Goal: Information Seeking & Learning: Learn about a topic

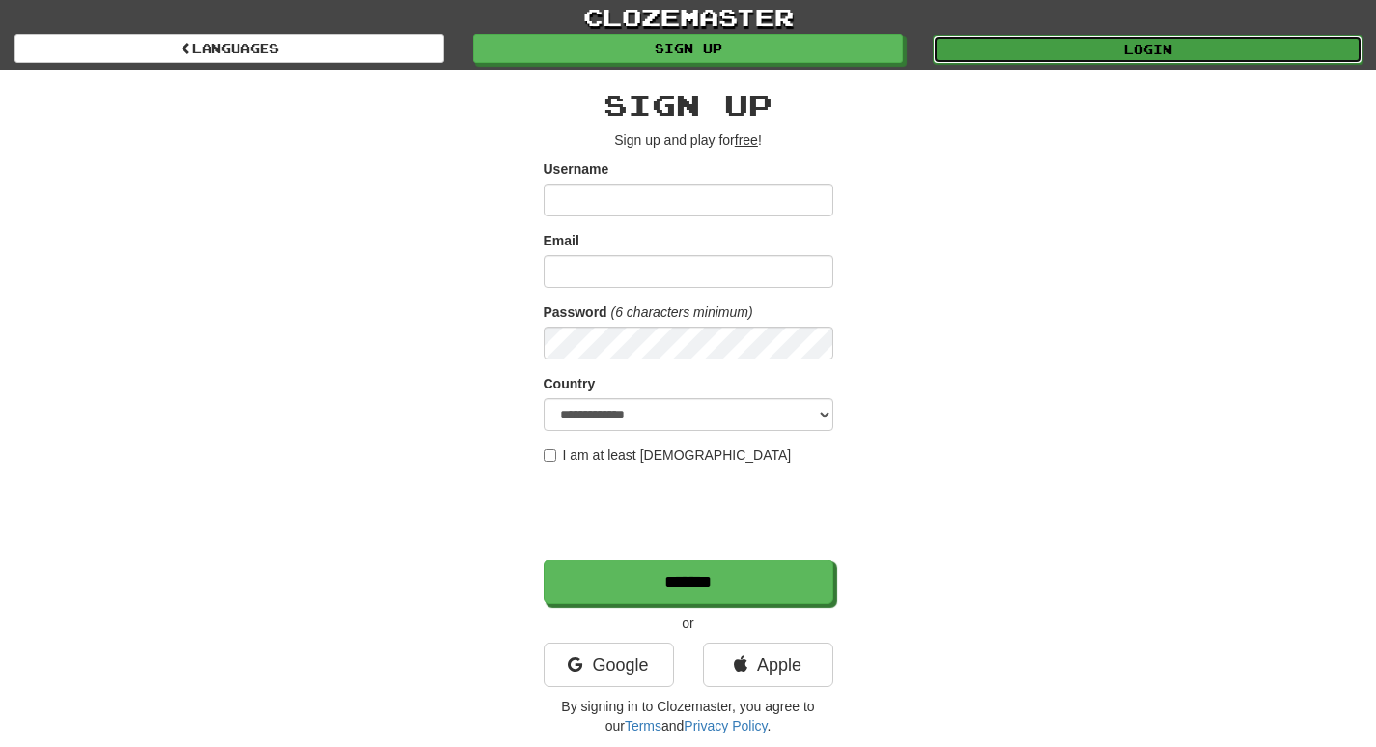
click at [1064, 49] on link "Login" at bounding box center [1148, 49] width 430 height 29
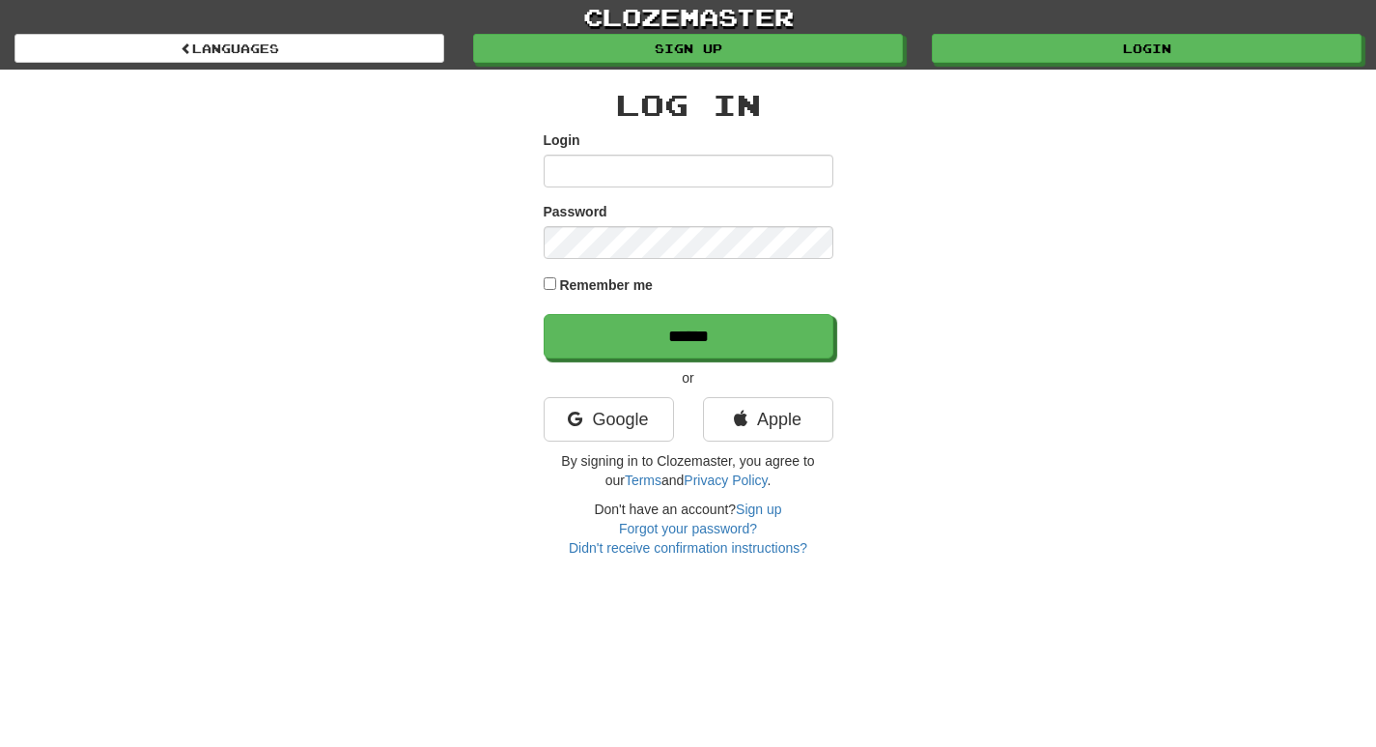
click at [727, 186] on input "Login" at bounding box center [689, 171] width 290 height 33
type input "**********"
click at [544, 314] on input "******" at bounding box center [689, 336] width 290 height 44
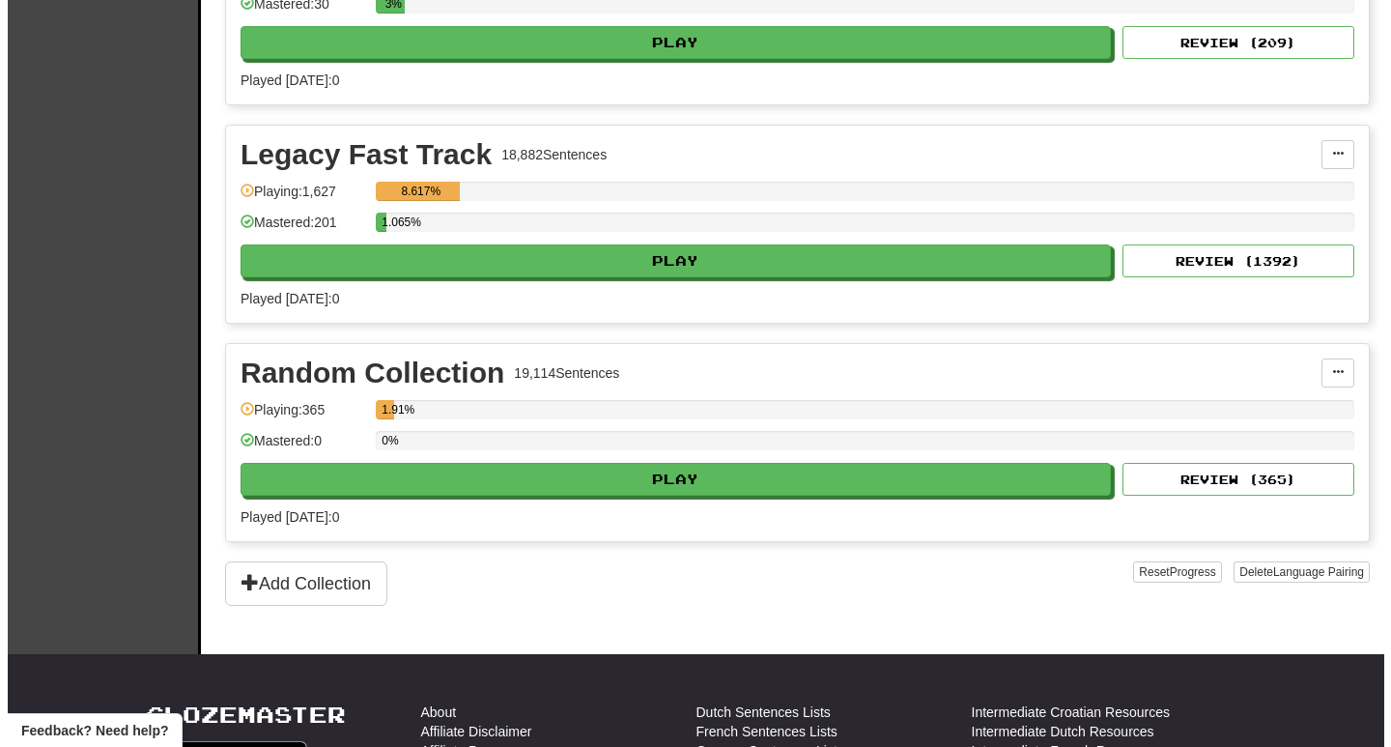
scroll to position [773, 0]
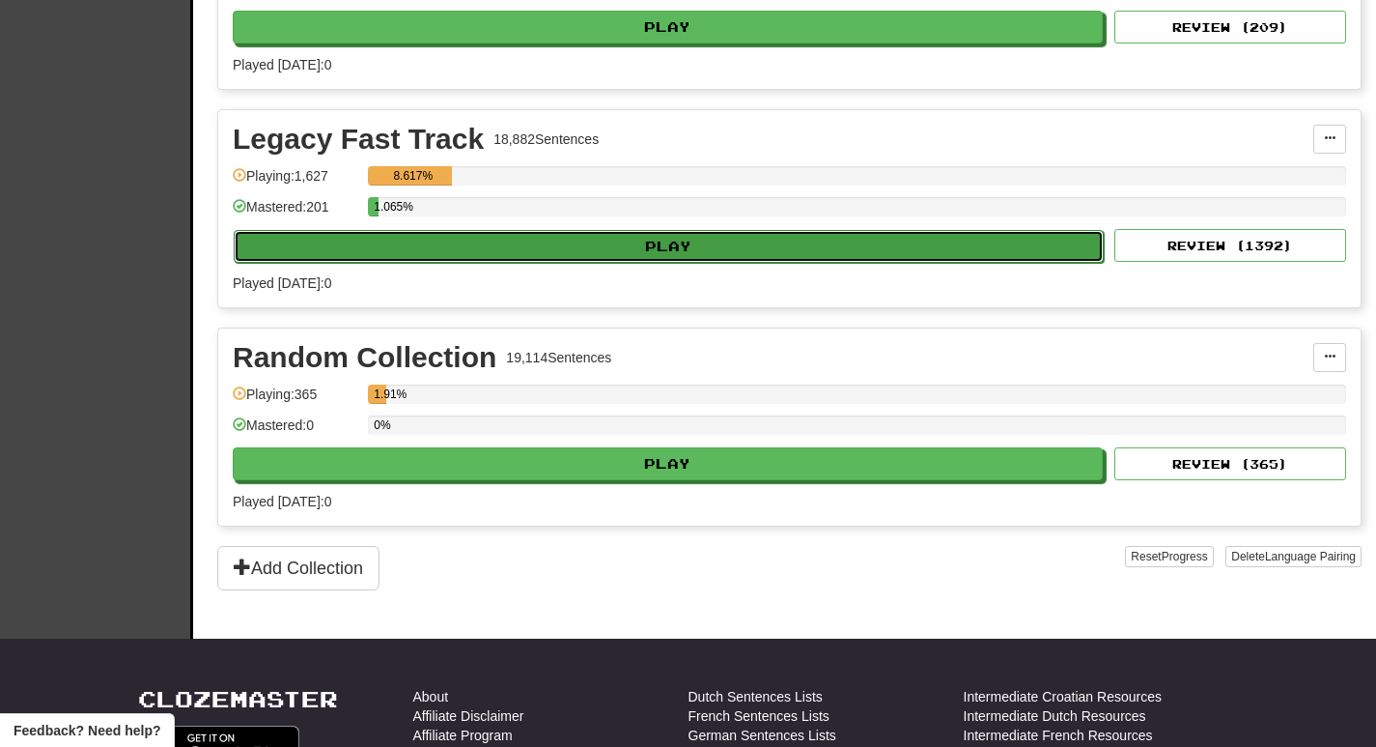
click at [681, 250] on button "Play" at bounding box center [669, 246] width 870 height 33
select select "**"
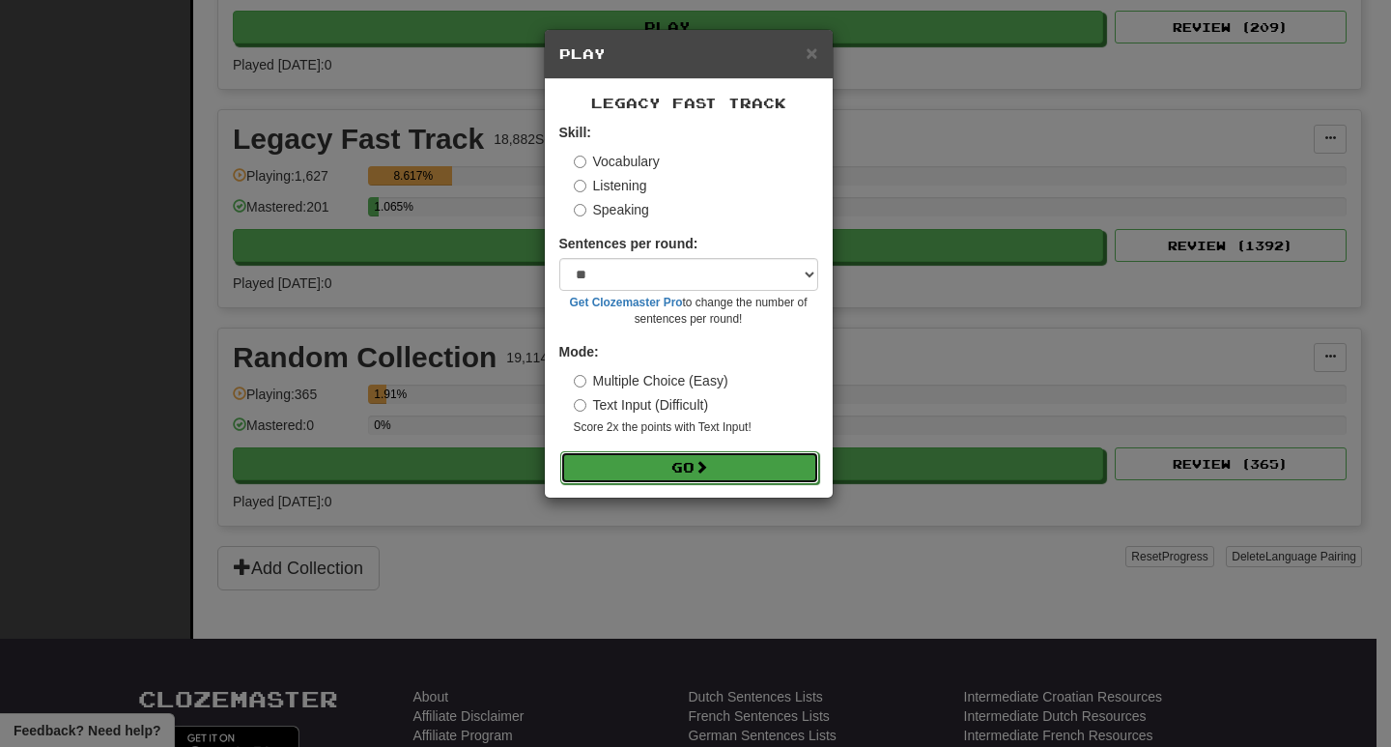
click at [718, 471] on button "Go" at bounding box center [689, 467] width 259 height 33
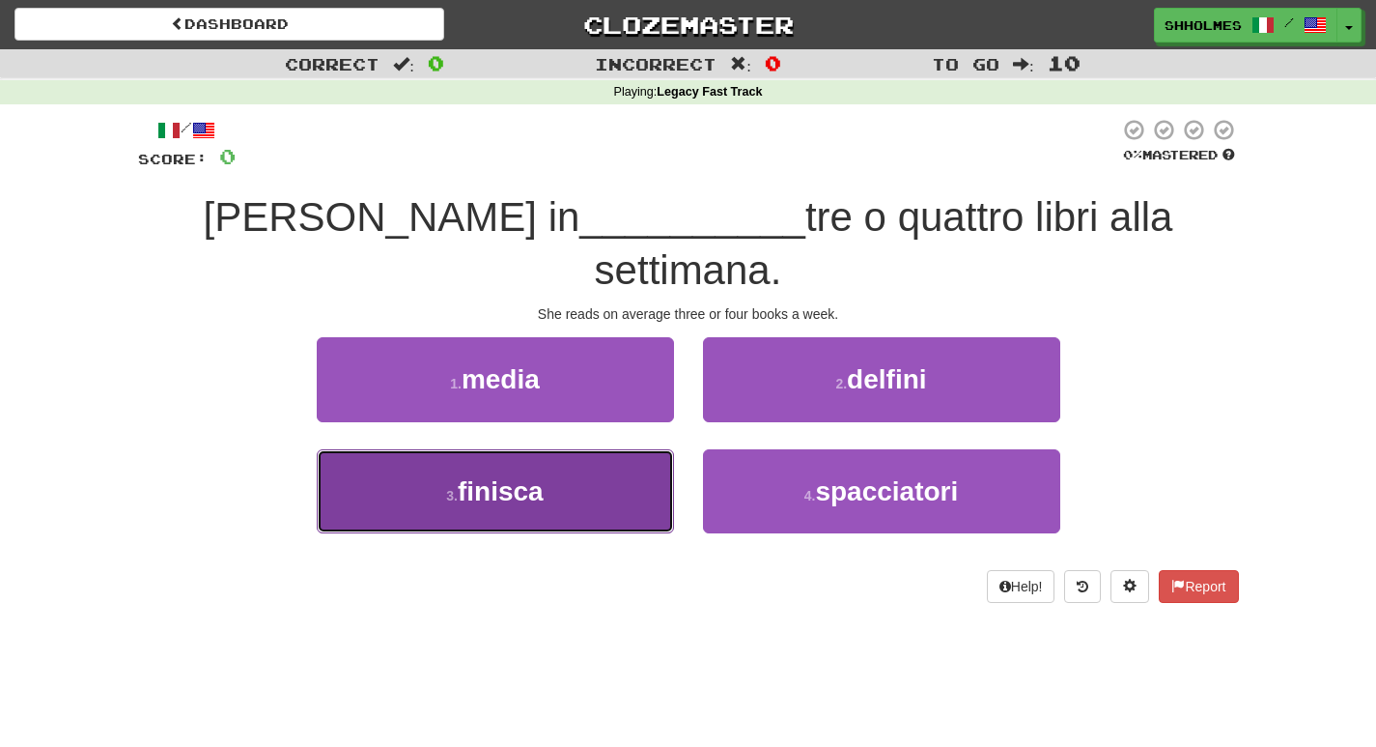
click at [513, 468] on button "3 . finisca" at bounding box center [495, 491] width 357 height 84
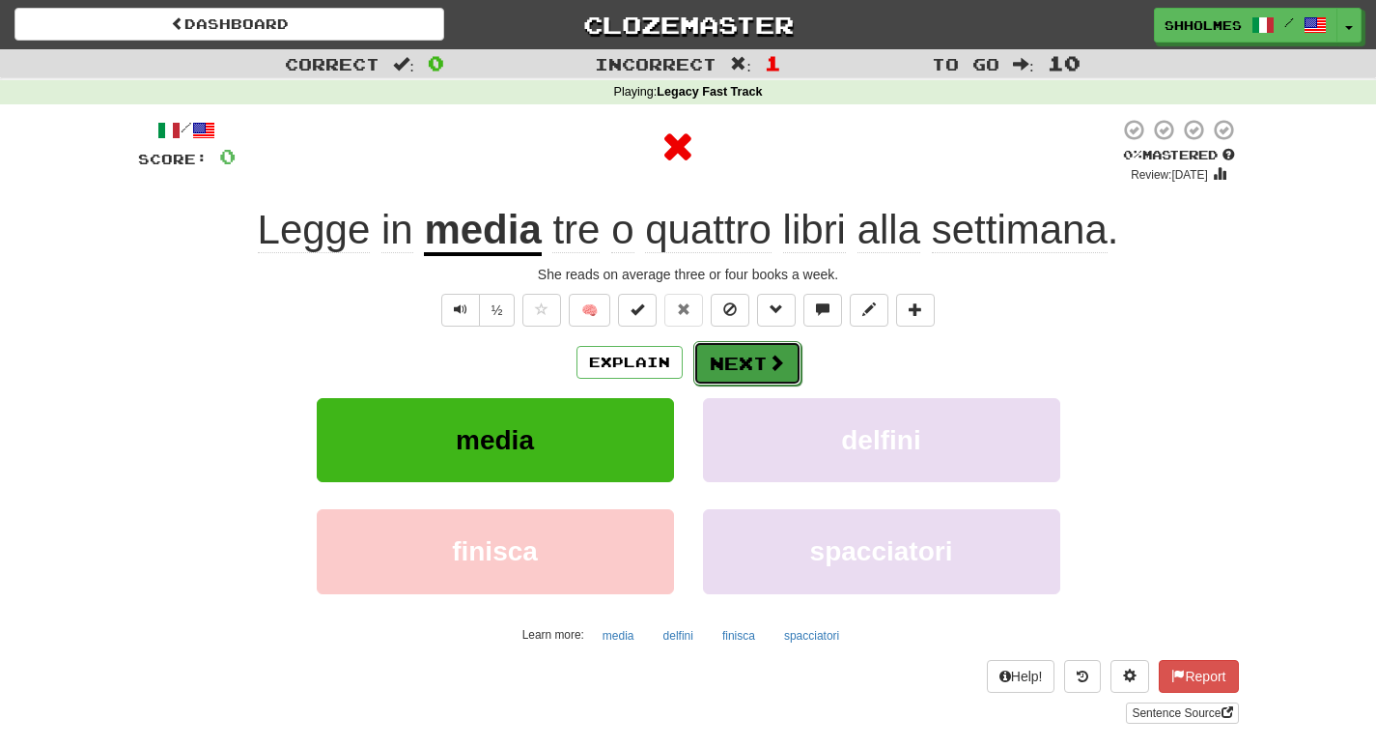
click at [721, 368] on button "Next" at bounding box center [747, 363] width 108 height 44
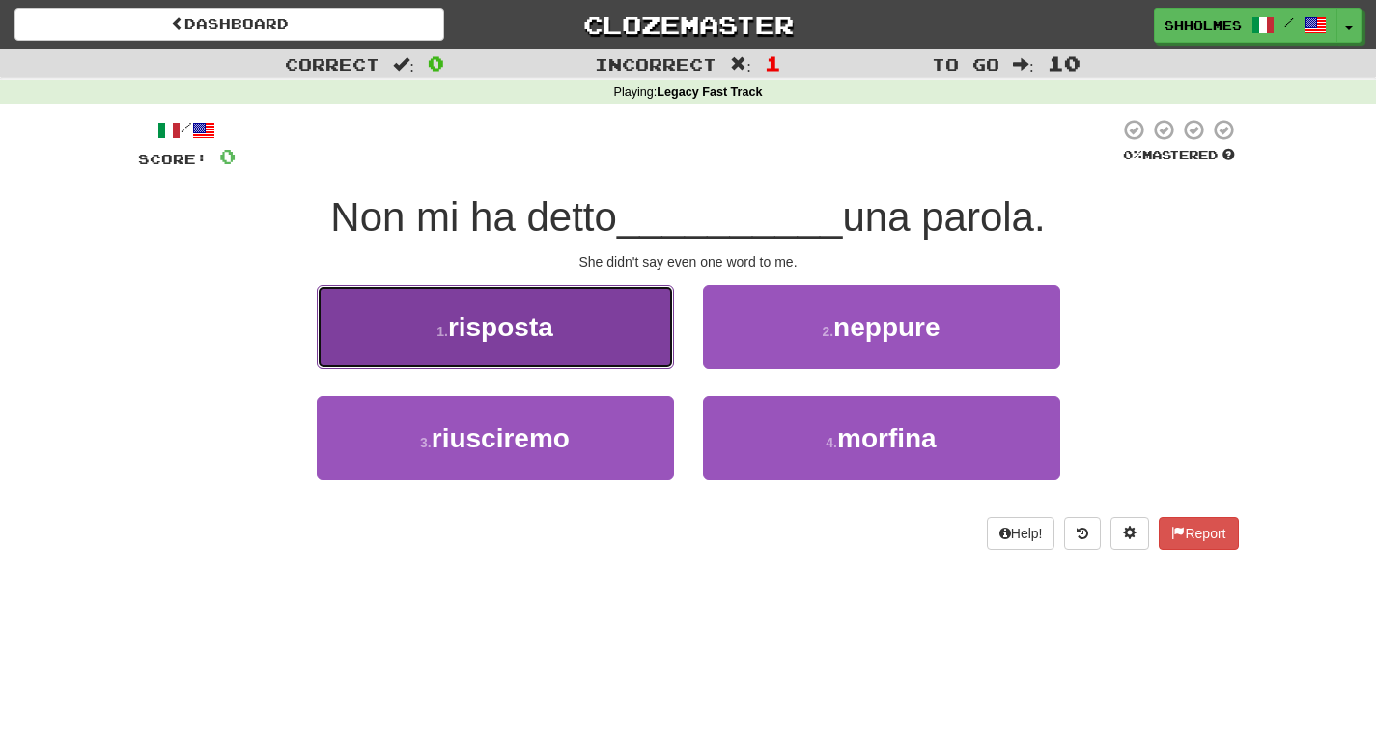
click at [606, 363] on button "1 . risposta" at bounding box center [495, 327] width 357 height 84
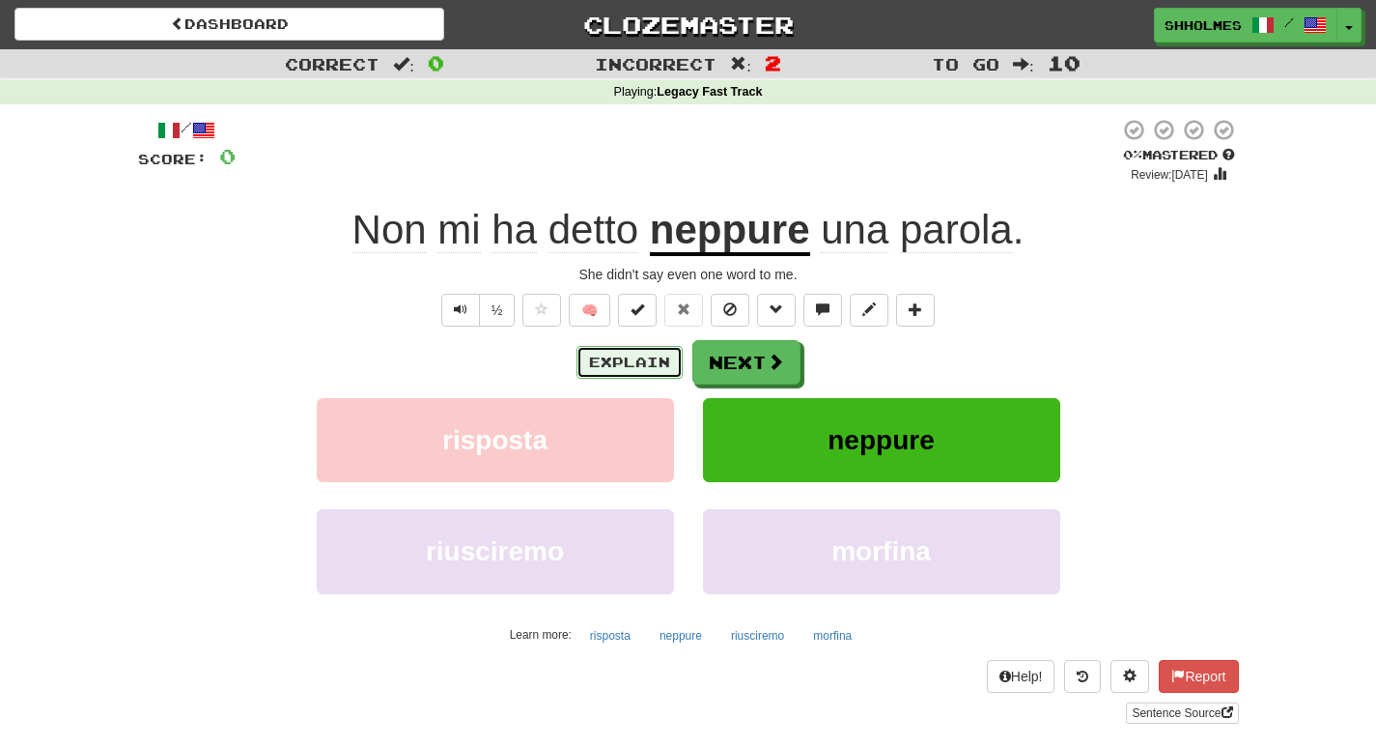
click at [639, 362] on button "Explain" at bounding box center [630, 362] width 106 height 33
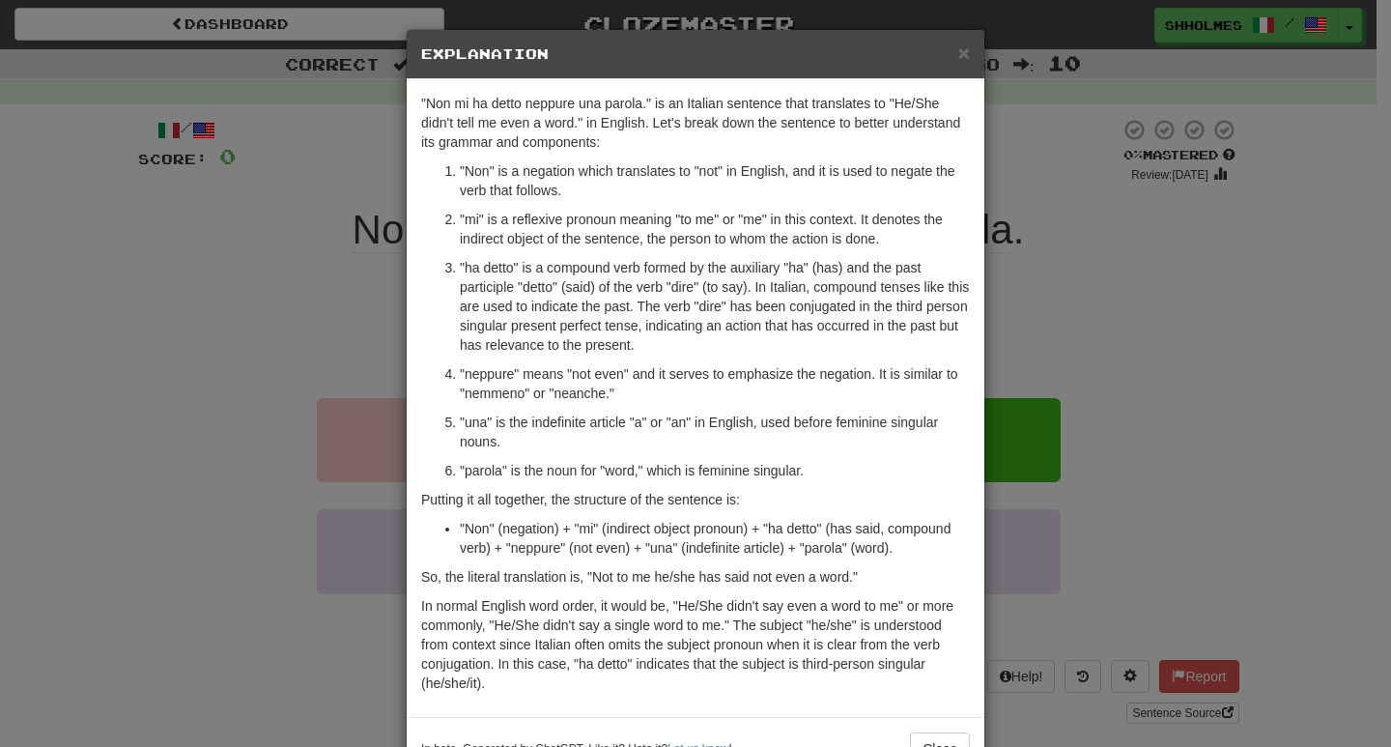
click at [1089, 318] on div "× Explanation "Non mi ha detto neppure una parola." is an Italian sentence that…" at bounding box center [695, 373] width 1391 height 747
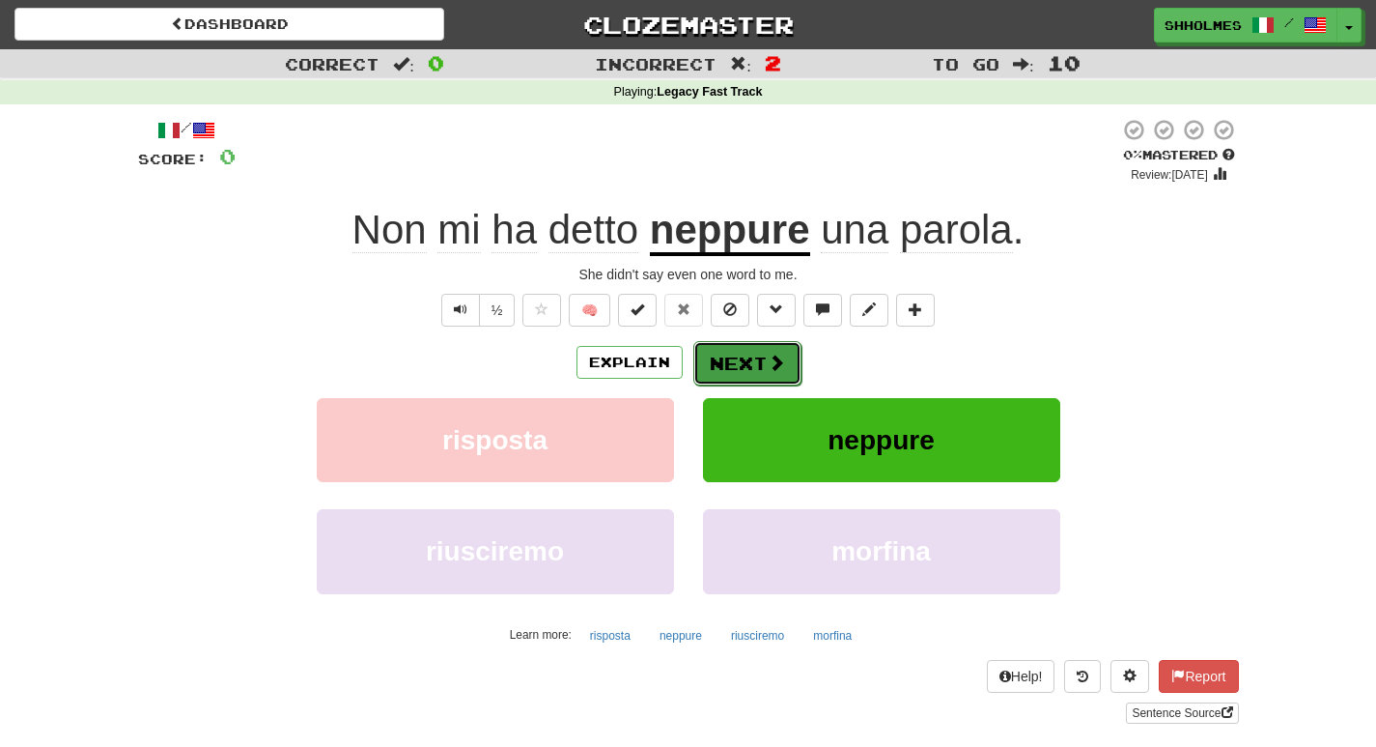
click at [729, 361] on button "Next" at bounding box center [747, 363] width 108 height 44
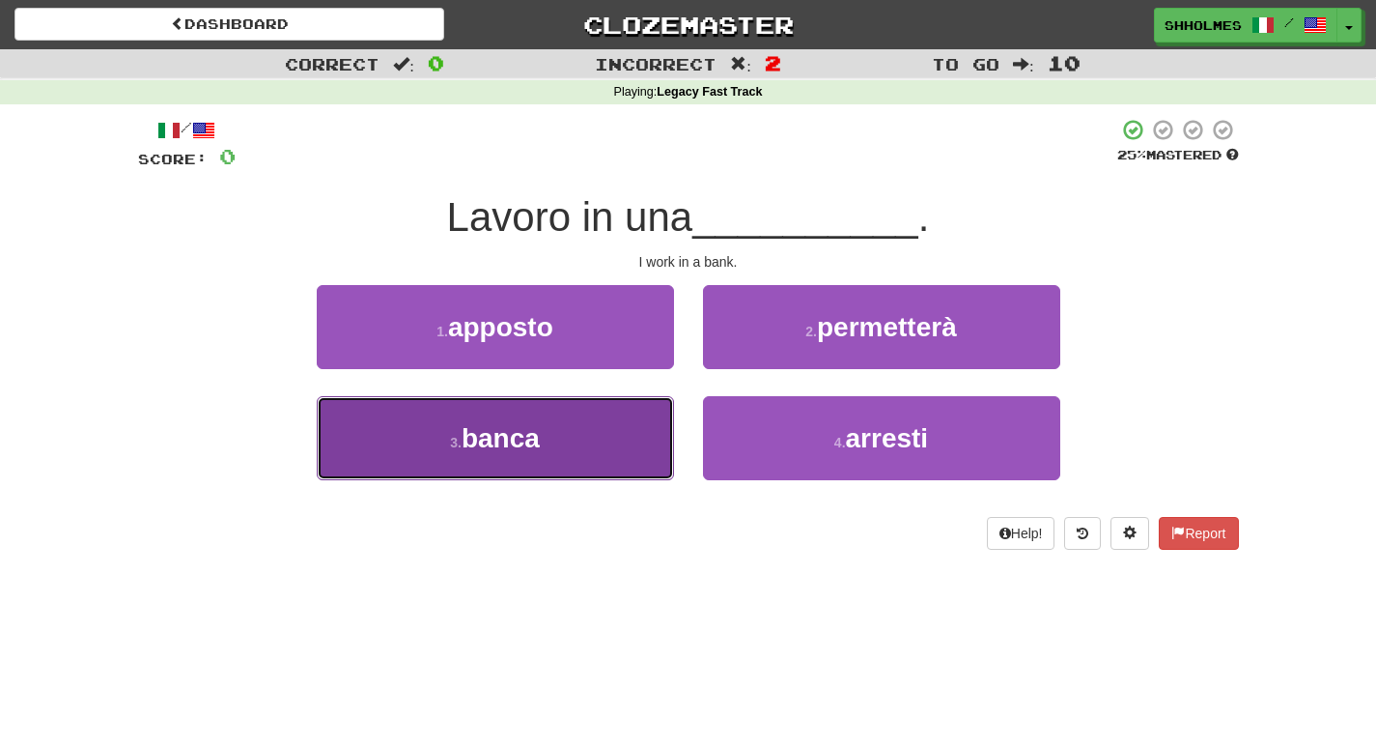
click at [604, 460] on button "3 . banca" at bounding box center [495, 438] width 357 height 84
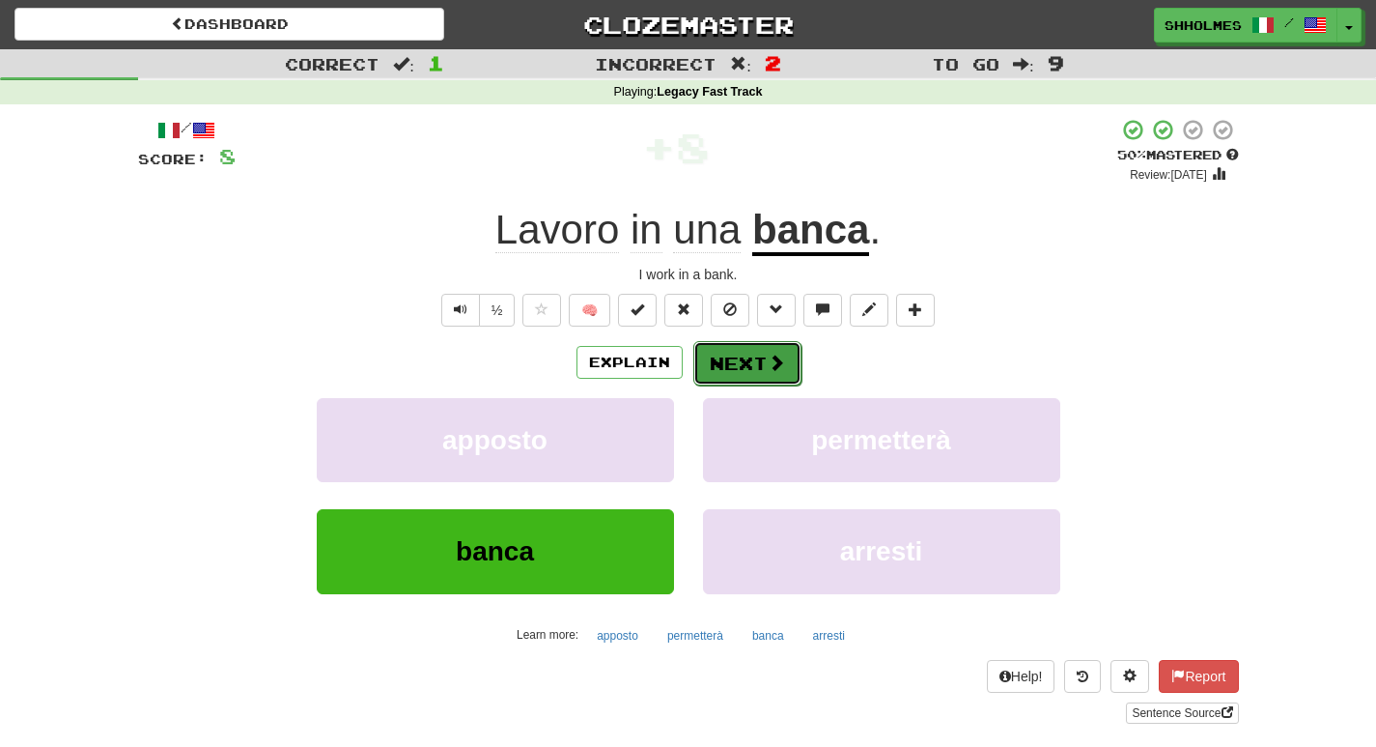
click at [738, 368] on button "Next" at bounding box center [747, 363] width 108 height 44
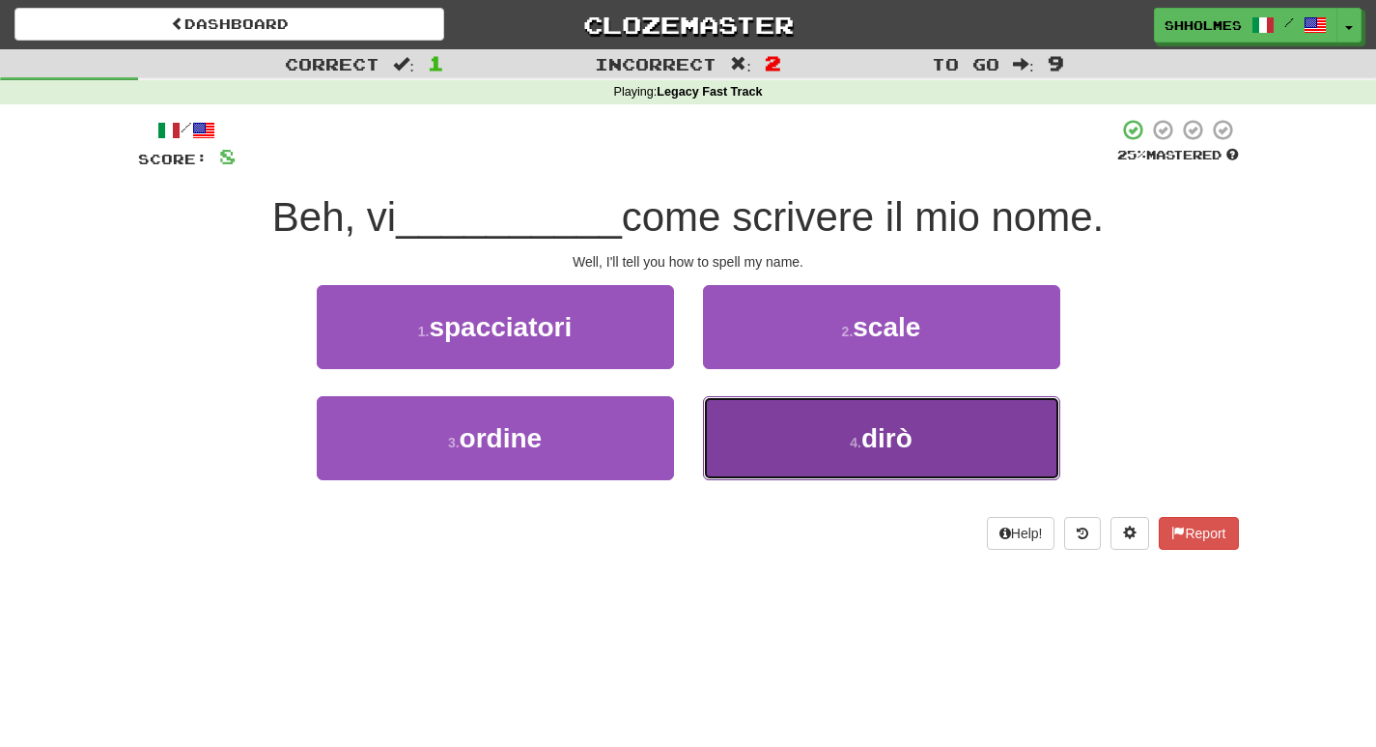
click at [753, 421] on button "4 . dirò" at bounding box center [881, 438] width 357 height 84
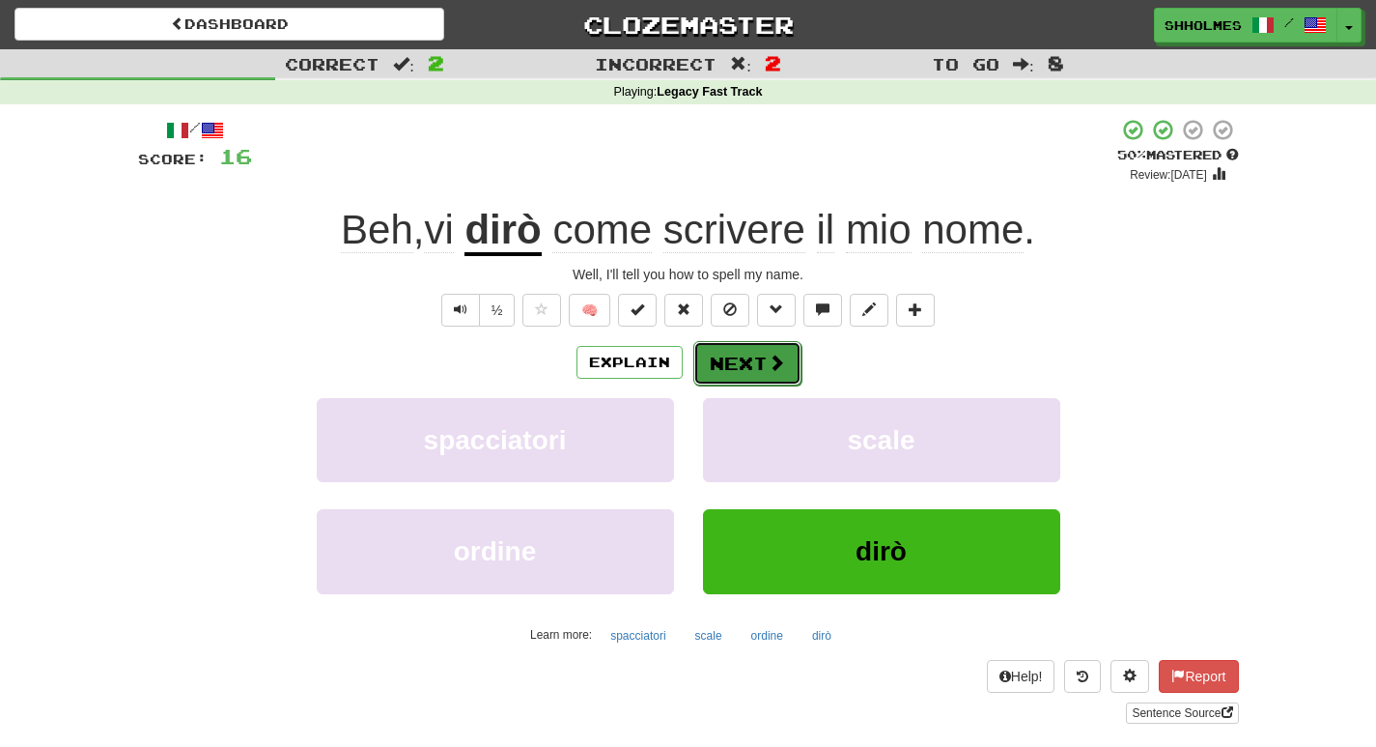
click at [724, 367] on button "Next" at bounding box center [747, 363] width 108 height 44
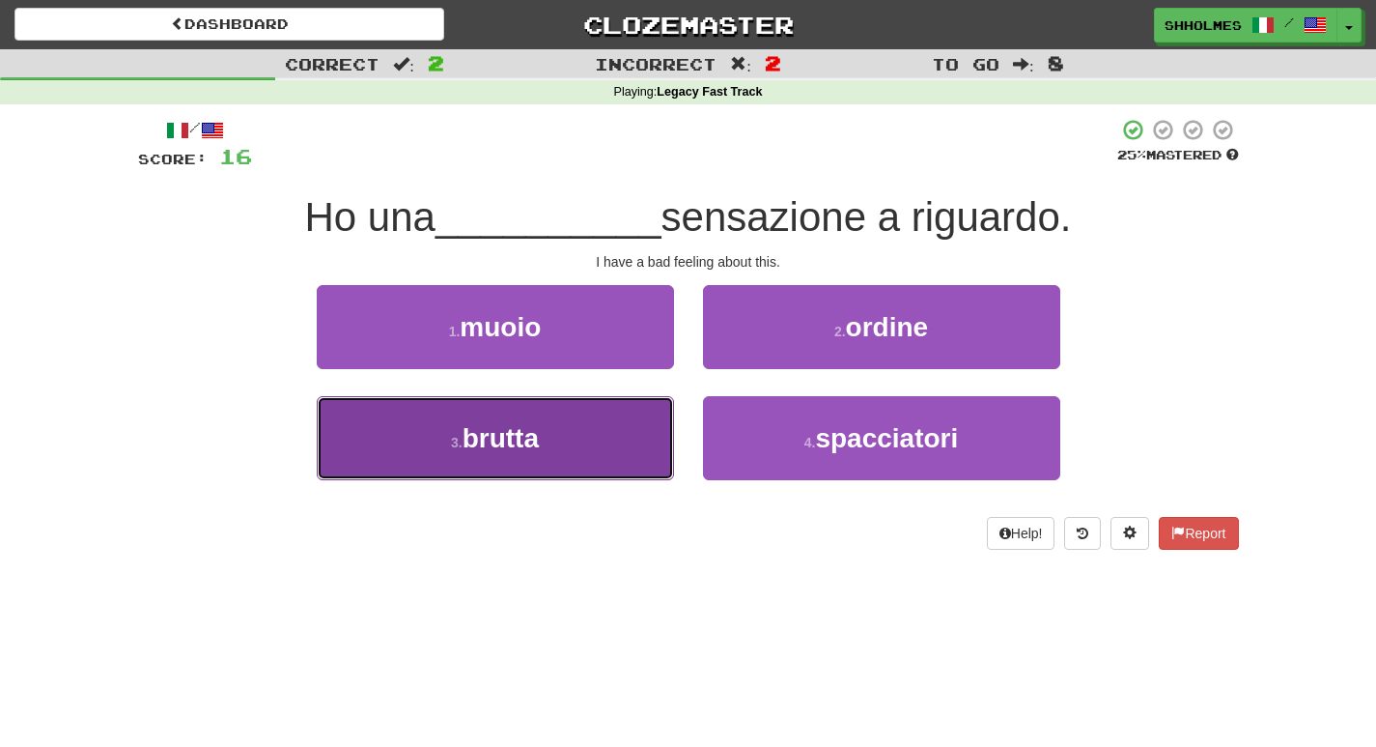
click at [513, 427] on span "brutta" at bounding box center [501, 438] width 76 height 30
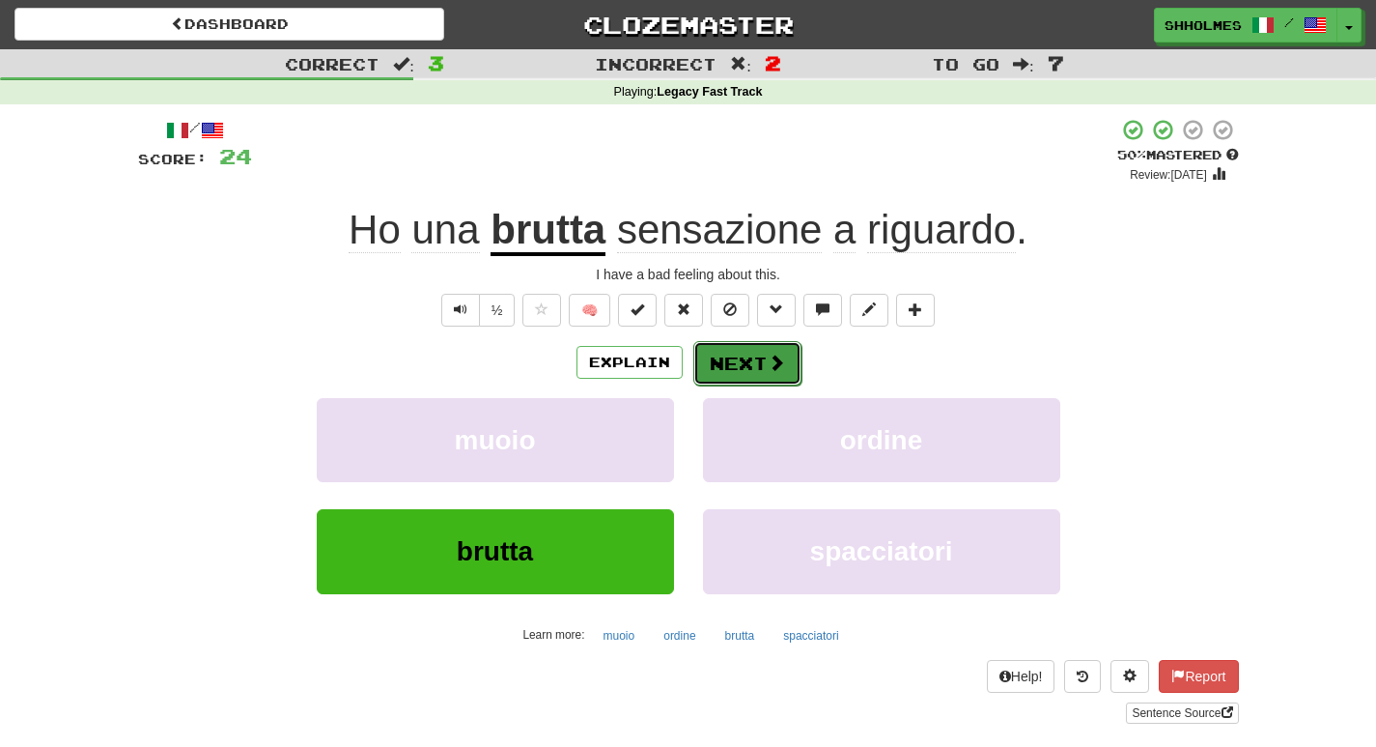
click at [755, 354] on button "Next" at bounding box center [747, 363] width 108 height 44
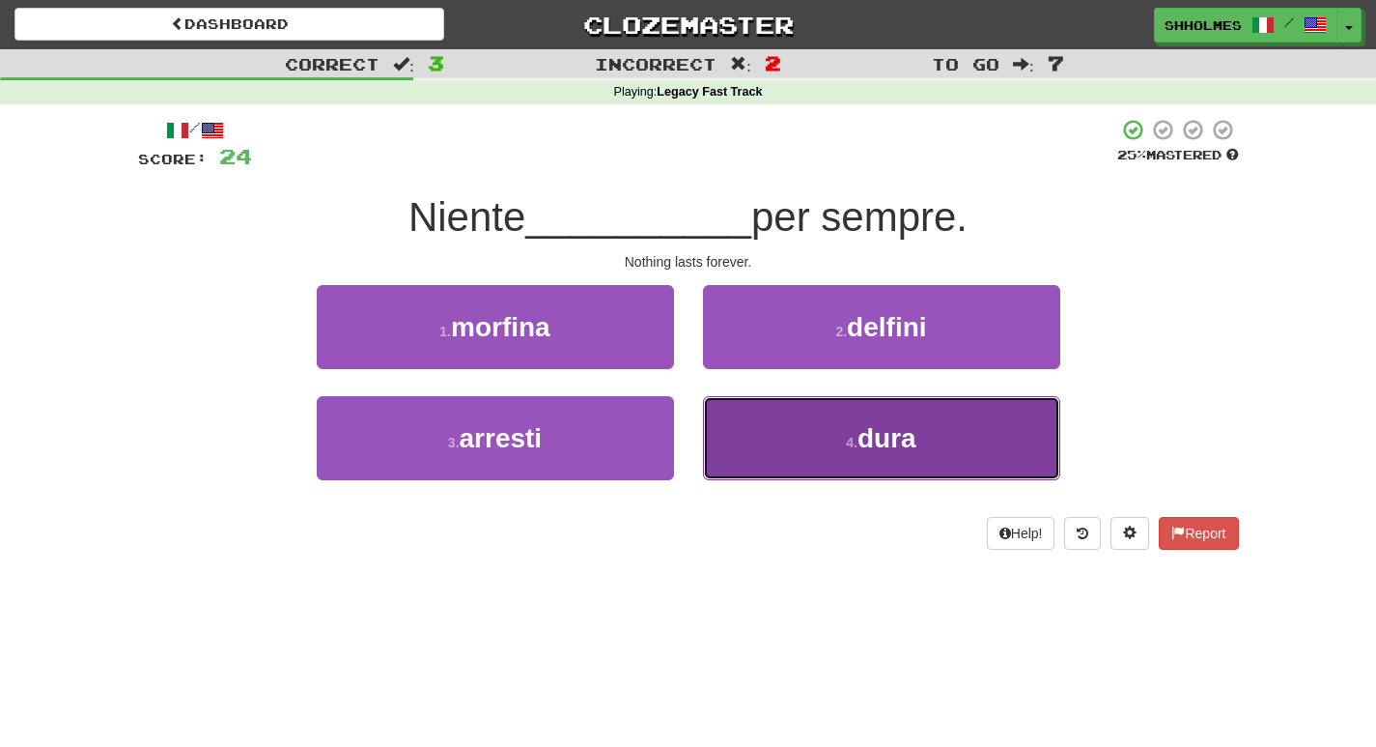
click at [763, 438] on button "4 . dura" at bounding box center [881, 438] width 357 height 84
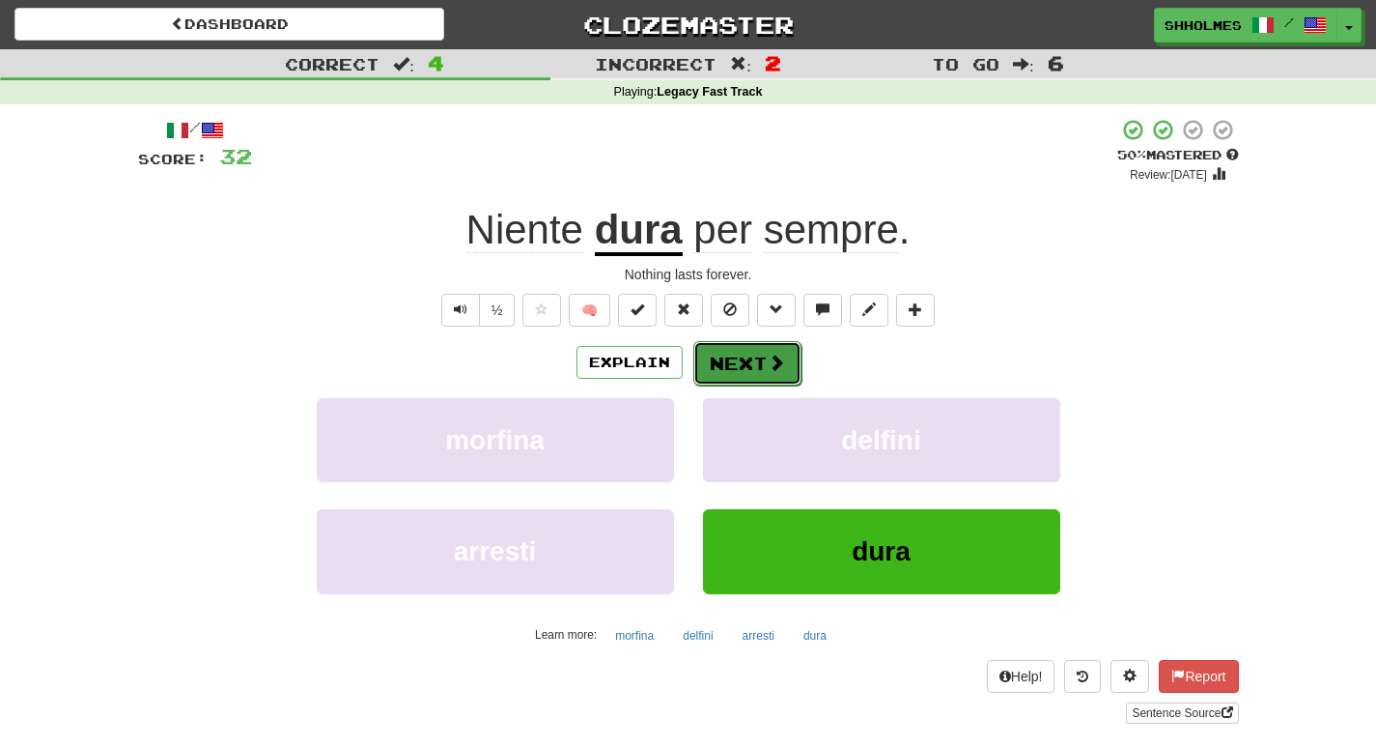
click at [728, 356] on button "Next" at bounding box center [747, 363] width 108 height 44
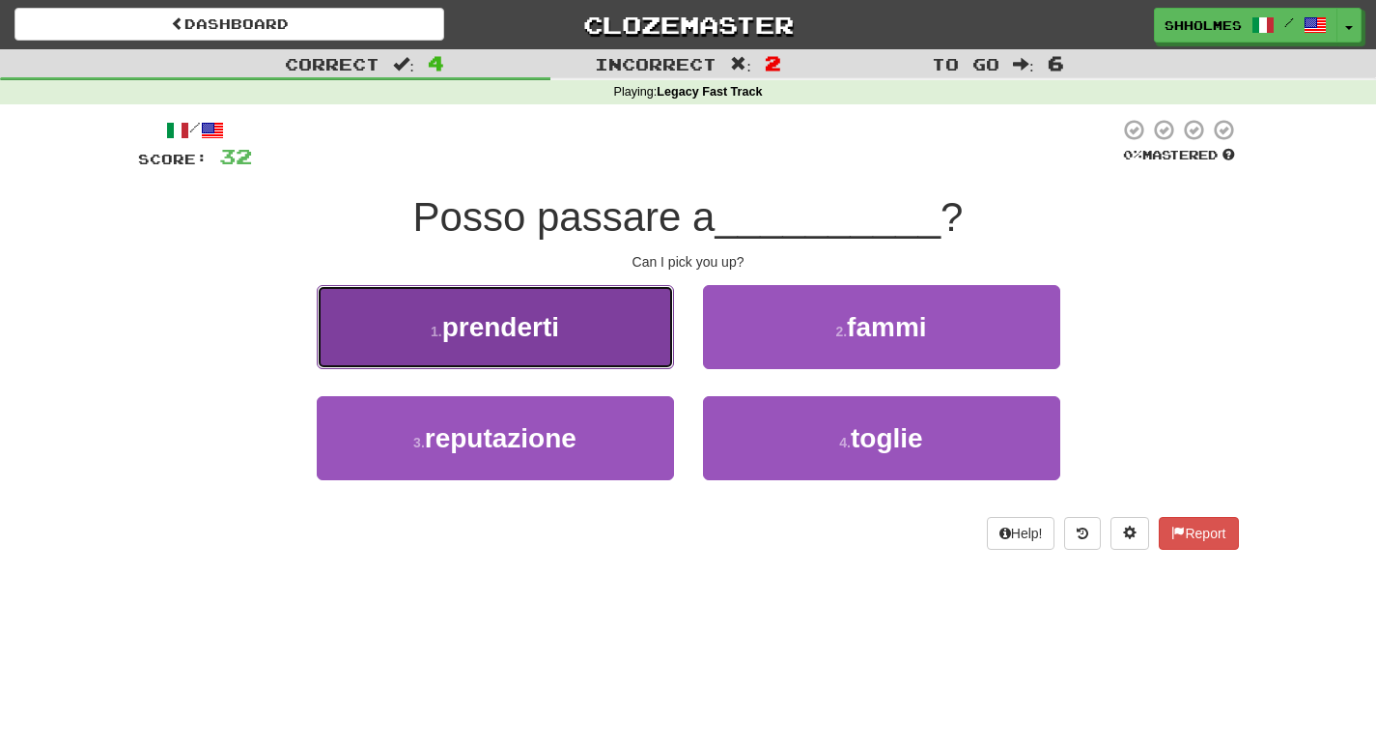
click at [606, 345] on button "1 . prenderti" at bounding box center [495, 327] width 357 height 84
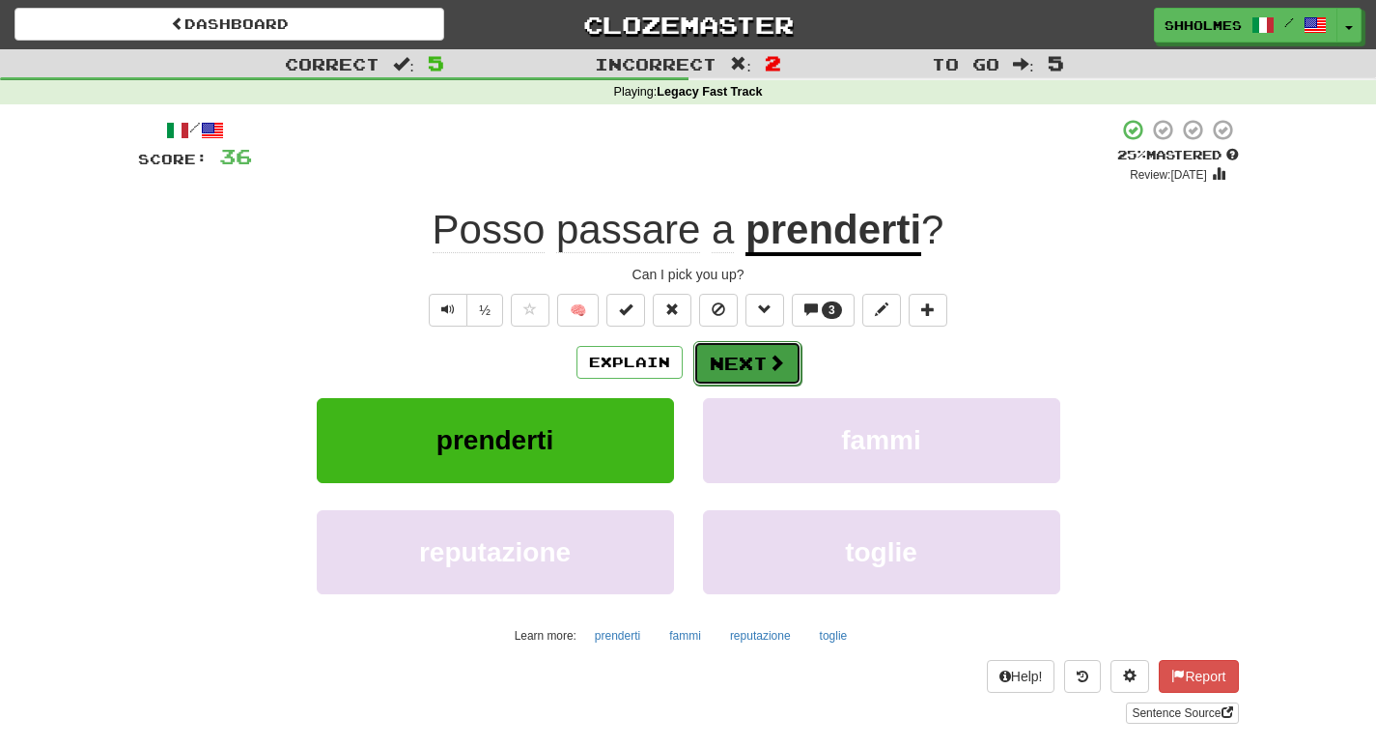
click at [741, 353] on button "Next" at bounding box center [747, 363] width 108 height 44
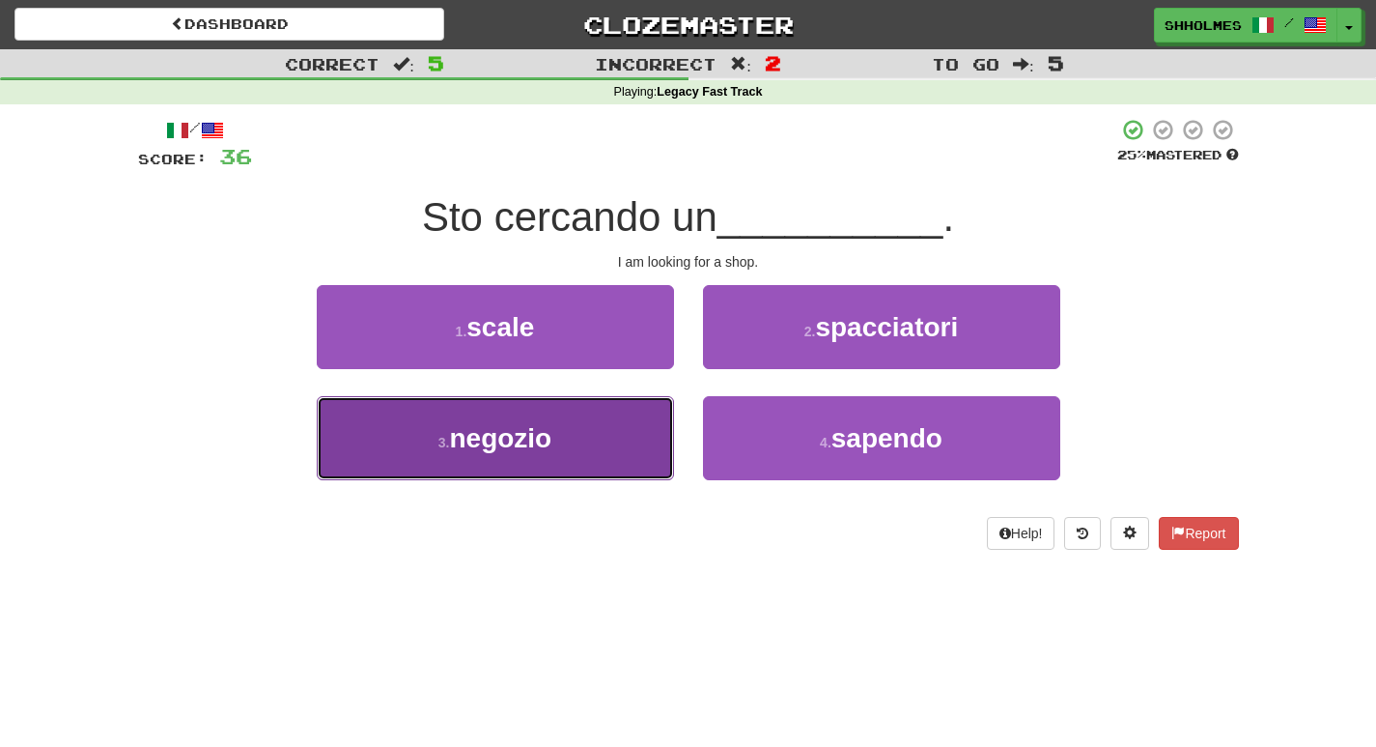
click at [591, 427] on button "3 . negozio" at bounding box center [495, 438] width 357 height 84
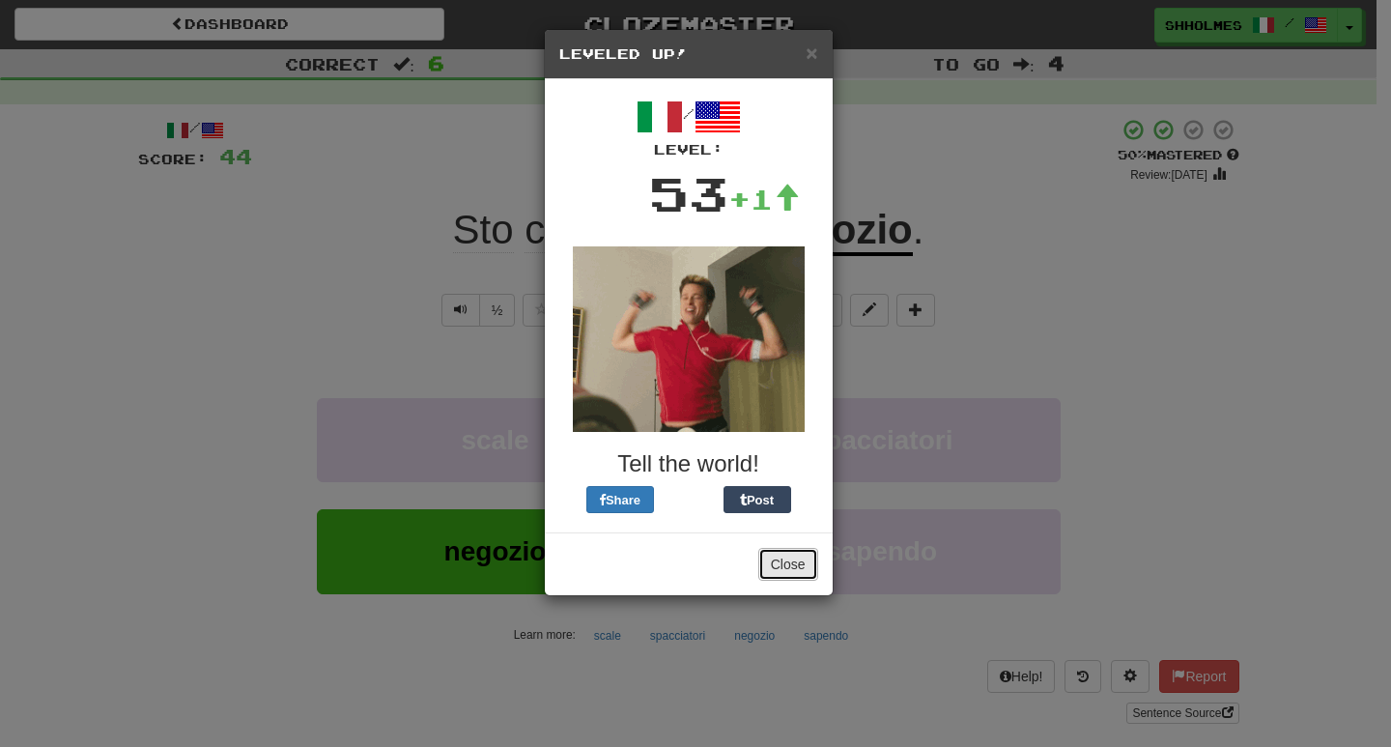
click at [782, 561] on button "Close" at bounding box center [788, 564] width 60 height 33
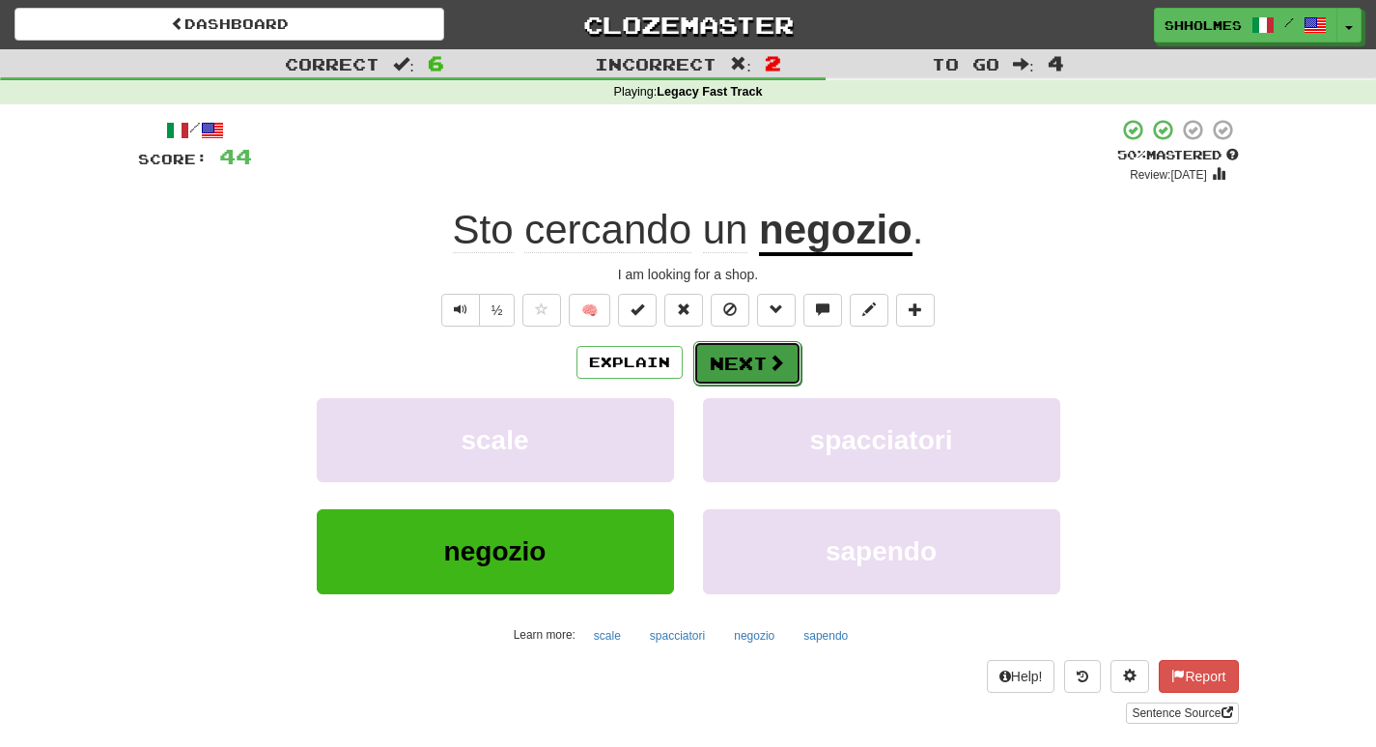
click at [745, 364] on button "Next" at bounding box center [747, 363] width 108 height 44
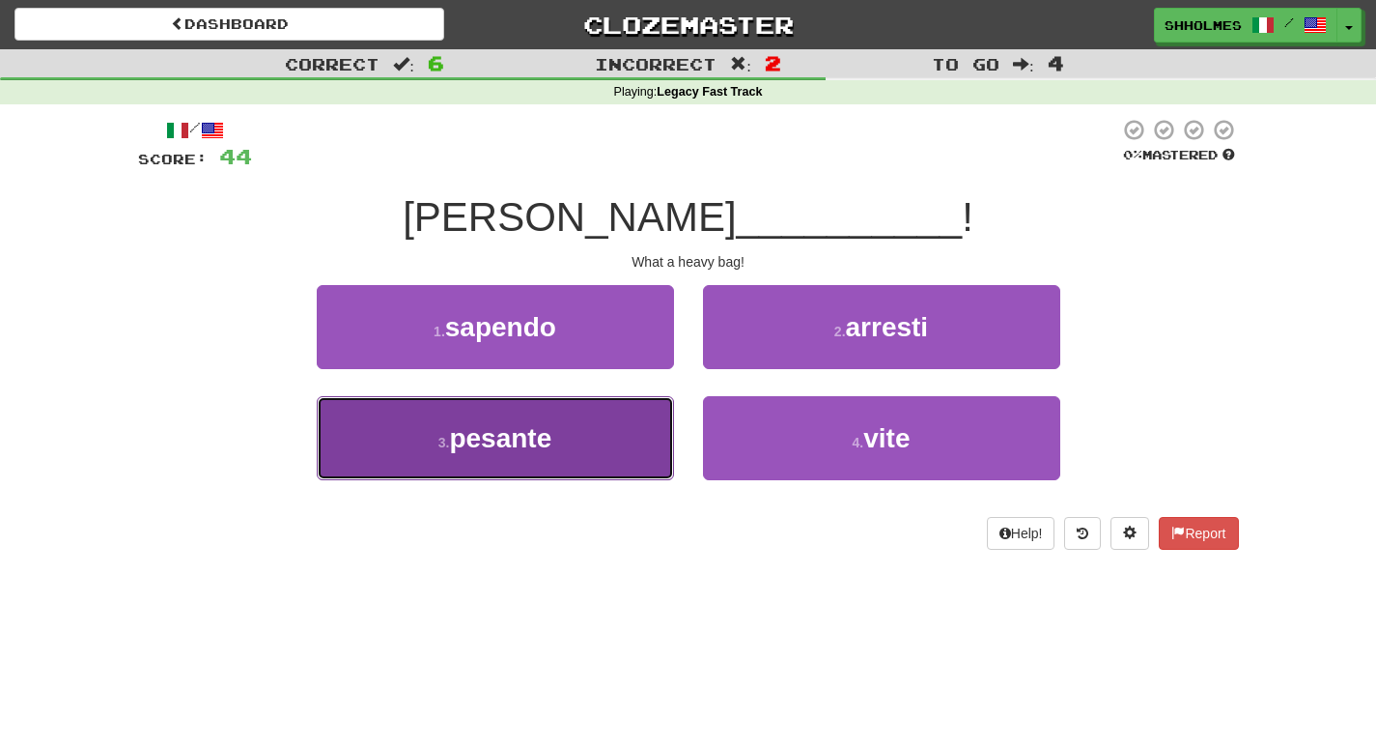
click at [578, 424] on button "3 . pesante" at bounding box center [495, 438] width 357 height 84
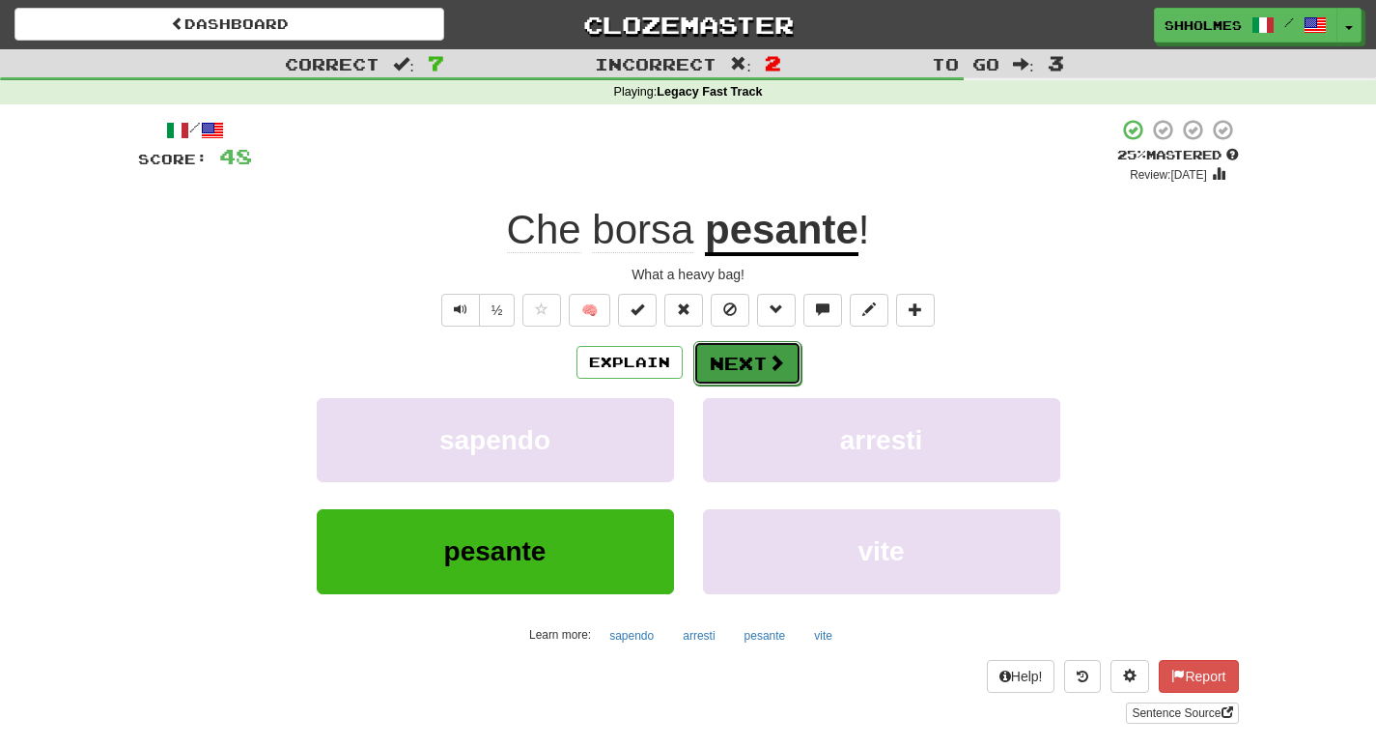
click at [748, 366] on button "Next" at bounding box center [747, 363] width 108 height 44
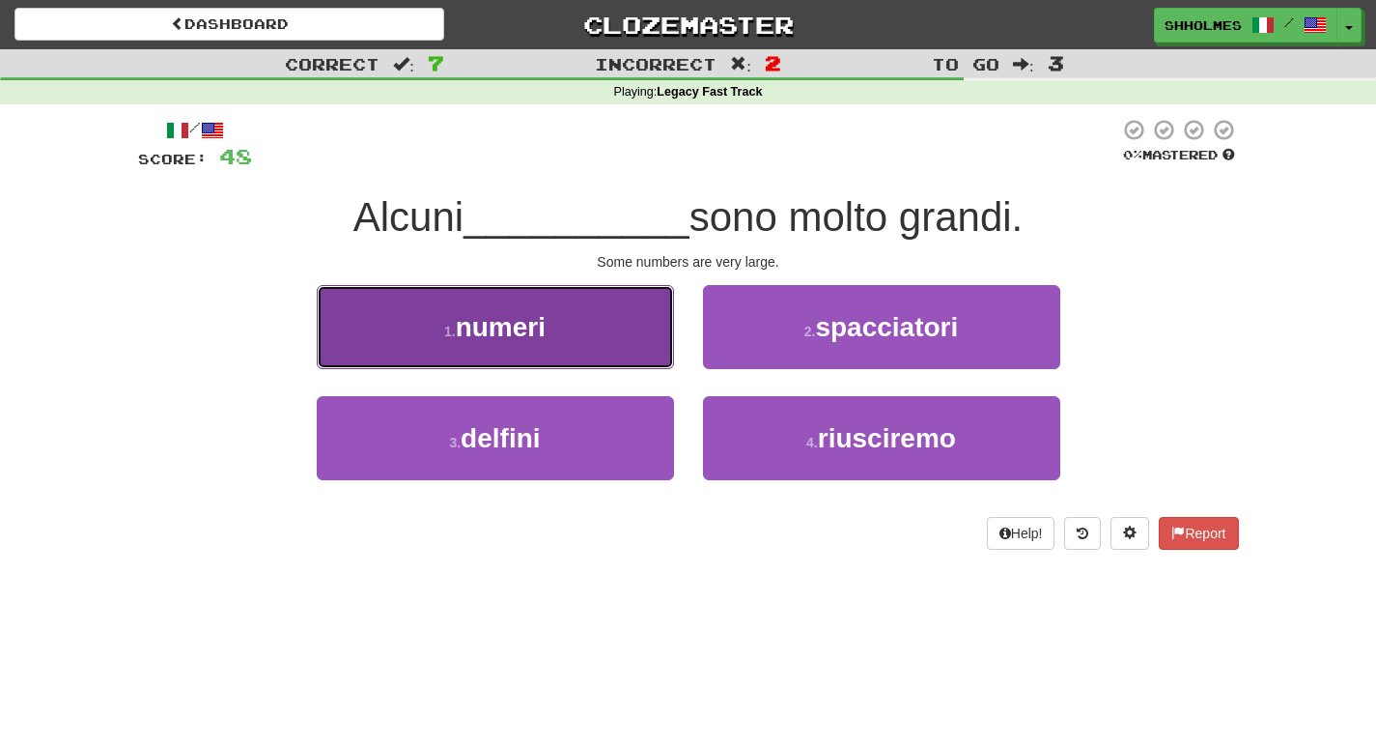
click at [635, 337] on button "1 . numeri" at bounding box center [495, 327] width 357 height 84
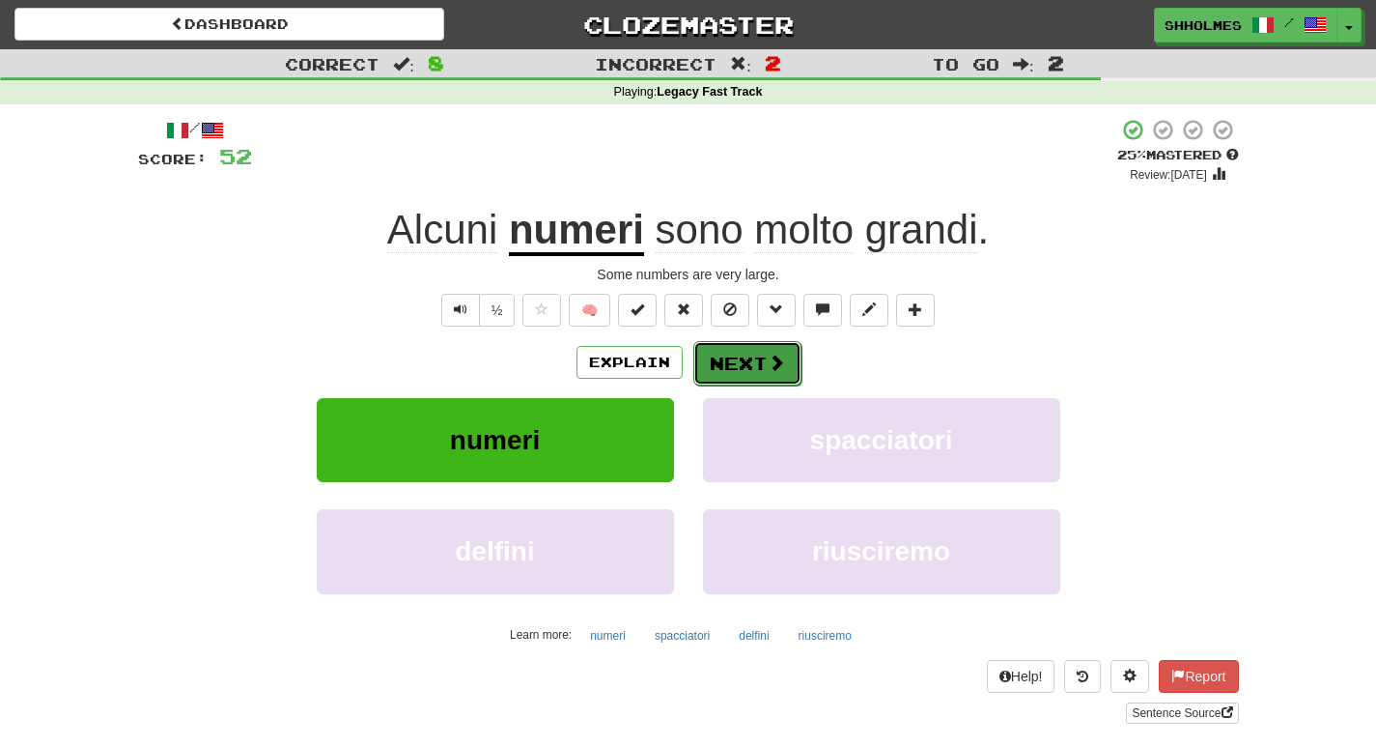
click at [711, 359] on button "Next" at bounding box center [747, 363] width 108 height 44
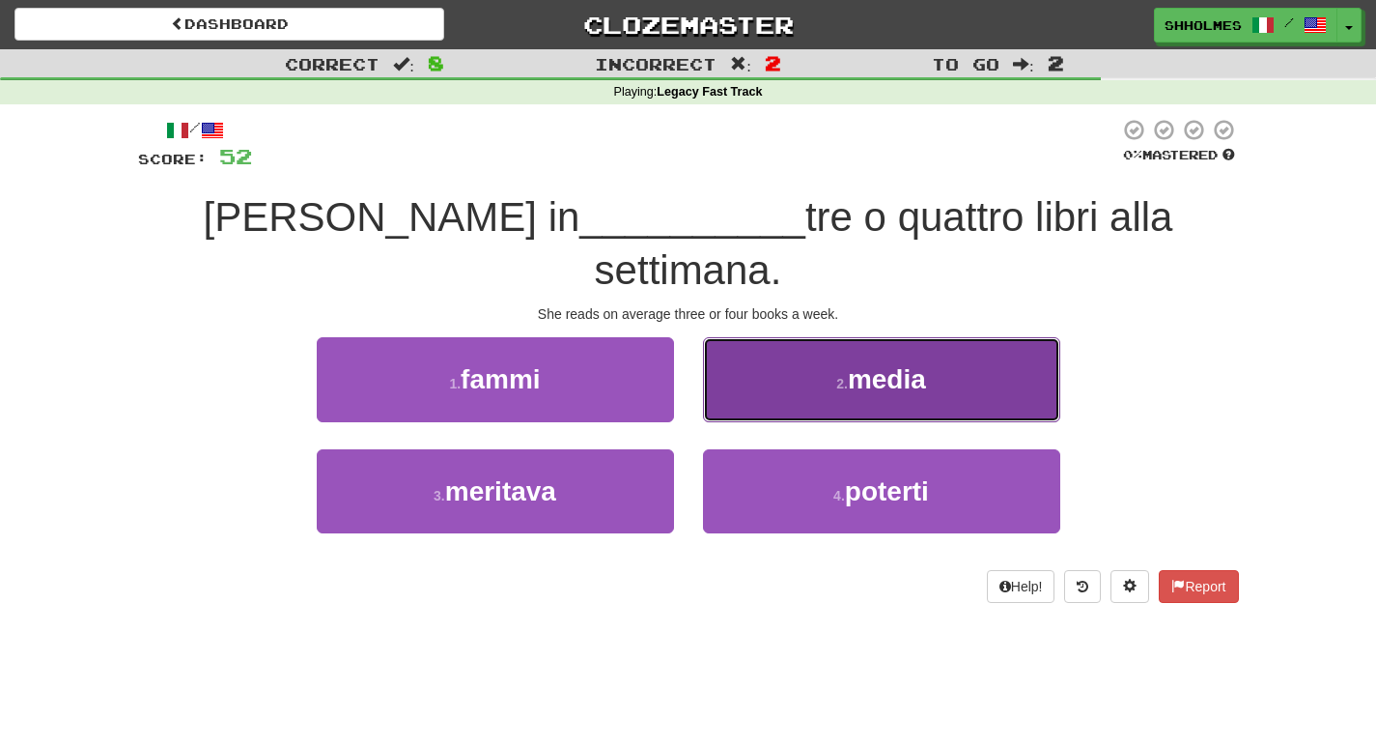
click at [775, 337] on button "2 . media" at bounding box center [881, 379] width 357 height 84
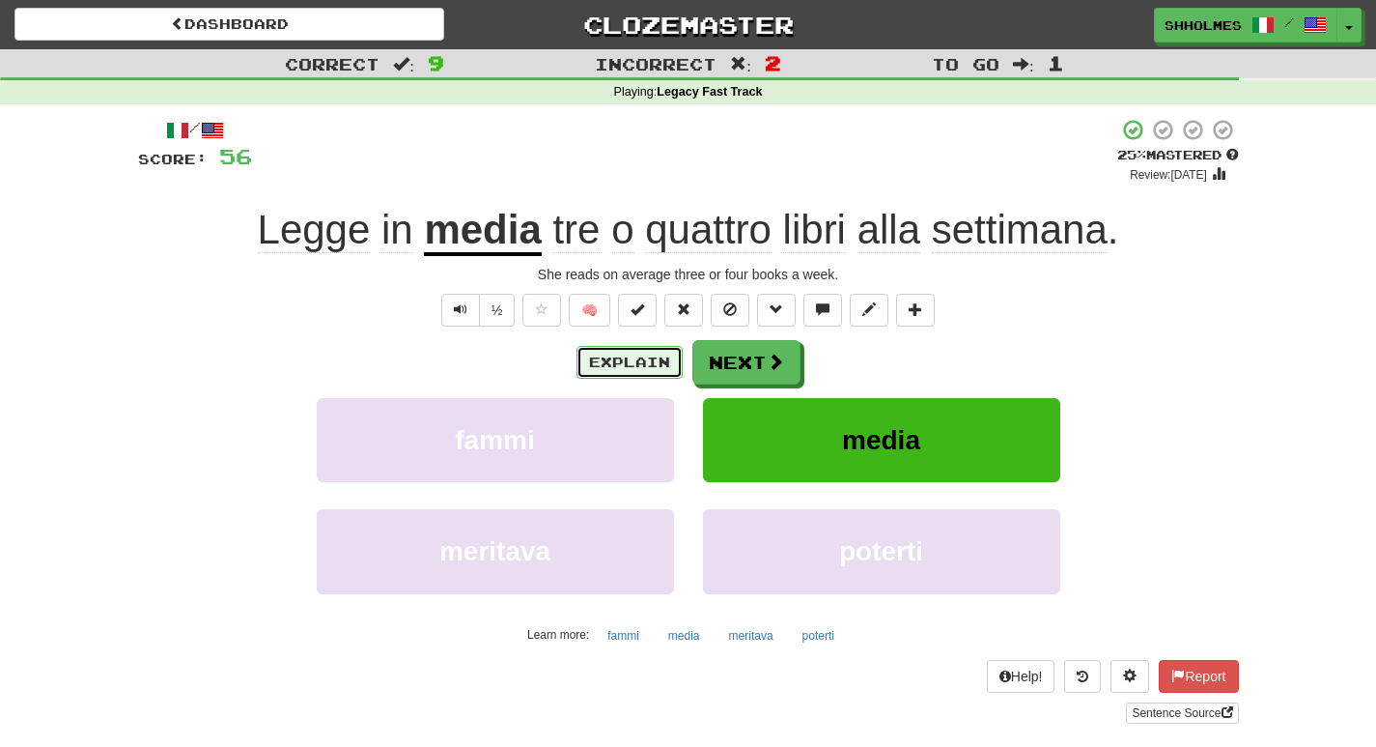
click at [661, 354] on button "Explain" at bounding box center [630, 362] width 106 height 33
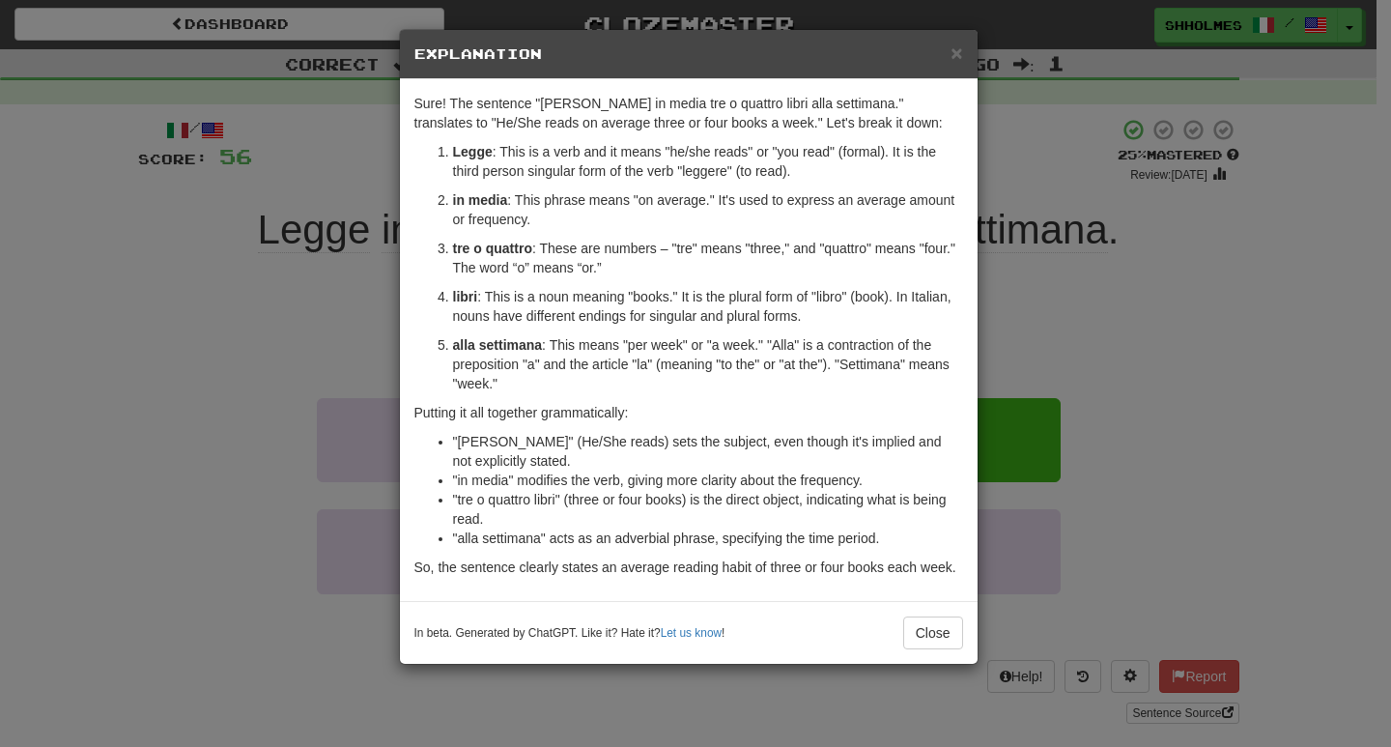
click at [1147, 322] on div "× Explanation Sure! The sentence "Legge in media tre o quattro libri alla setti…" at bounding box center [695, 373] width 1391 height 747
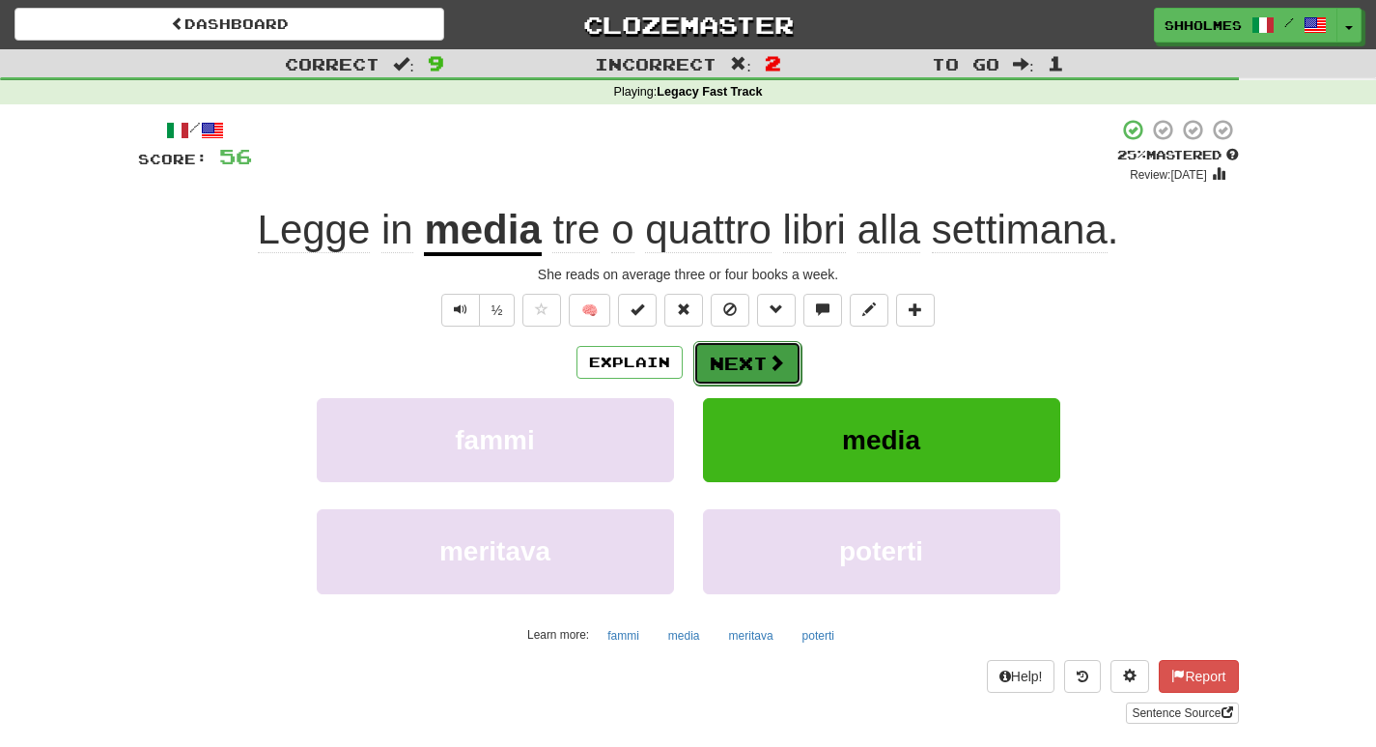
click at [776, 371] on span at bounding box center [776, 361] width 17 height 17
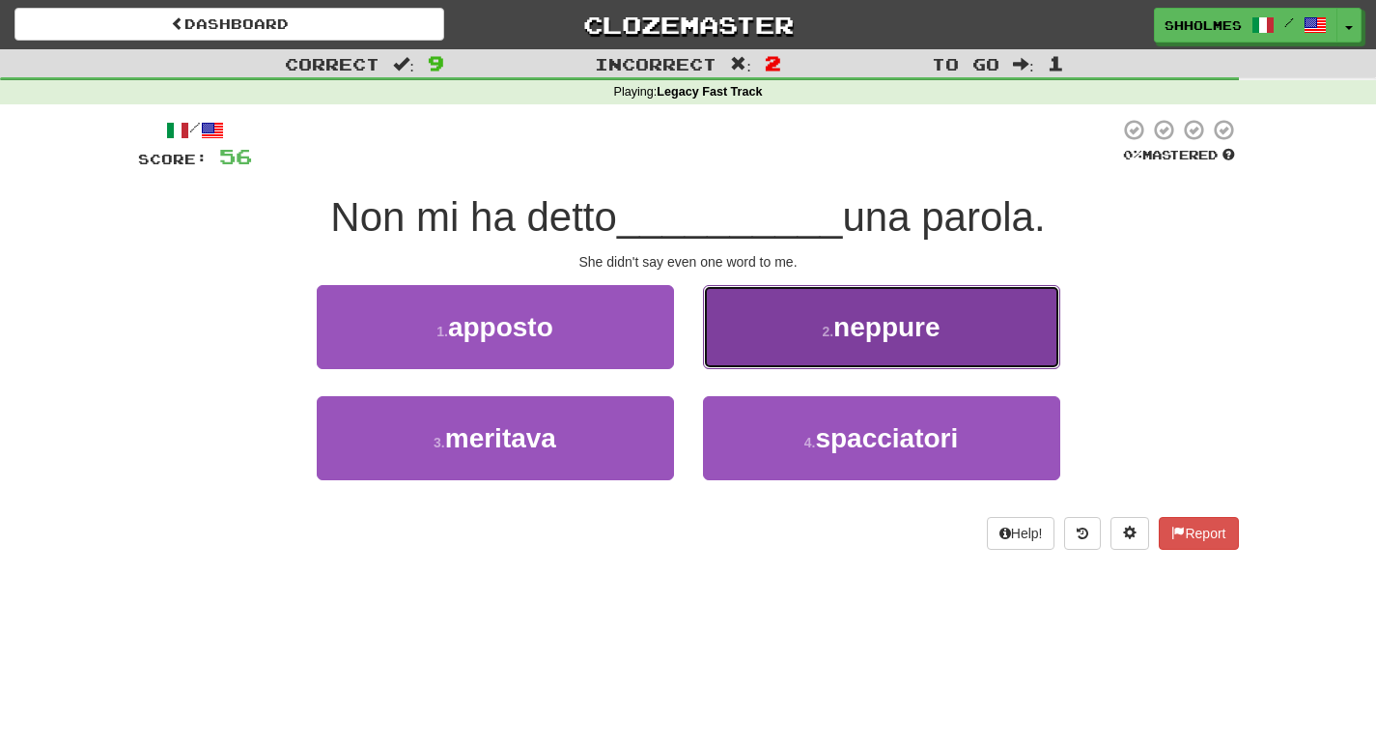
click at [816, 331] on button "2 . neppure" at bounding box center [881, 327] width 357 height 84
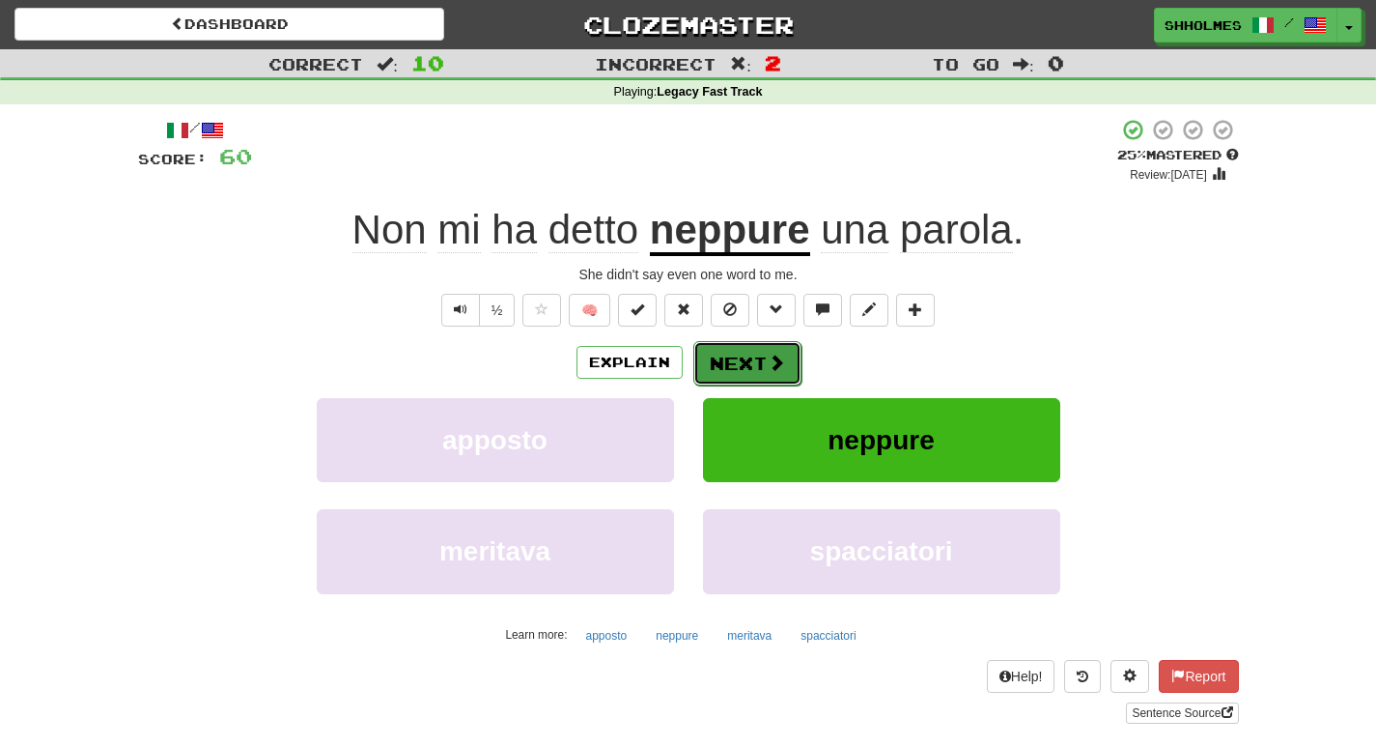
click at [741, 364] on button "Next" at bounding box center [747, 363] width 108 height 44
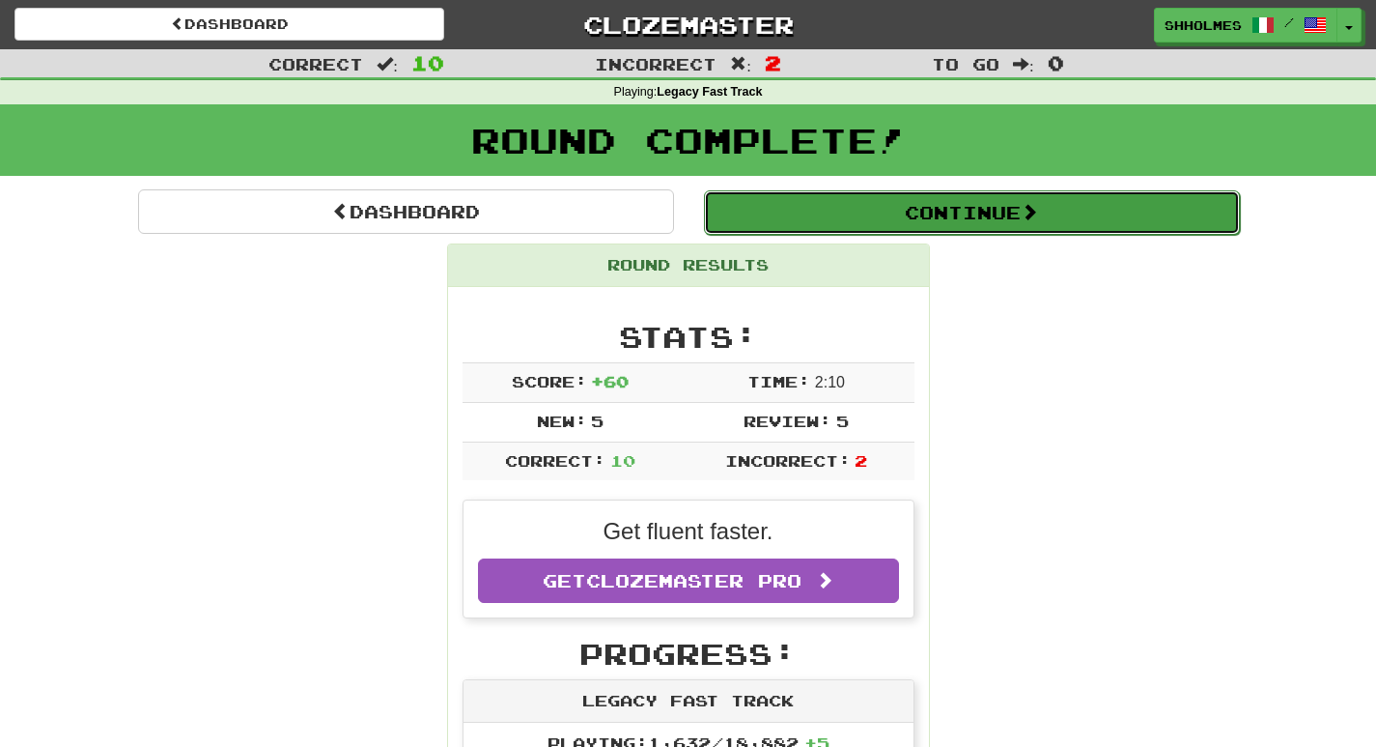
click at [1014, 210] on button "Continue" at bounding box center [972, 212] width 536 height 44
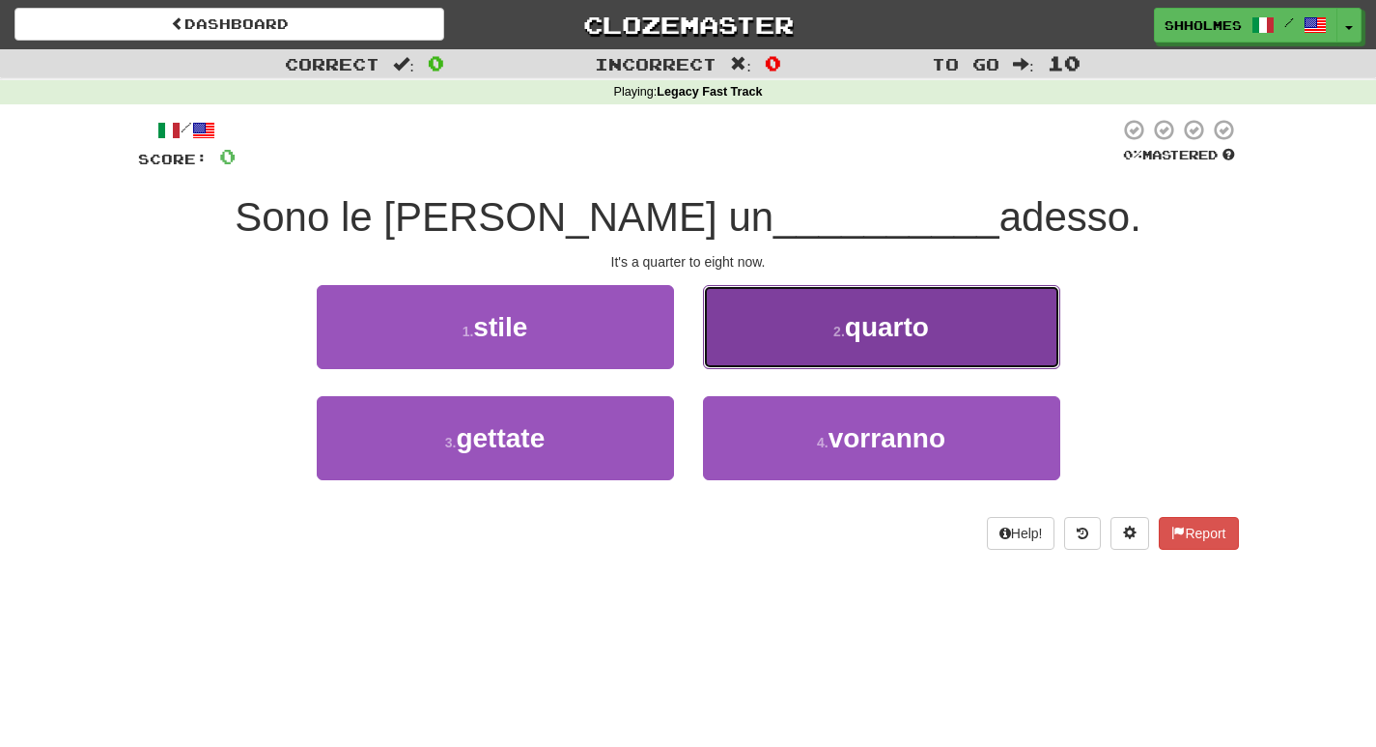
click at [814, 355] on button "2 . quarto" at bounding box center [881, 327] width 357 height 84
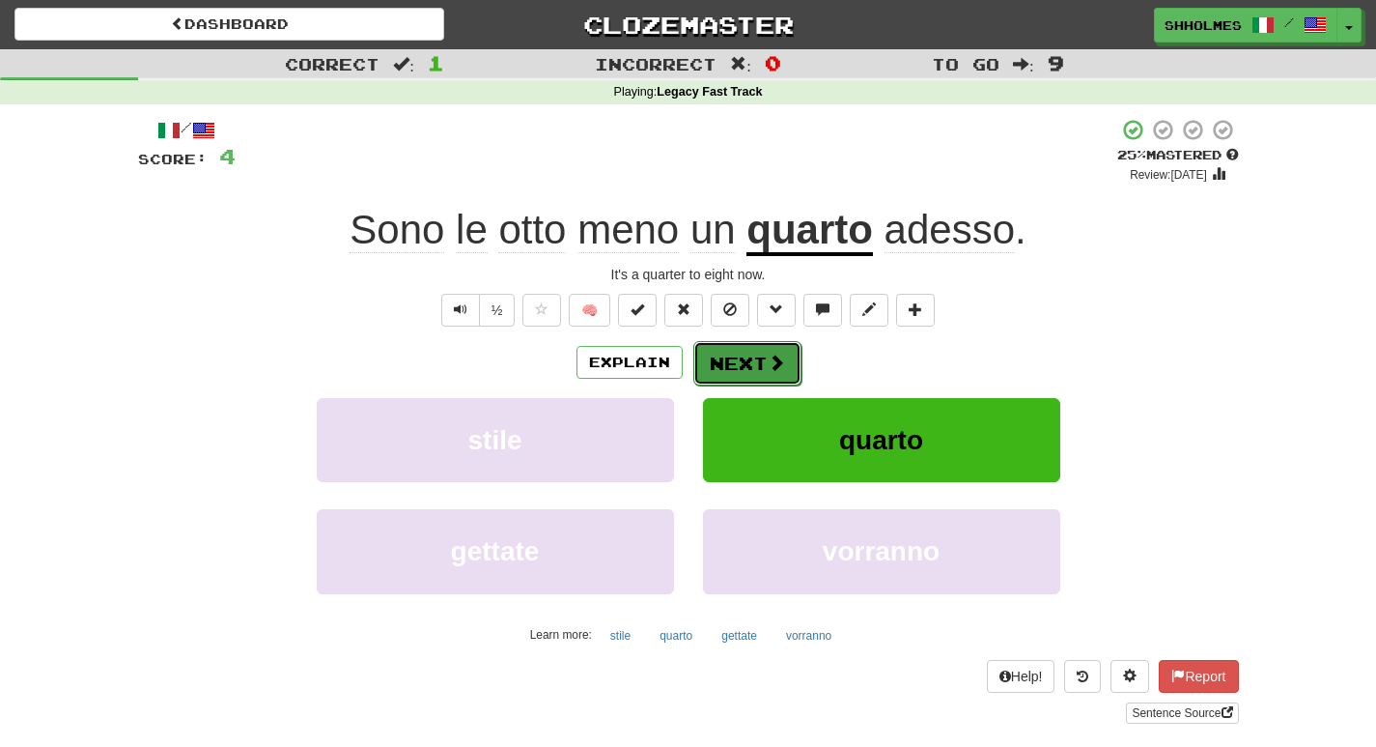
click at [740, 370] on button "Next" at bounding box center [747, 363] width 108 height 44
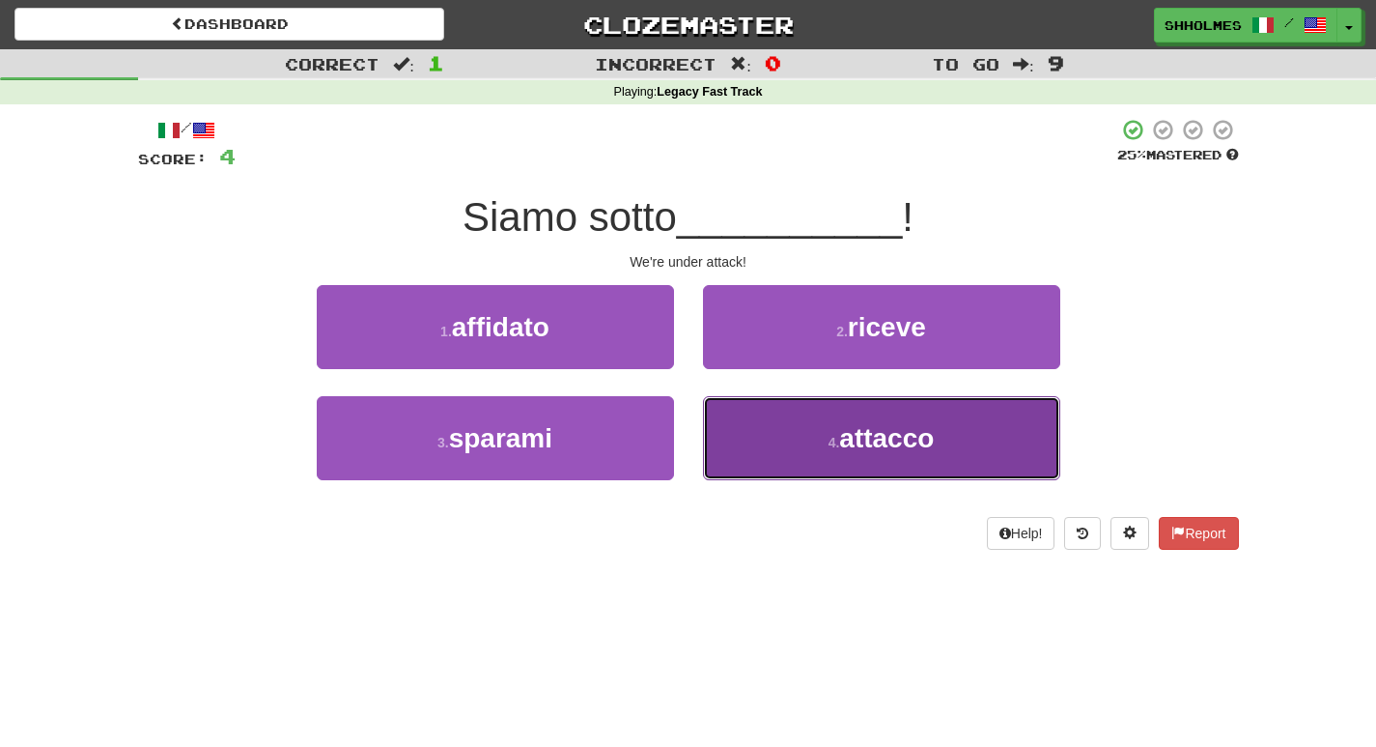
click at [810, 447] on button "4 . attacco" at bounding box center [881, 438] width 357 height 84
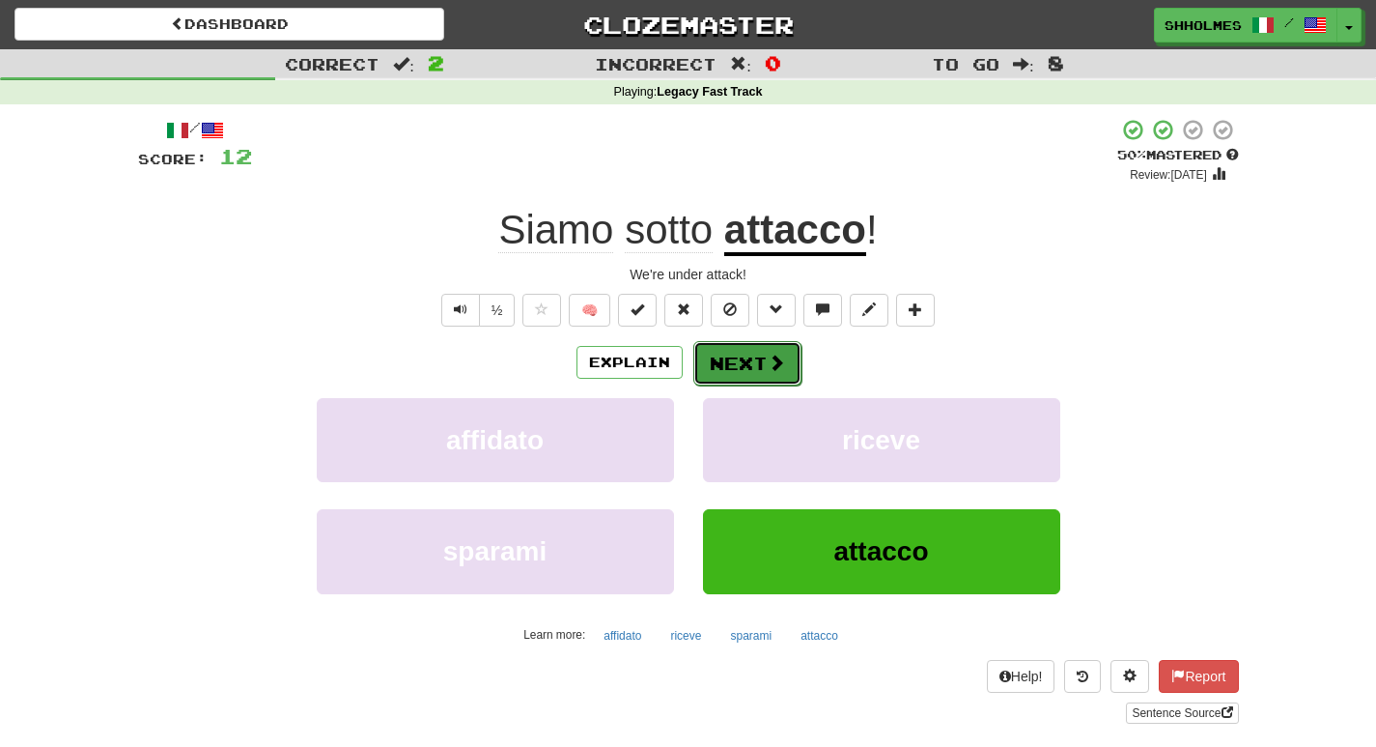
click at [750, 366] on button "Next" at bounding box center [747, 363] width 108 height 44
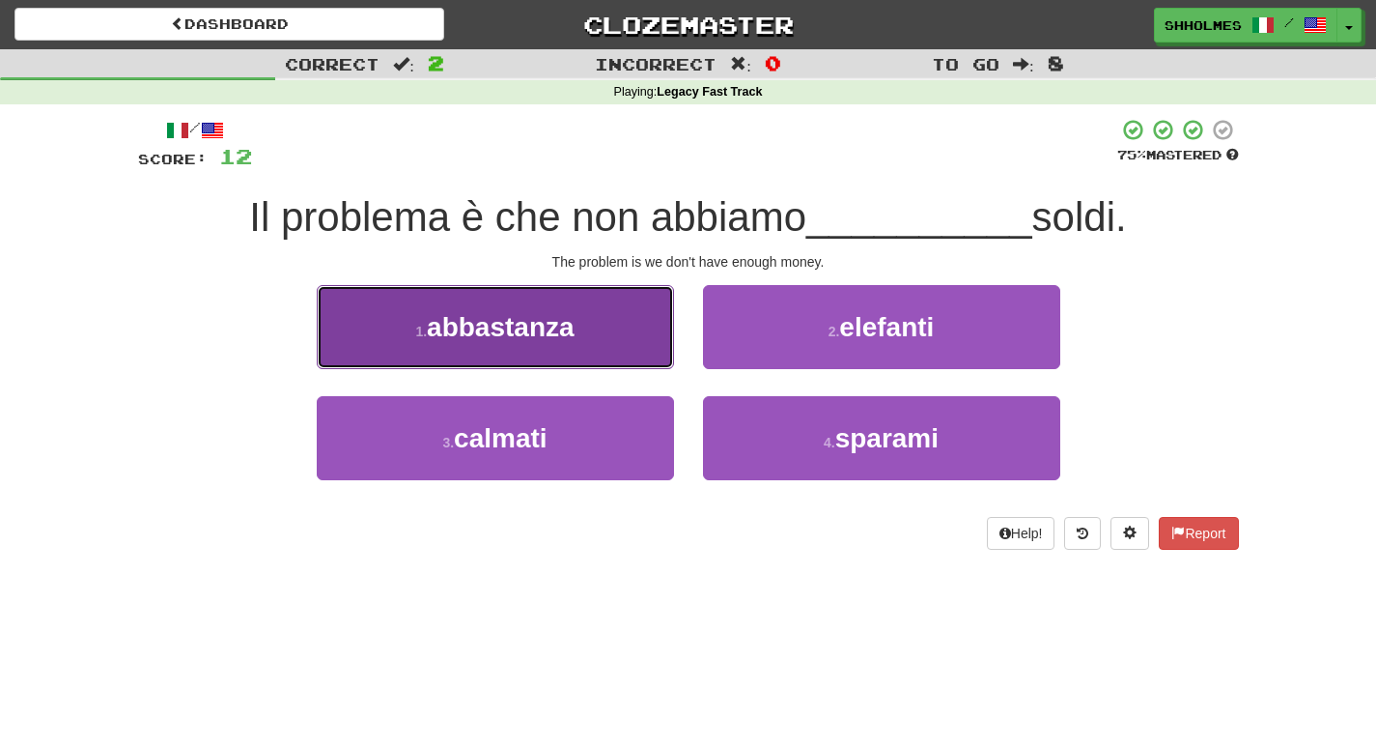
click at [578, 341] on button "1 . abbastanza" at bounding box center [495, 327] width 357 height 84
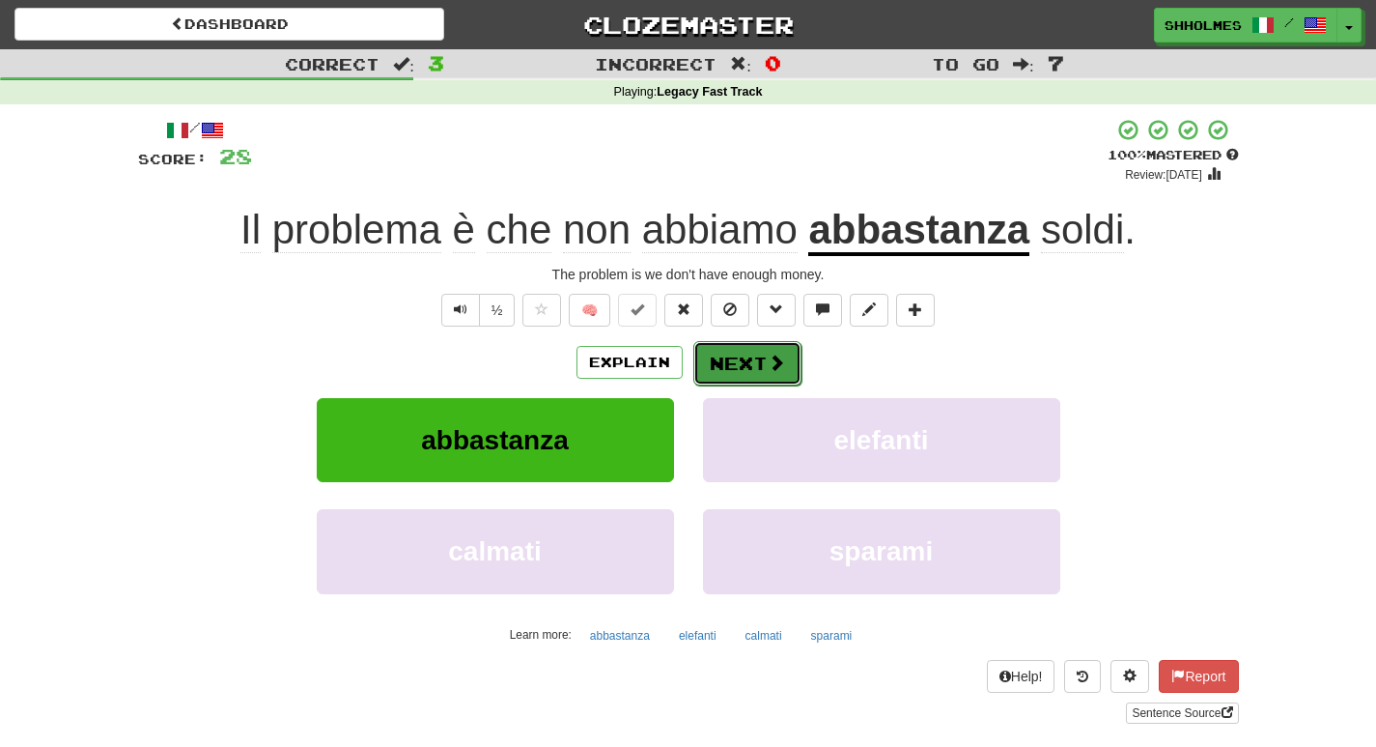
click at [736, 360] on button "Next" at bounding box center [747, 363] width 108 height 44
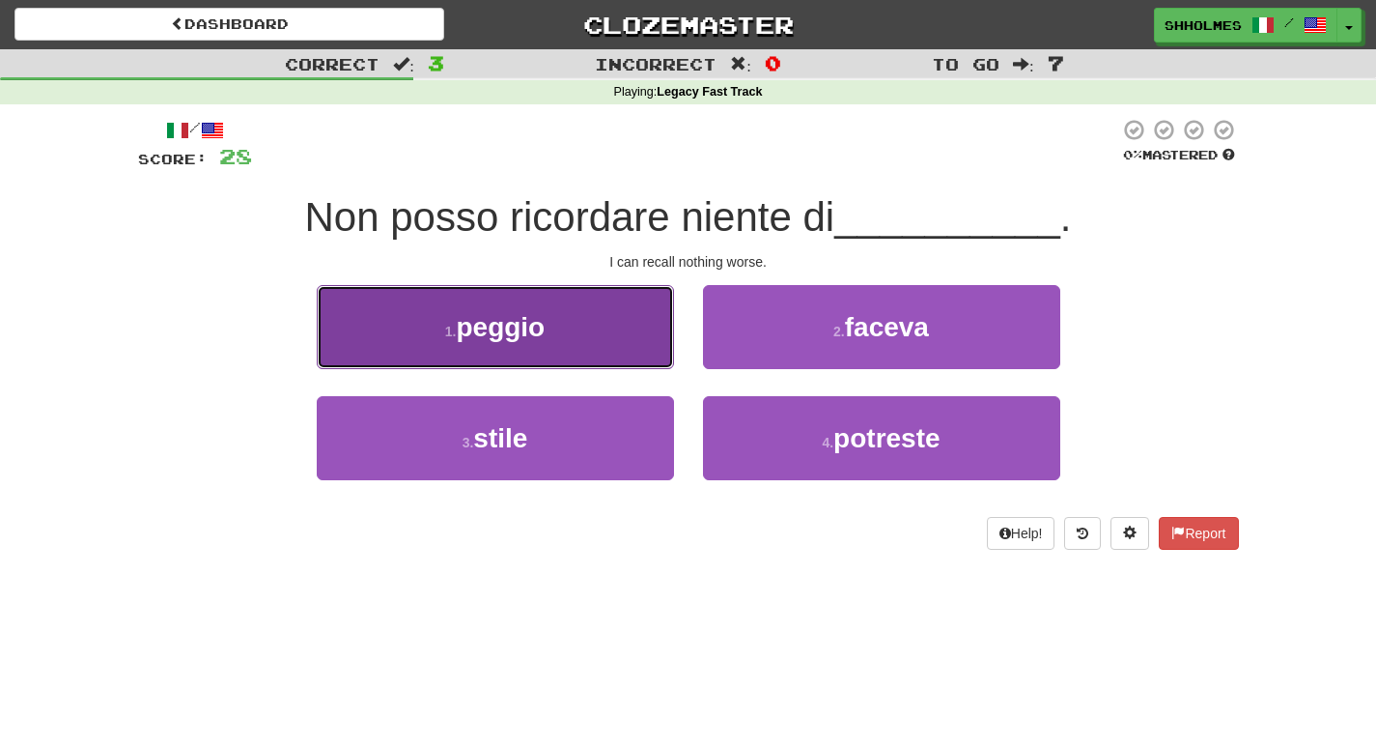
click at [623, 336] on button "1 . peggio" at bounding box center [495, 327] width 357 height 84
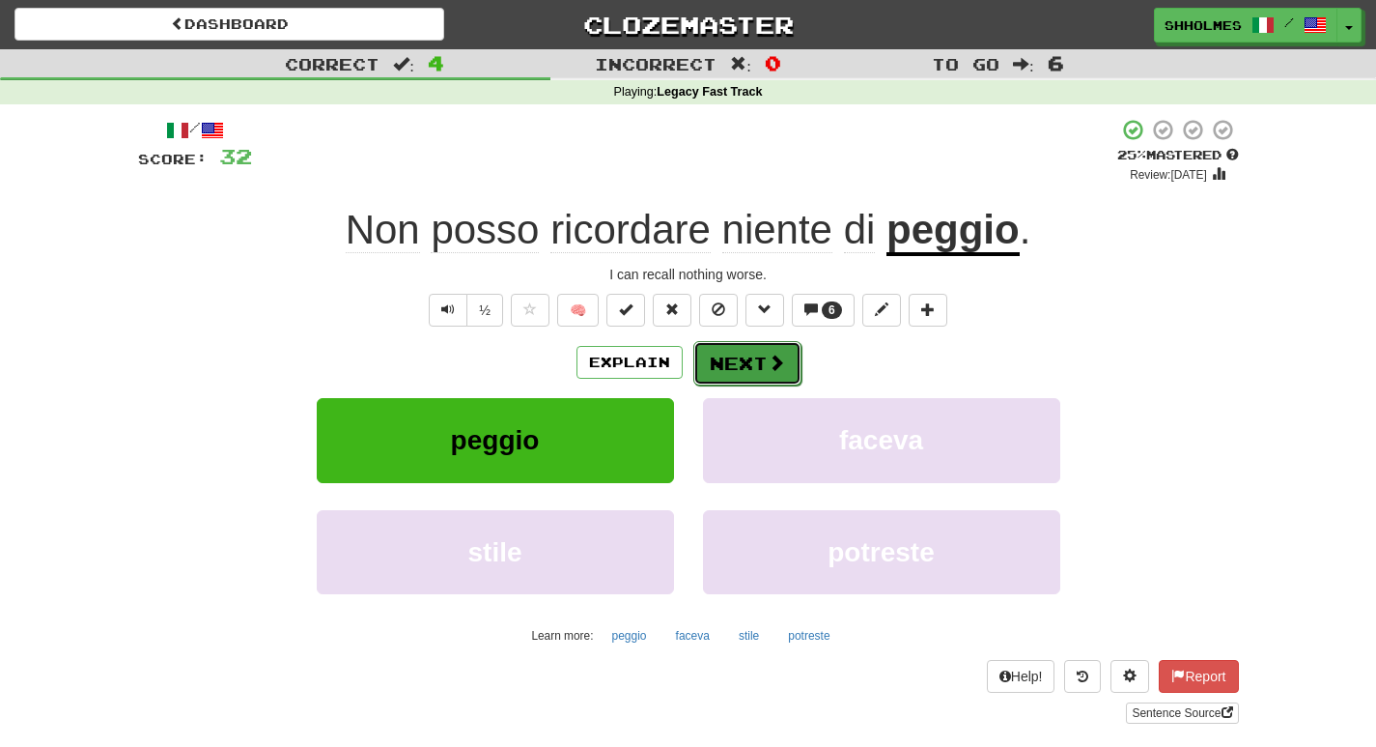
click at [751, 367] on button "Next" at bounding box center [747, 363] width 108 height 44
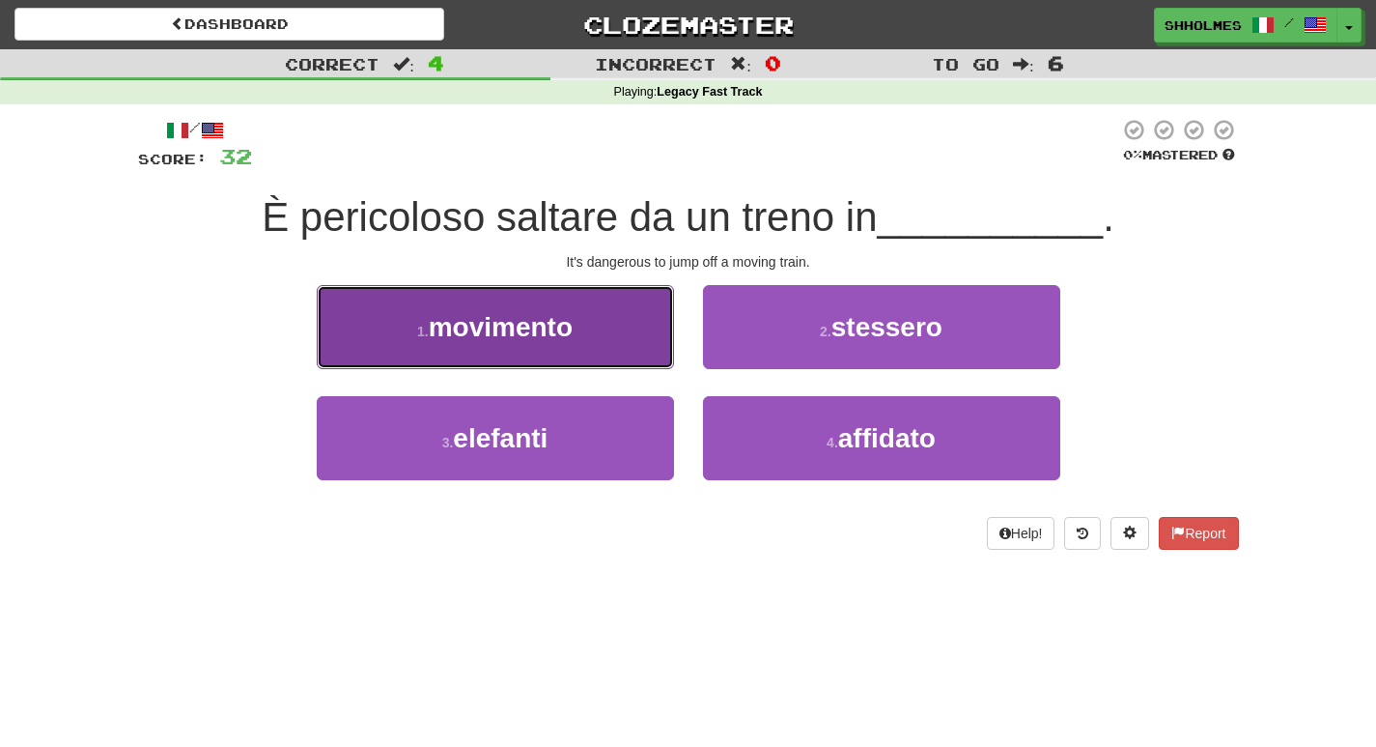
click at [464, 330] on span "movimento" at bounding box center [501, 327] width 144 height 30
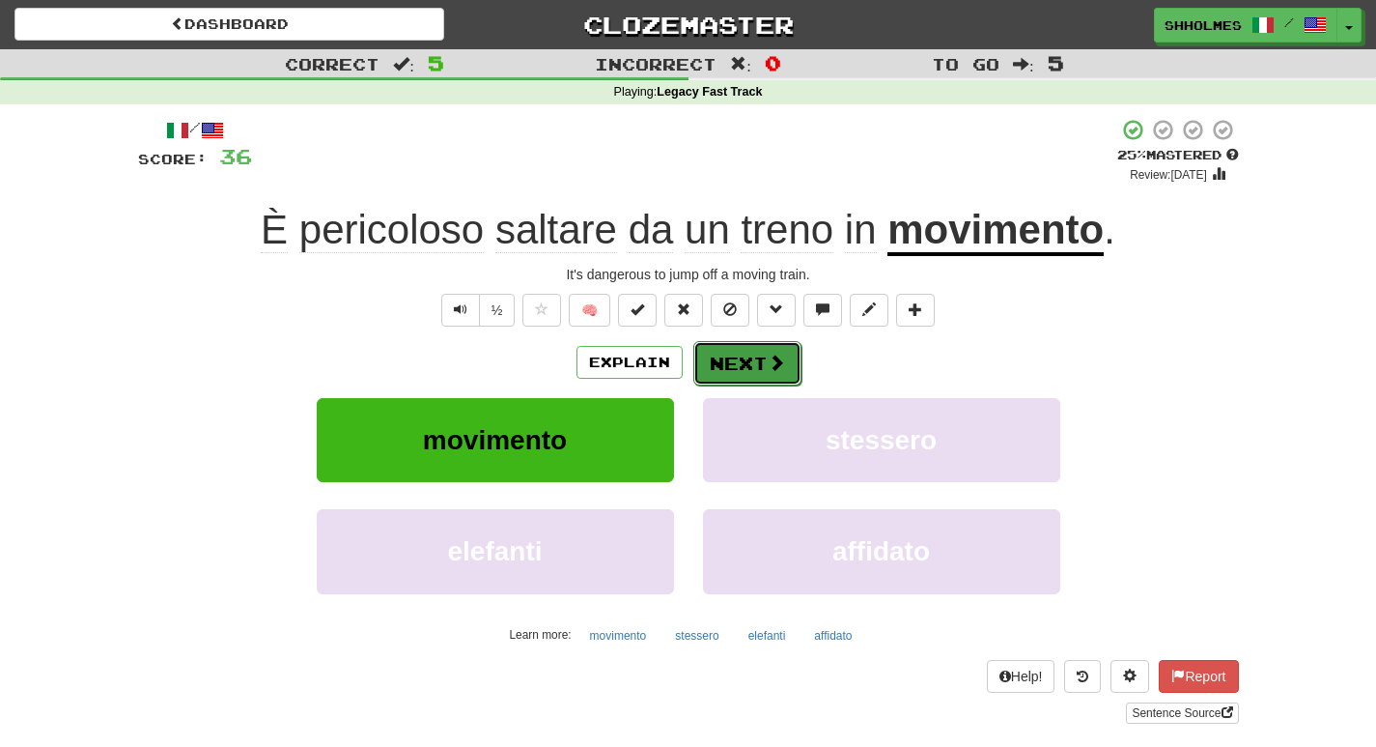
click at [752, 363] on button "Next" at bounding box center [747, 363] width 108 height 44
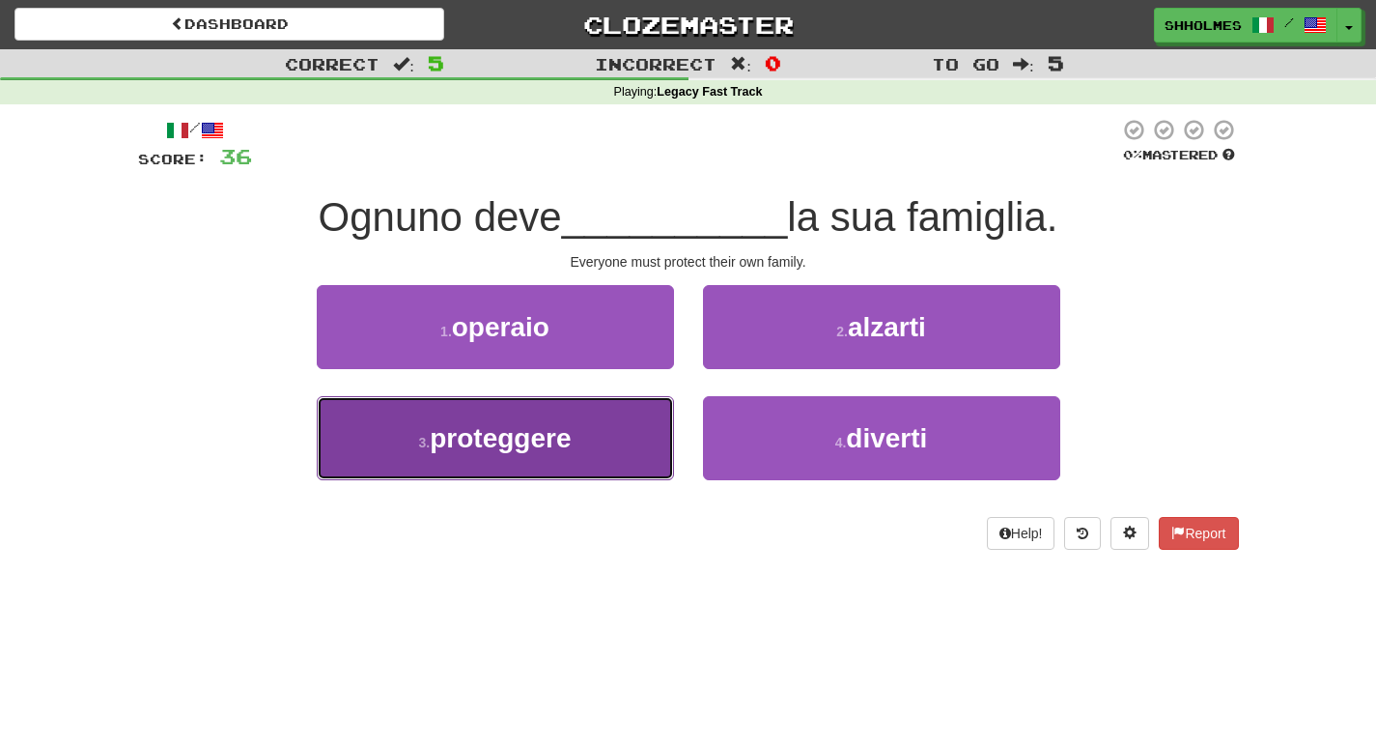
click at [588, 437] on button "3 . proteggere" at bounding box center [495, 438] width 357 height 84
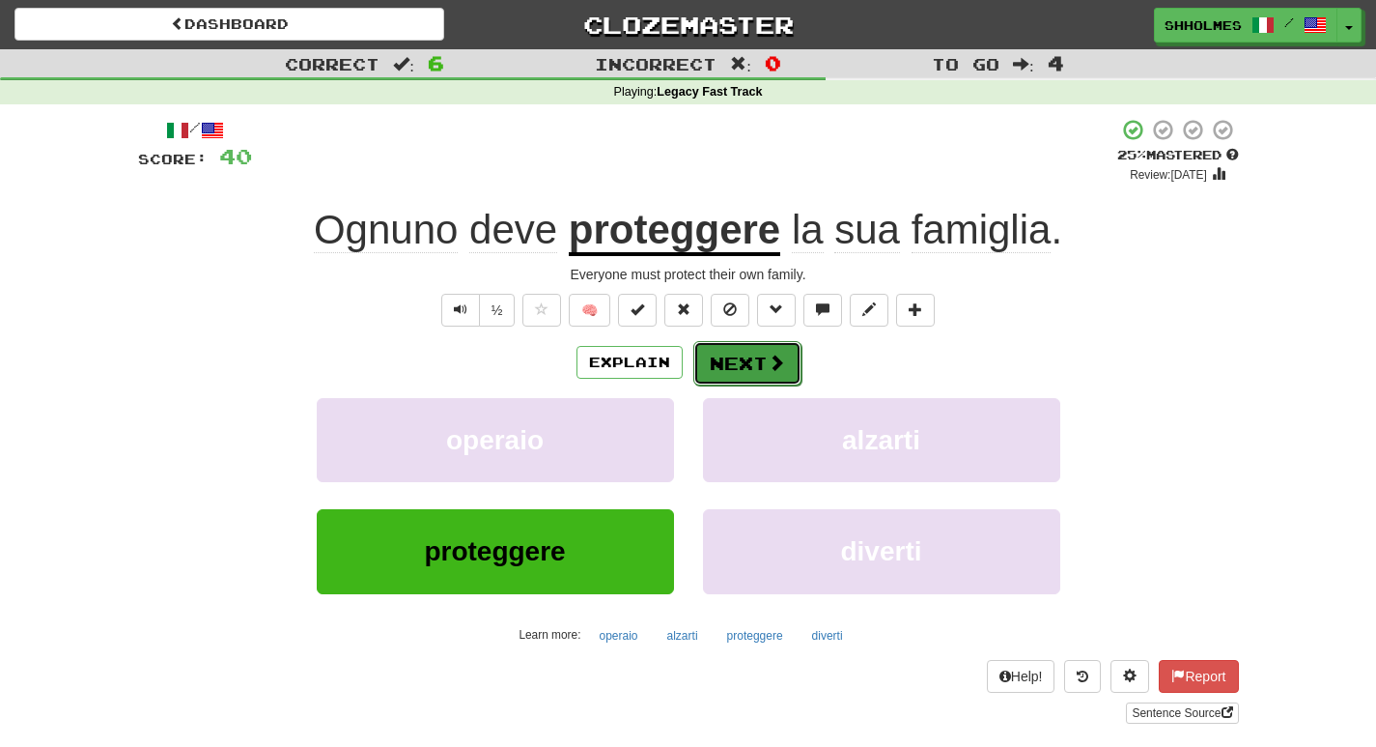
click at [742, 352] on button "Next" at bounding box center [747, 363] width 108 height 44
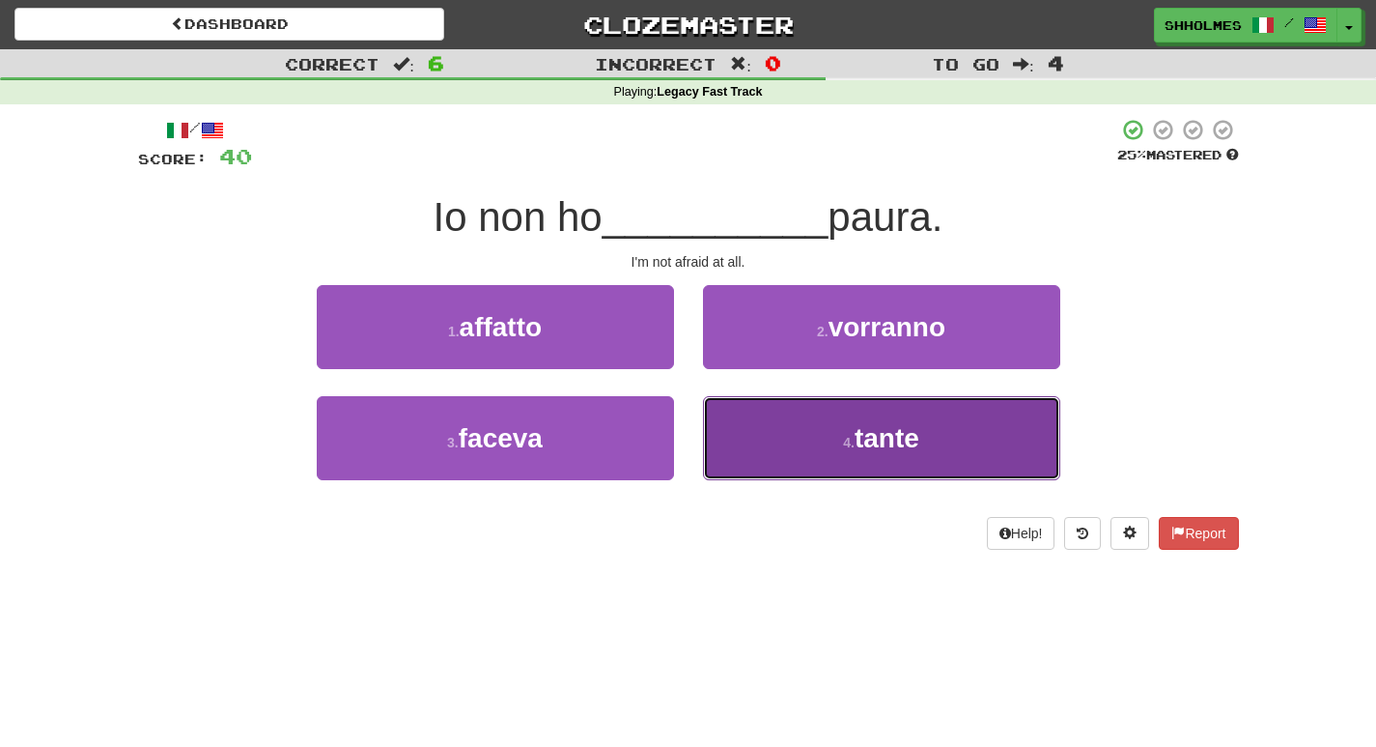
click at [820, 438] on button "4 . tante" at bounding box center [881, 438] width 357 height 84
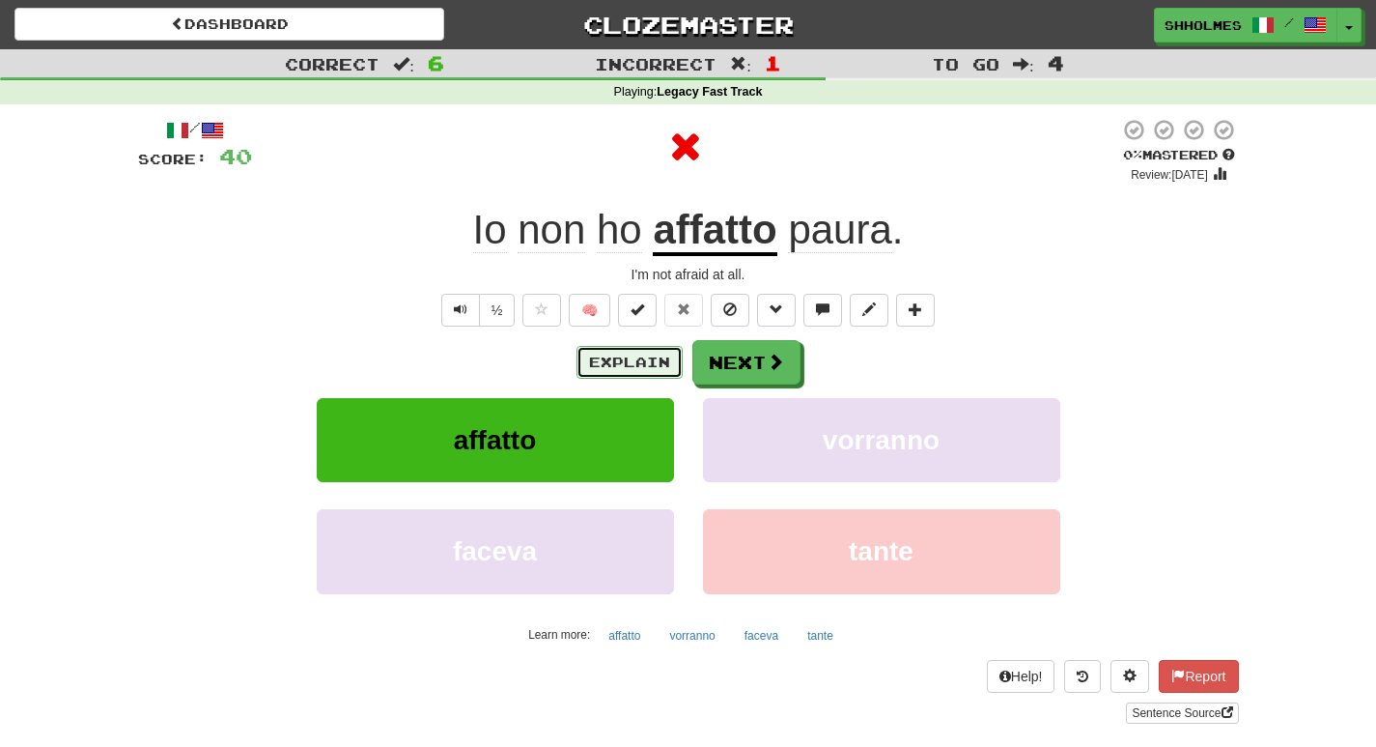
click at [660, 355] on button "Explain" at bounding box center [630, 362] width 106 height 33
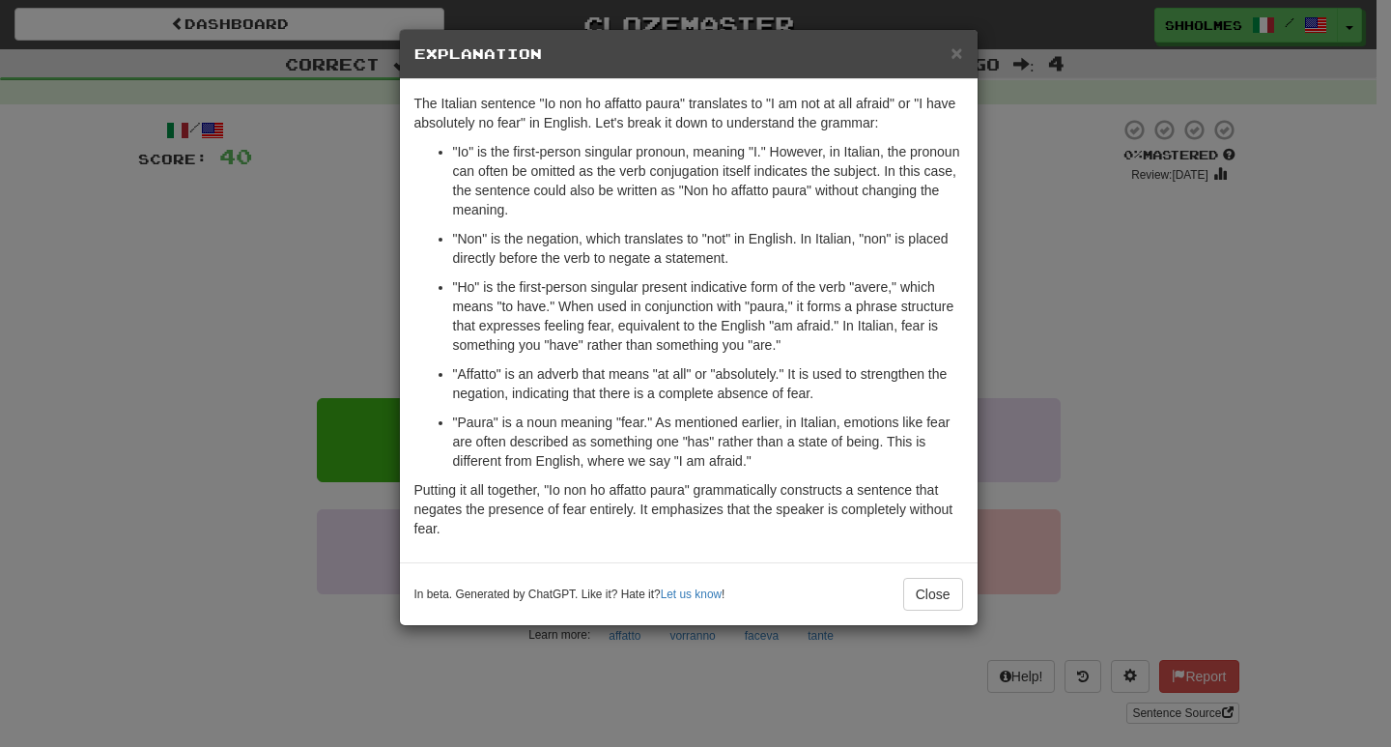
click at [1092, 260] on div "× Explanation The Italian sentence "Io non ho affatto paura" translates to "I a…" at bounding box center [695, 373] width 1391 height 747
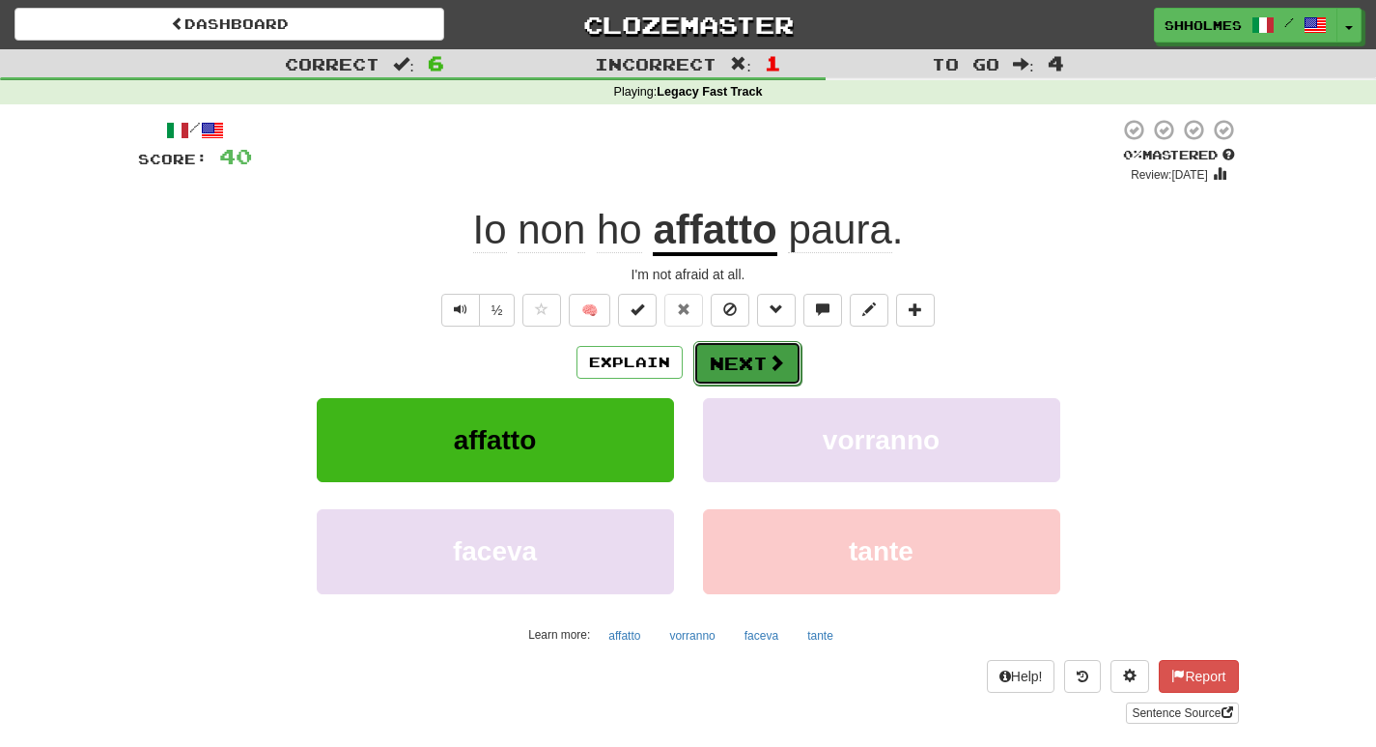
click at [730, 357] on button "Next" at bounding box center [747, 363] width 108 height 44
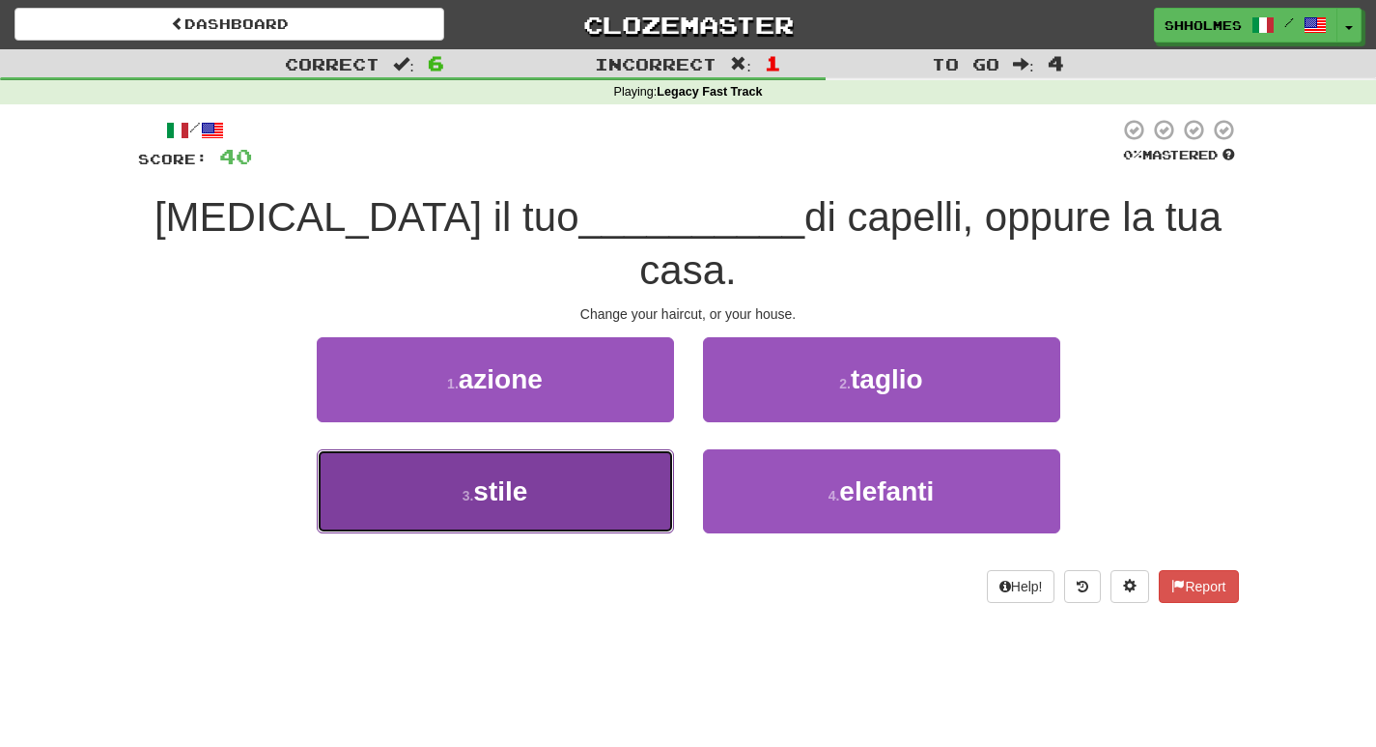
click at [574, 449] on button "3 . stile" at bounding box center [495, 491] width 357 height 84
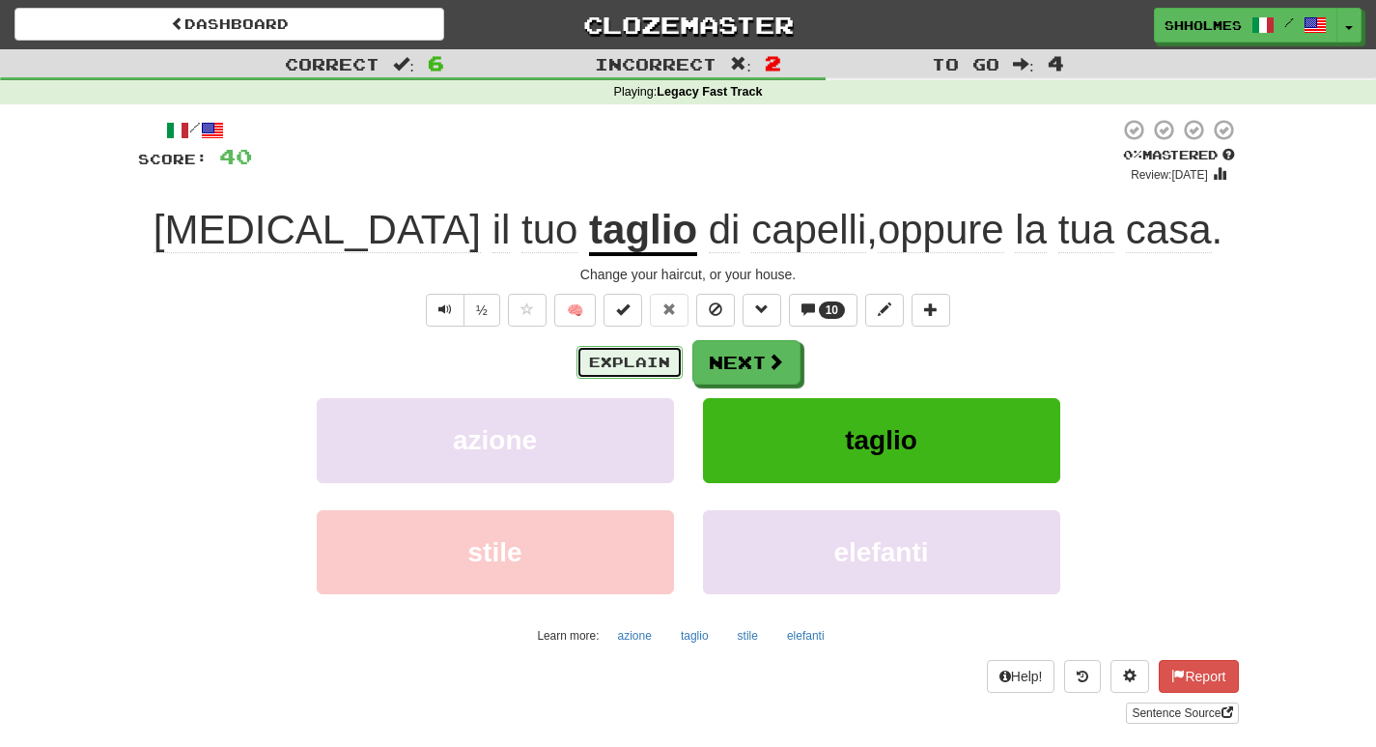
click at [631, 362] on button "Explain" at bounding box center [630, 362] width 106 height 33
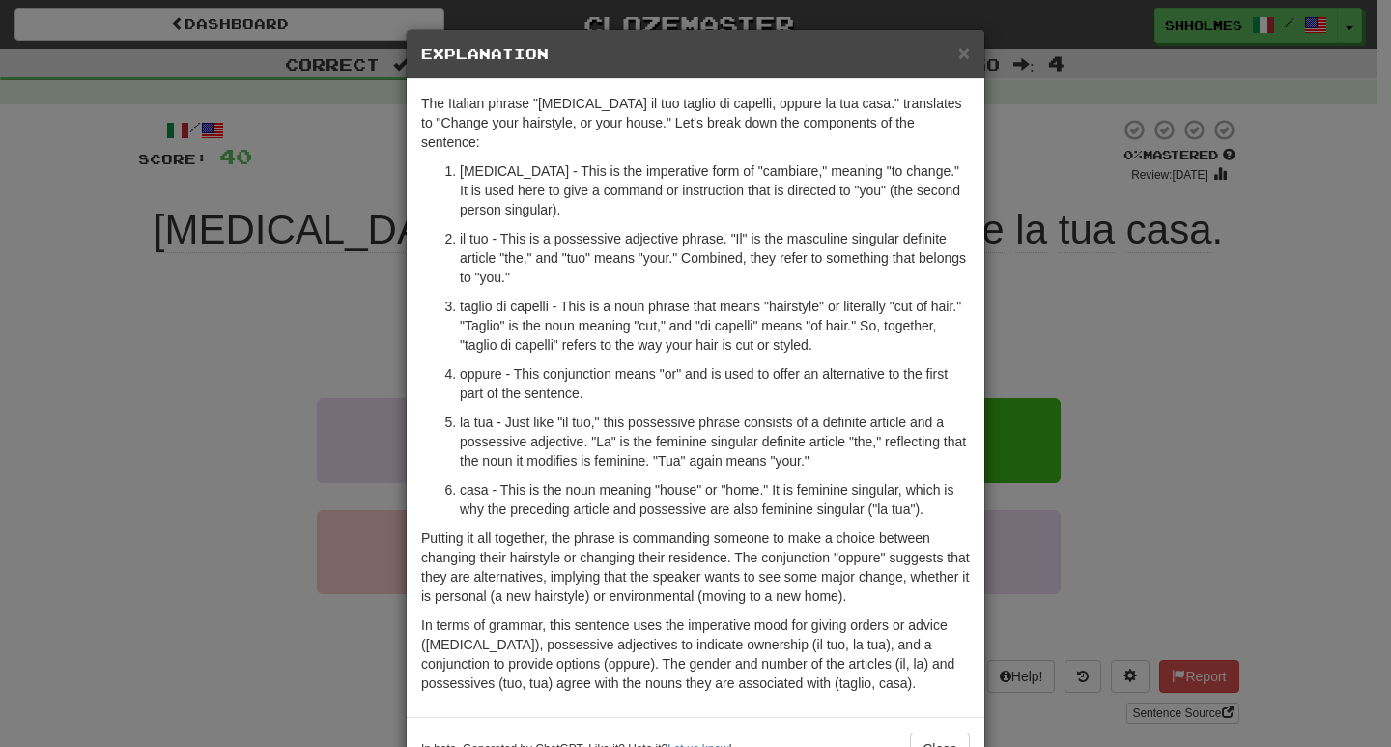
click at [1226, 303] on div "× Explanation The Italian phrase "Cambia il tuo taglio di capelli, oppure la tu…" at bounding box center [695, 373] width 1391 height 747
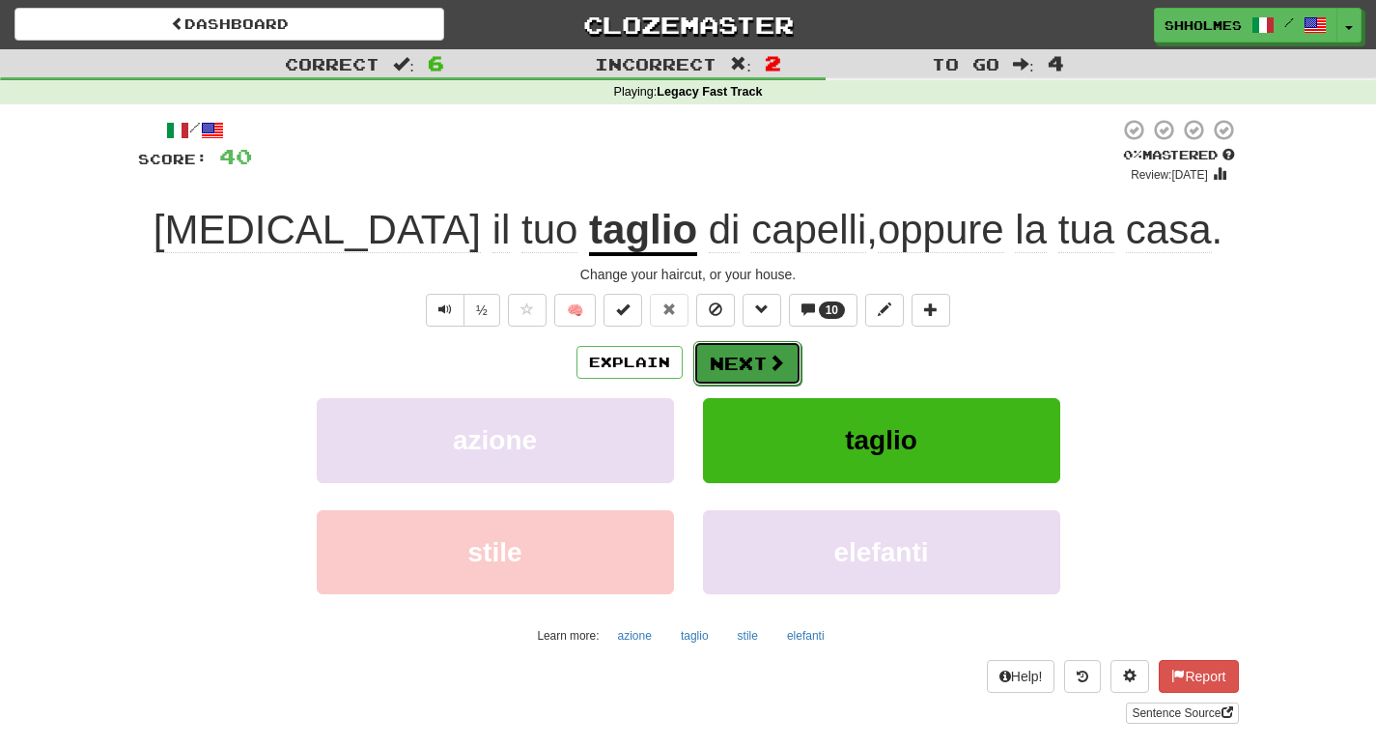
click at [782, 360] on span at bounding box center [776, 361] width 17 height 17
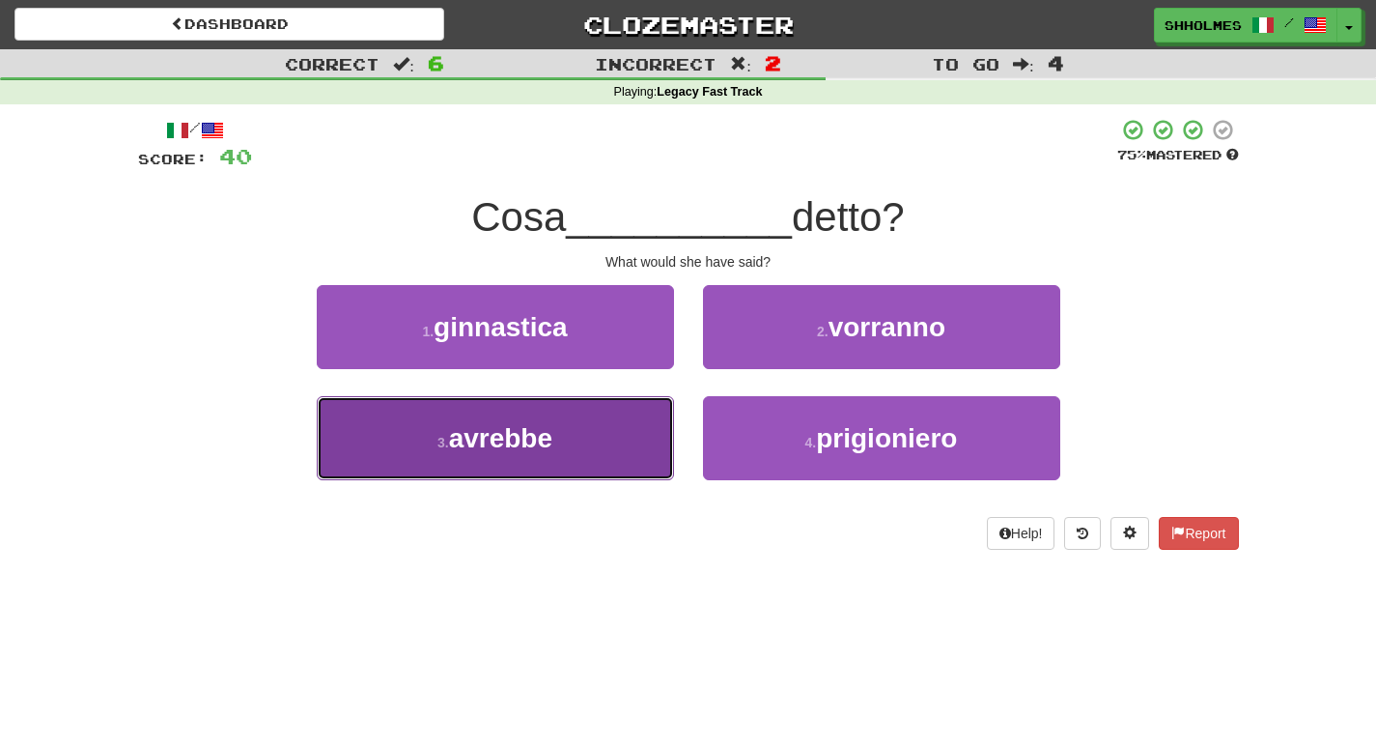
click at [585, 457] on button "3 . avrebbe" at bounding box center [495, 438] width 357 height 84
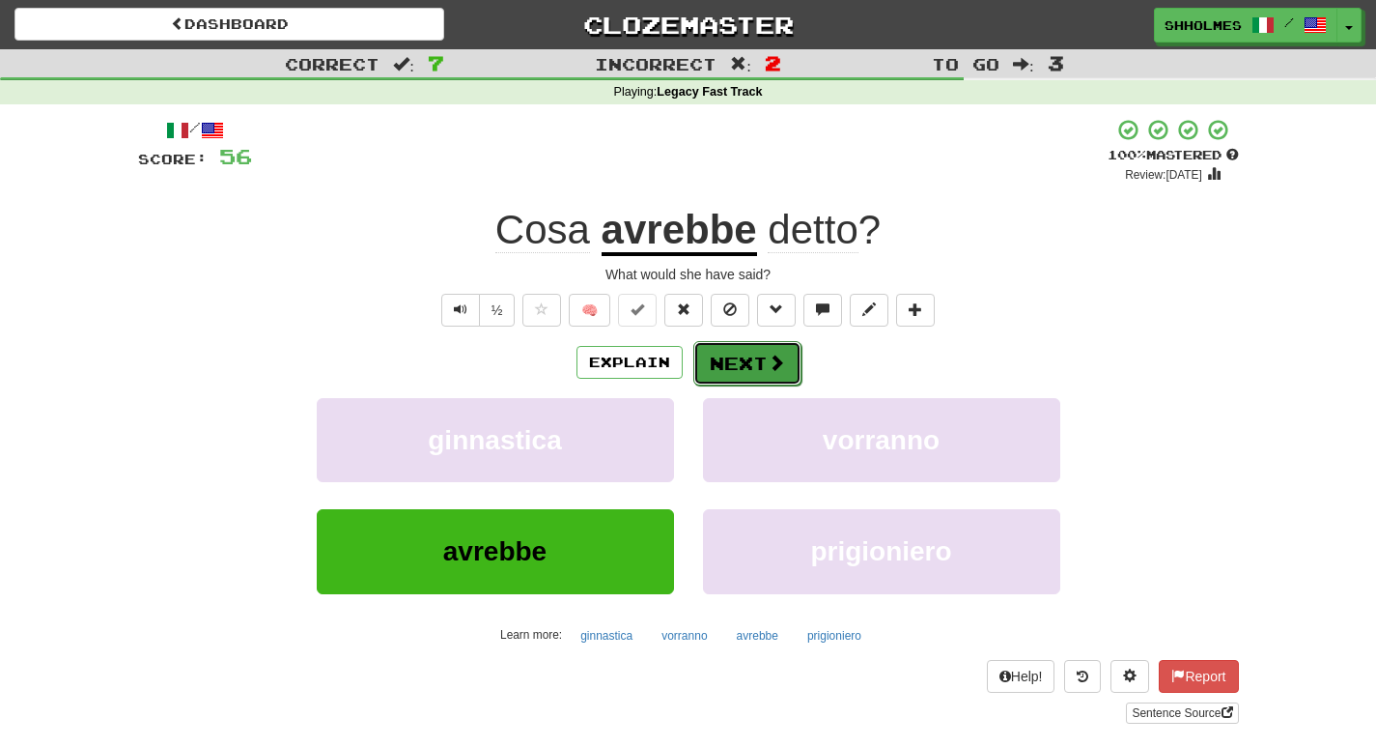
click at [744, 362] on button "Next" at bounding box center [747, 363] width 108 height 44
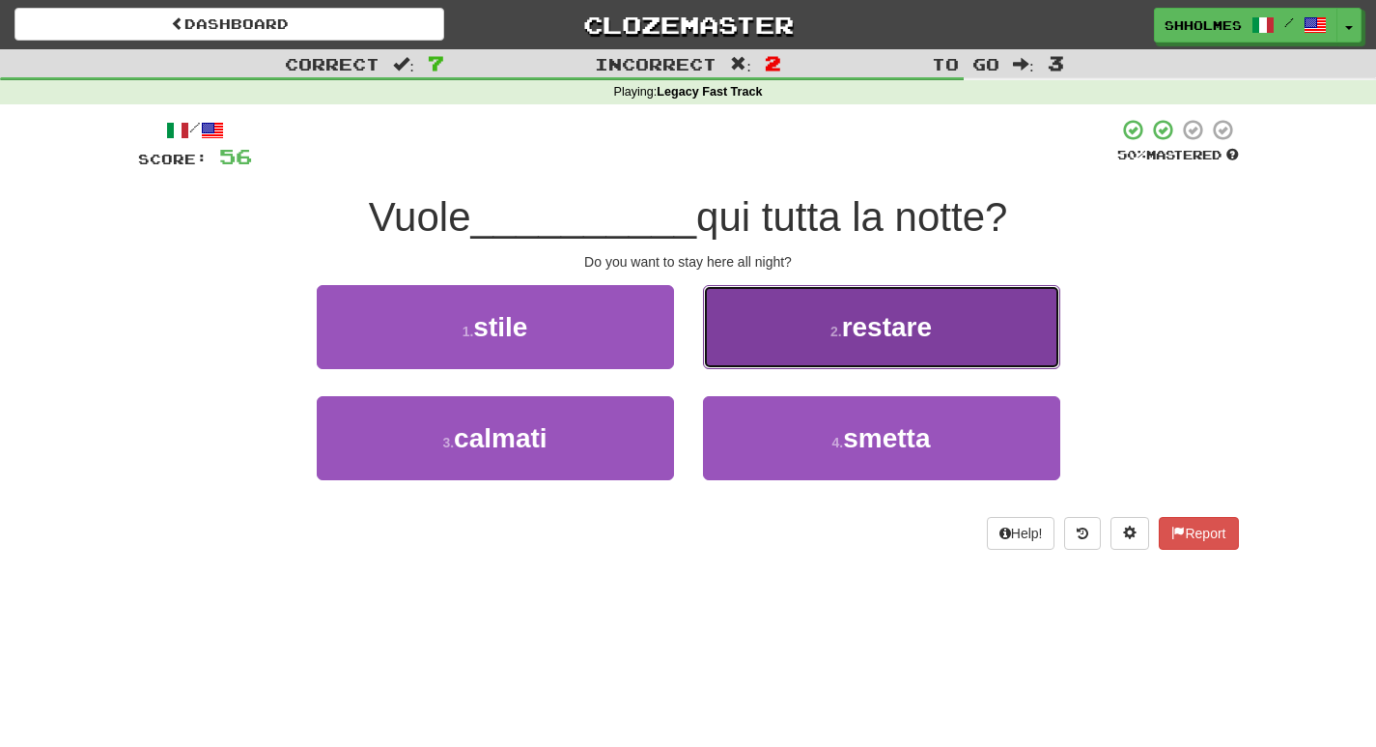
click at [777, 338] on button "2 . restare" at bounding box center [881, 327] width 357 height 84
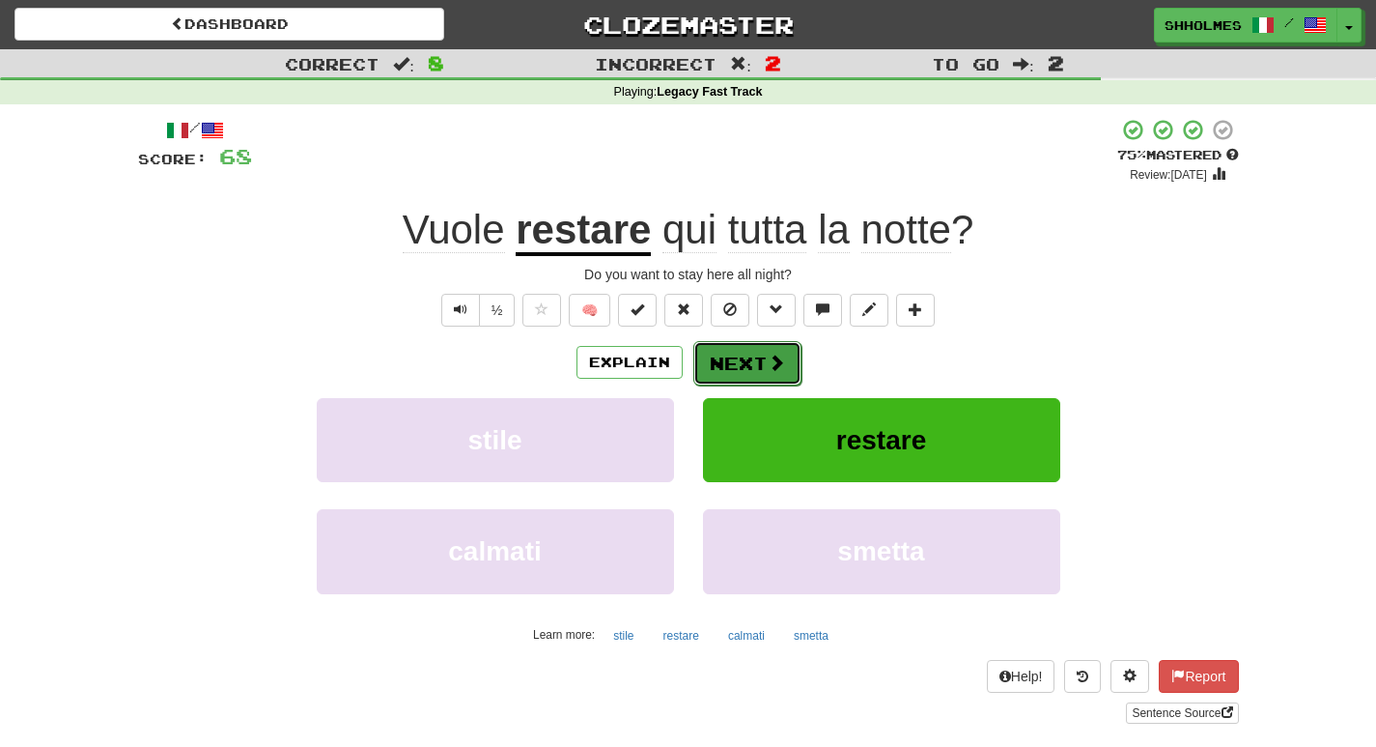
click at [756, 365] on button "Next" at bounding box center [747, 363] width 108 height 44
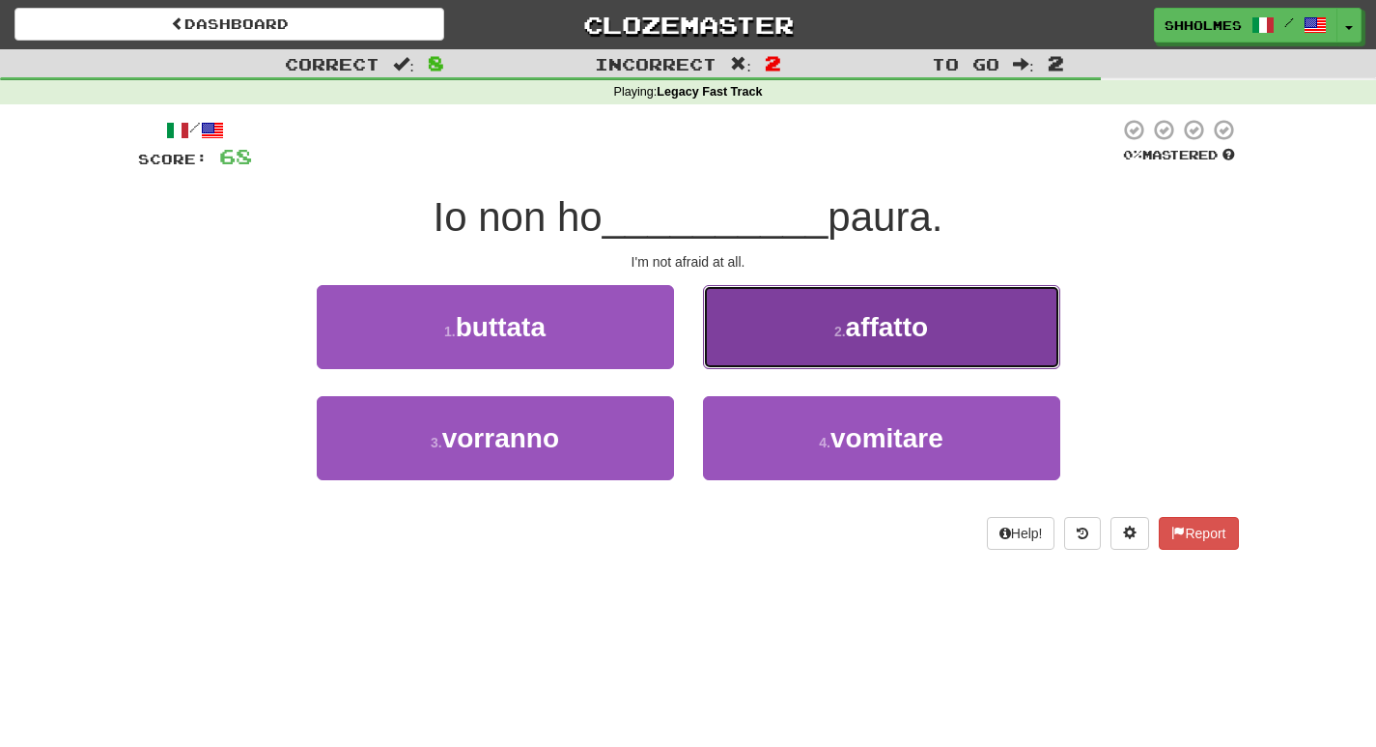
click at [856, 319] on span "affatto" at bounding box center [887, 327] width 83 height 30
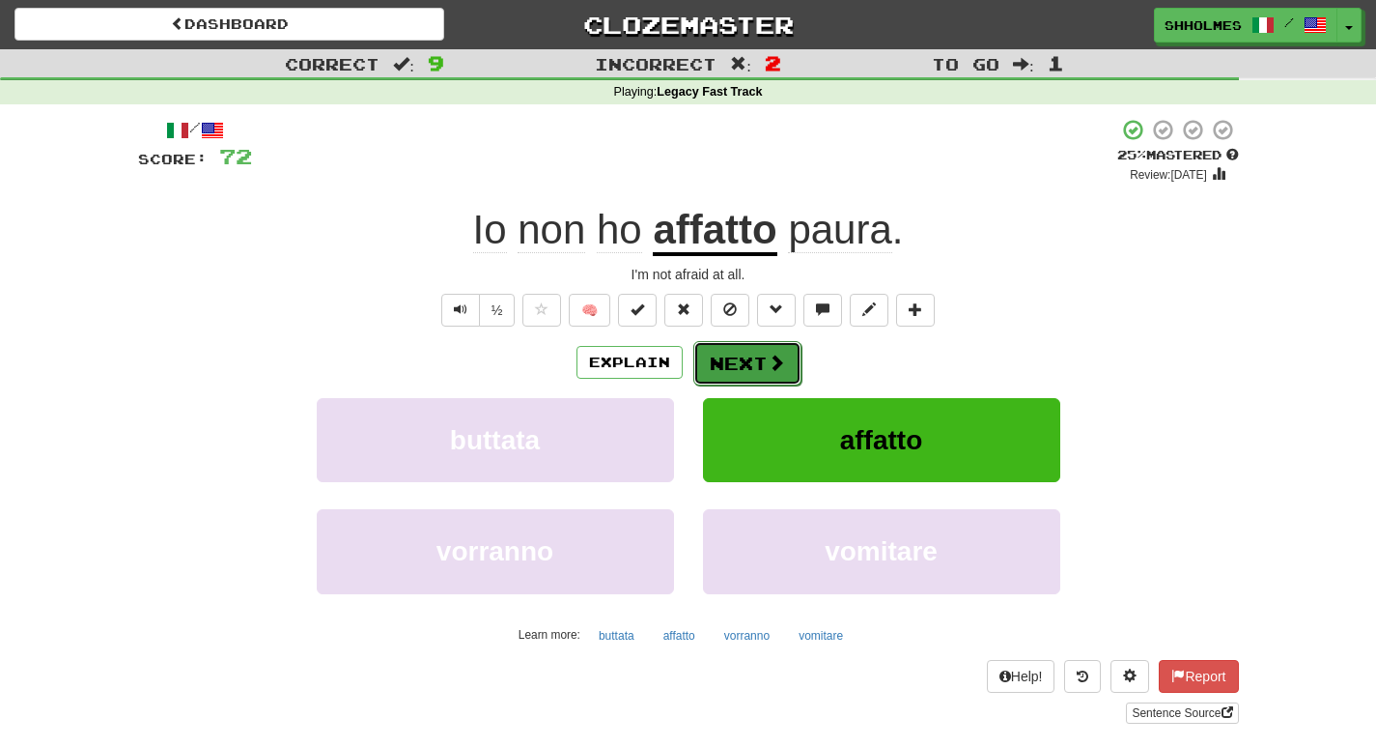
click at [741, 362] on button "Next" at bounding box center [747, 363] width 108 height 44
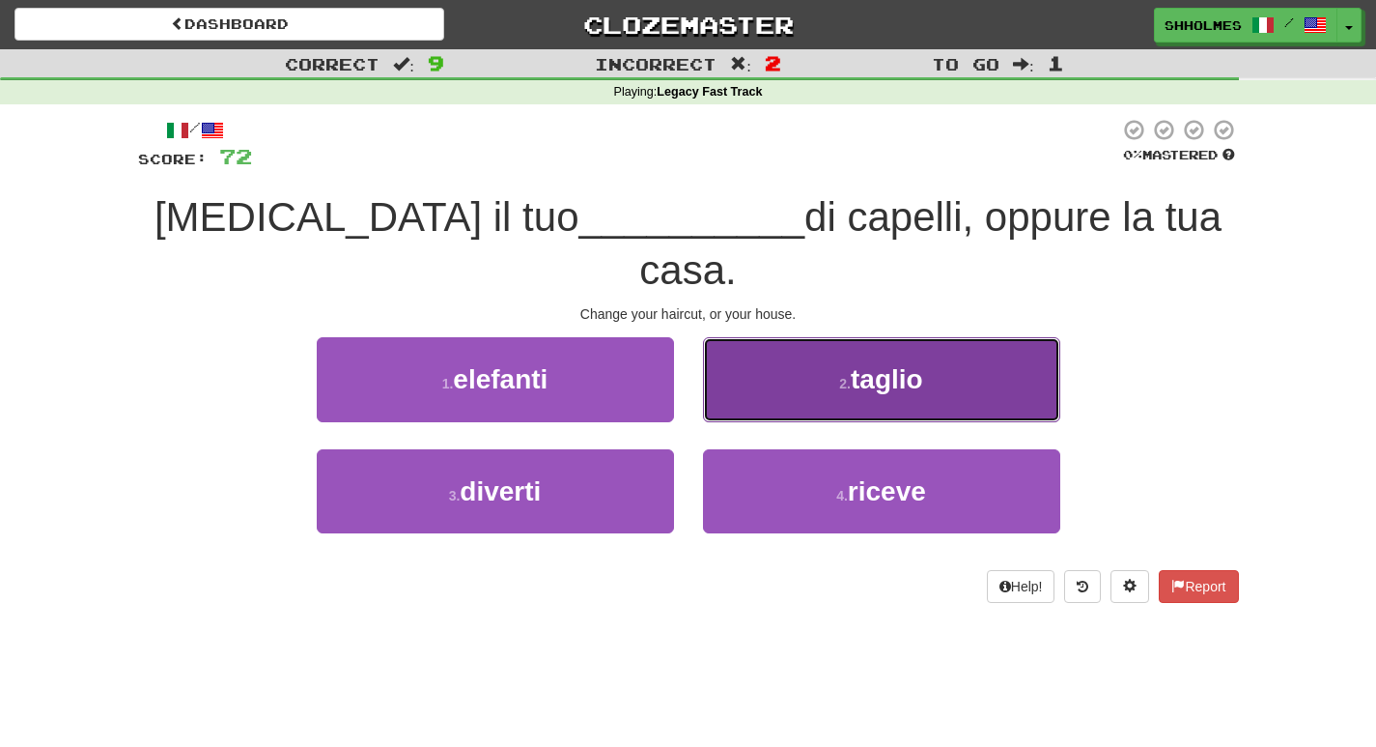
click at [794, 354] on button "2 . taglio" at bounding box center [881, 379] width 357 height 84
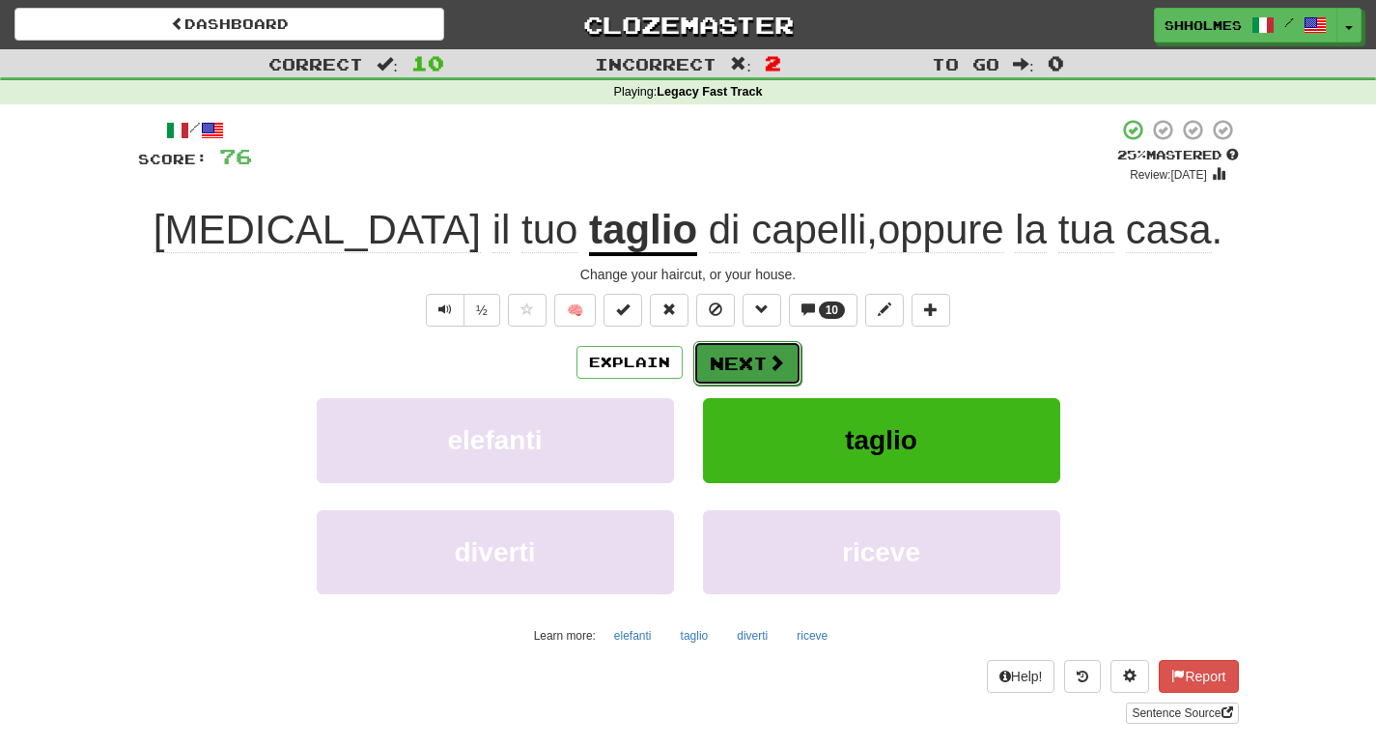
click at [763, 369] on button "Next" at bounding box center [747, 363] width 108 height 44
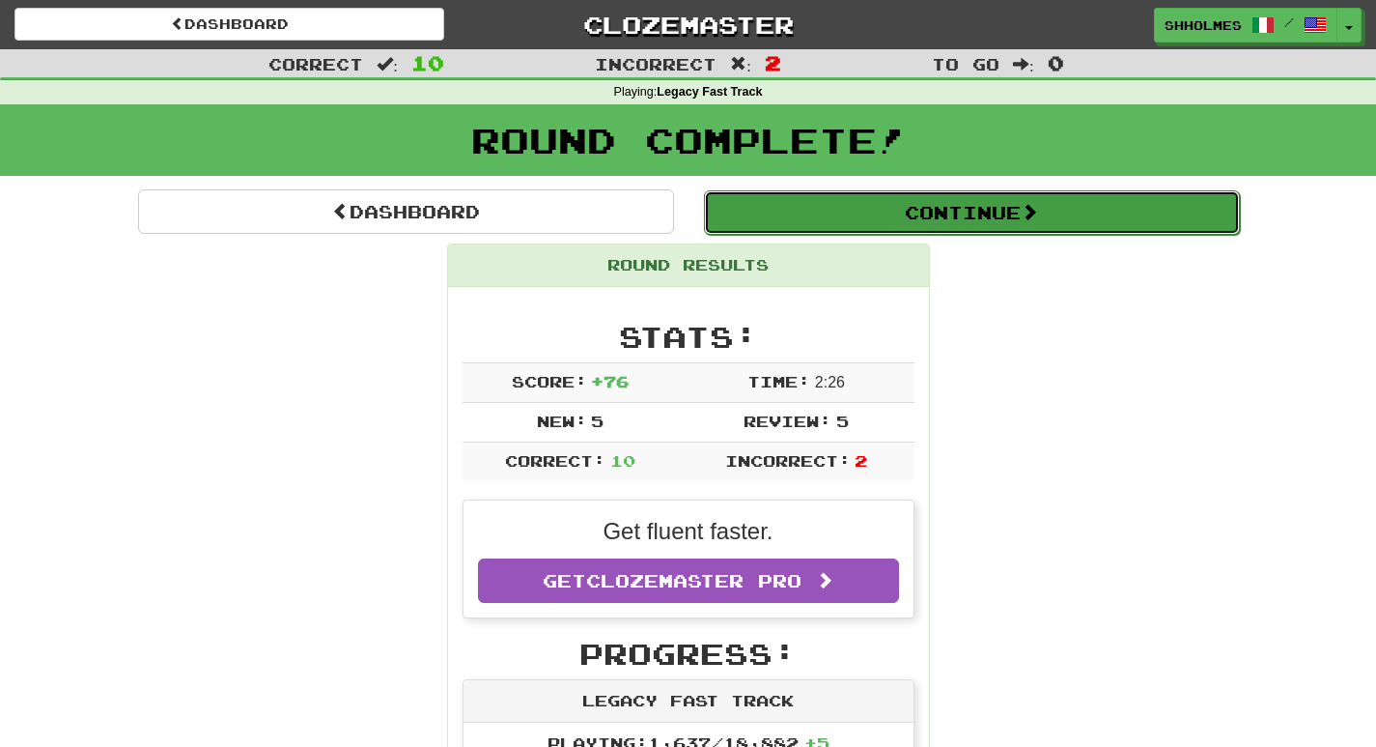
click at [854, 220] on button "Continue" at bounding box center [972, 212] width 536 height 44
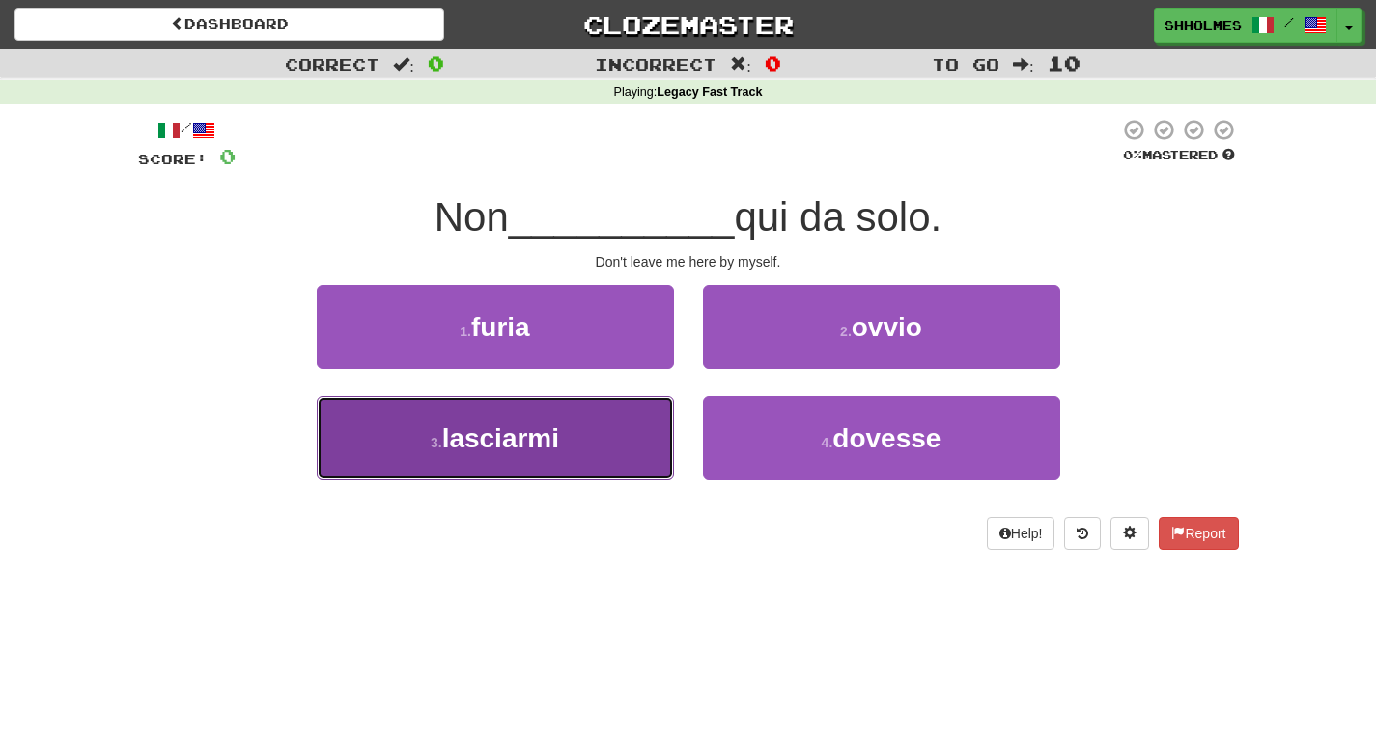
click at [570, 423] on button "3 . lasciarmi" at bounding box center [495, 438] width 357 height 84
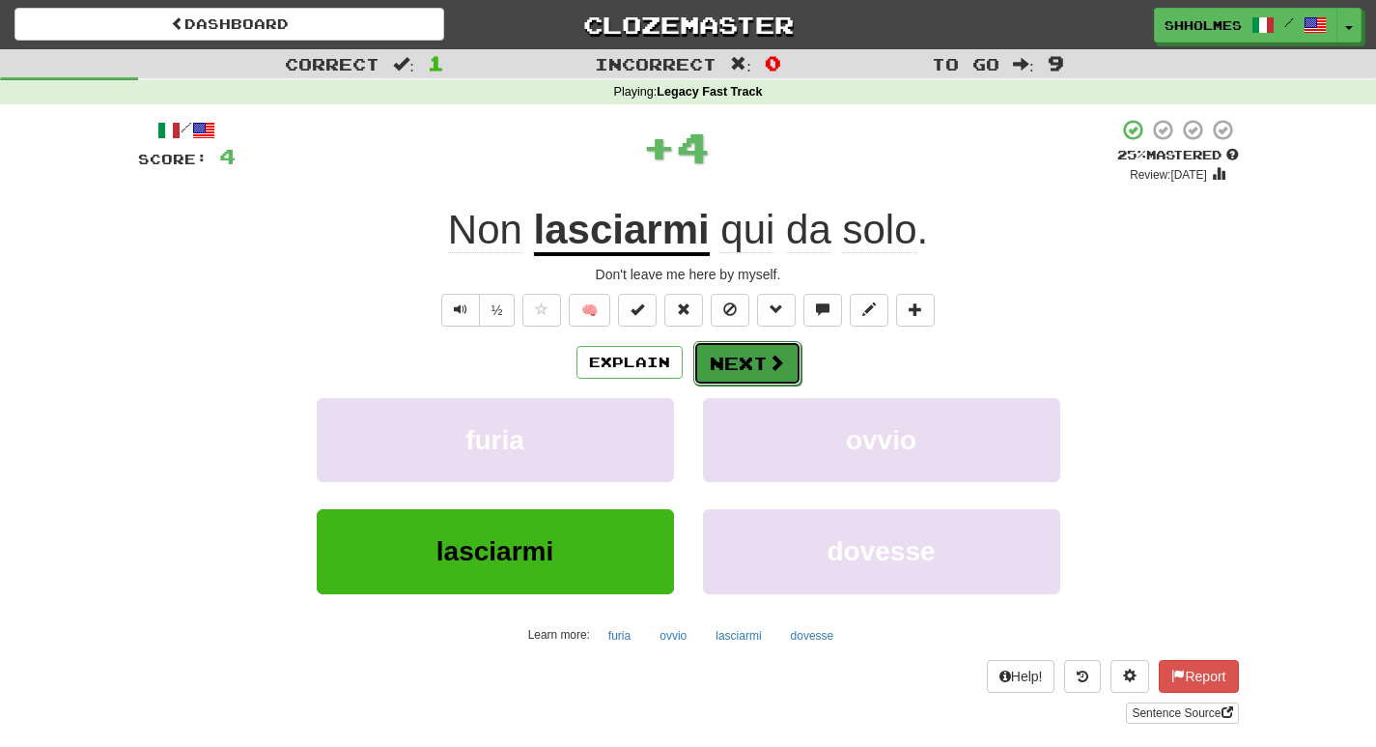
click at [748, 351] on button "Next" at bounding box center [747, 363] width 108 height 44
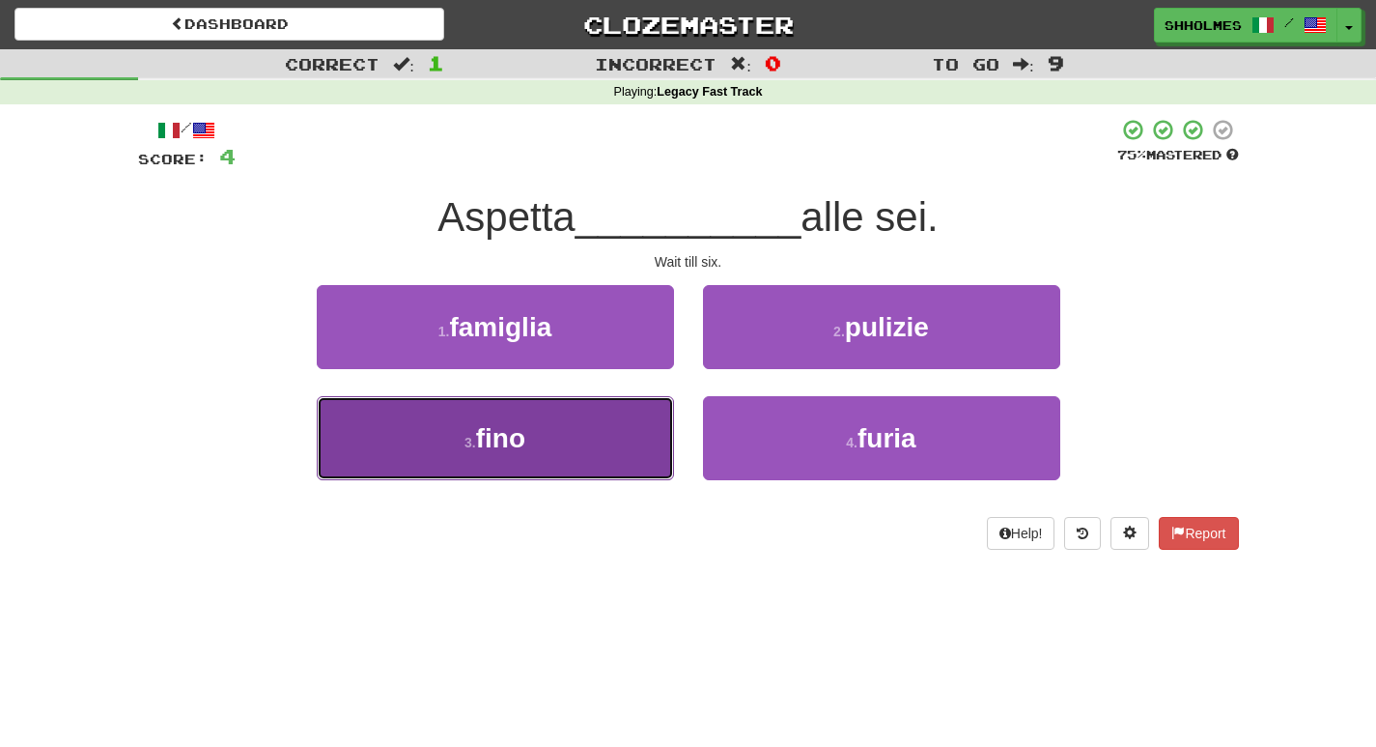
click at [588, 459] on button "3 . fino" at bounding box center [495, 438] width 357 height 84
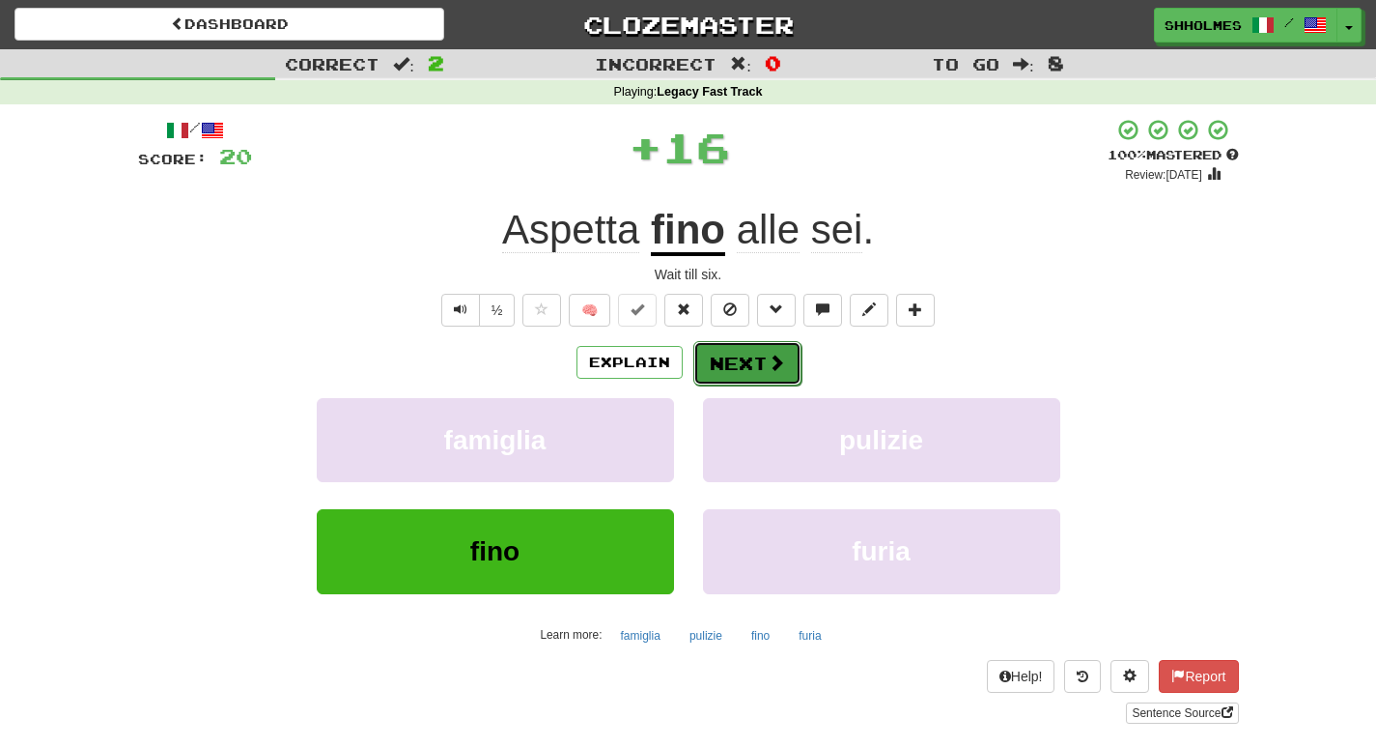
click at [744, 361] on button "Next" at bounding box center [747, 363] width 108 height 44
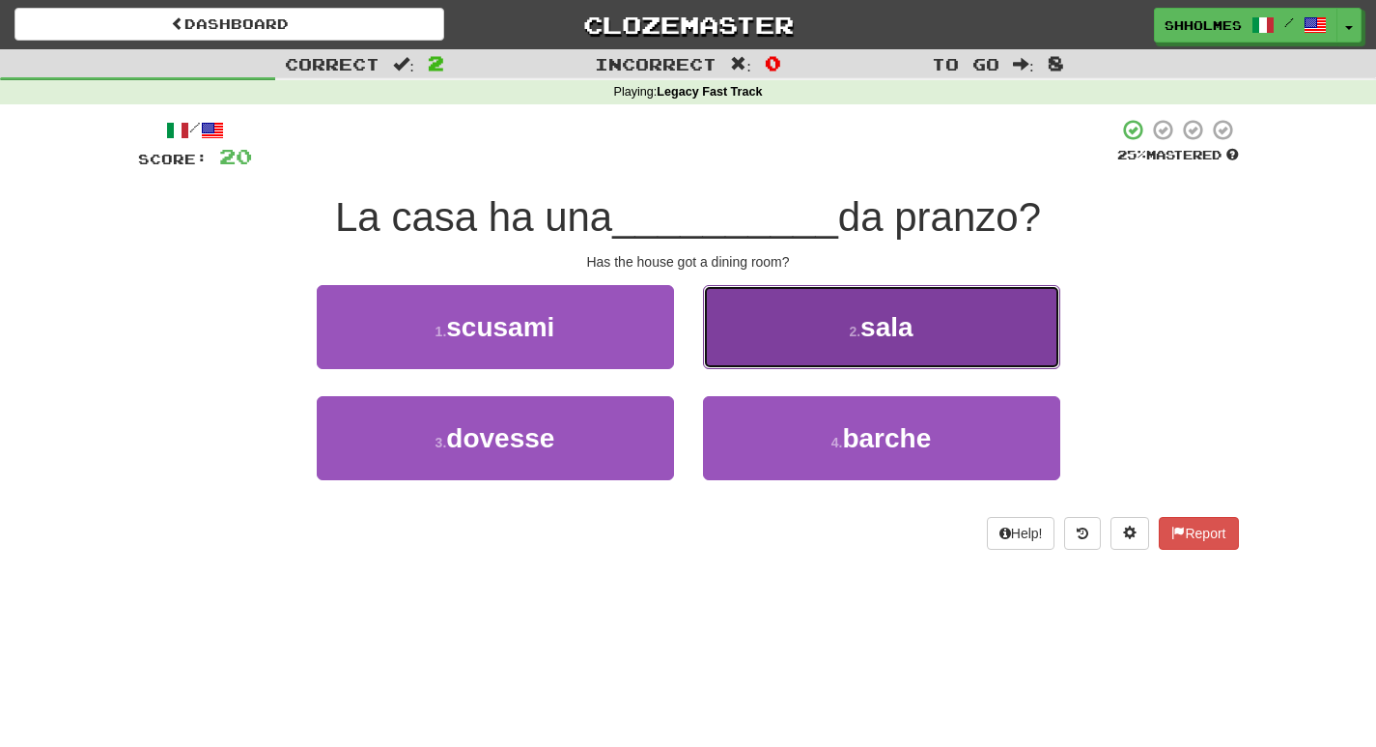
click at [826, 330] on button "2 . sala" at bounding box center [881, 327] width 357 height 84
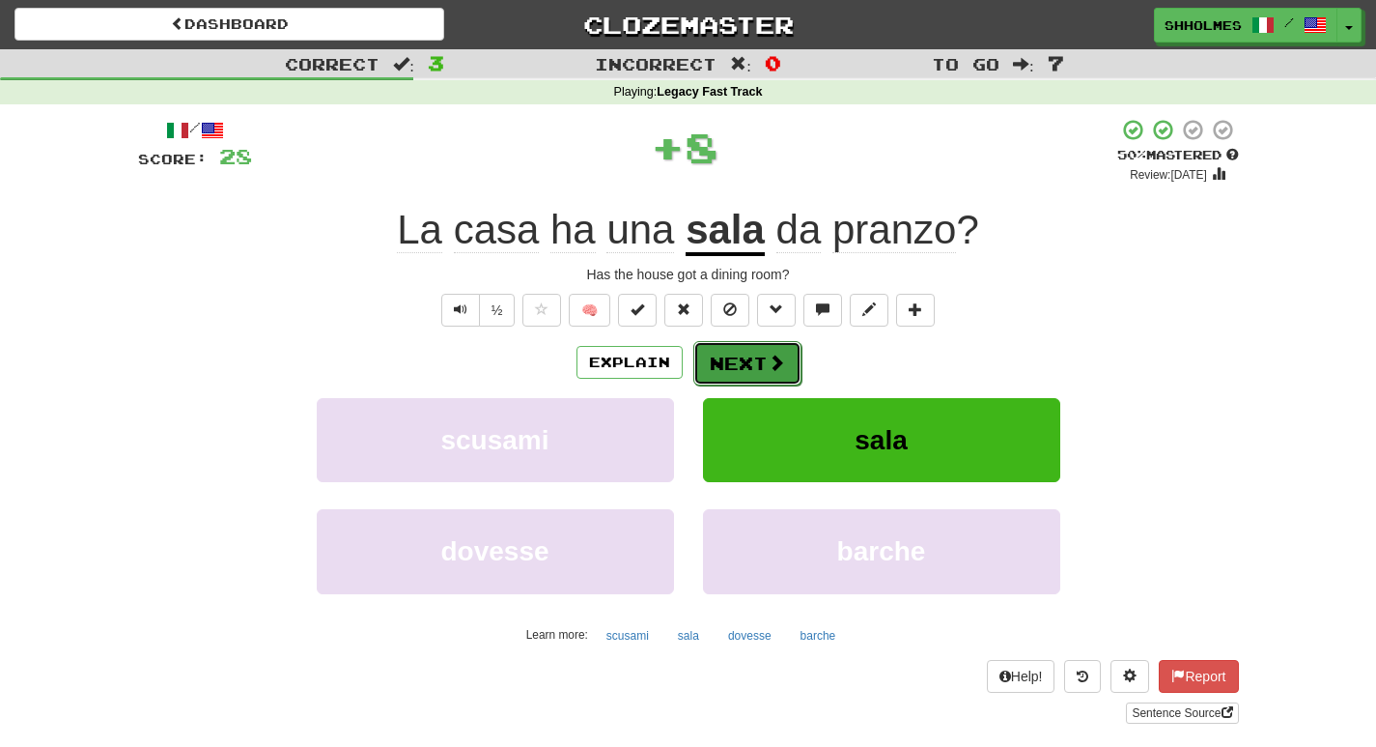
click at [761, 361] on button "Next" at bounding box center [747, 363] width 108 height 44
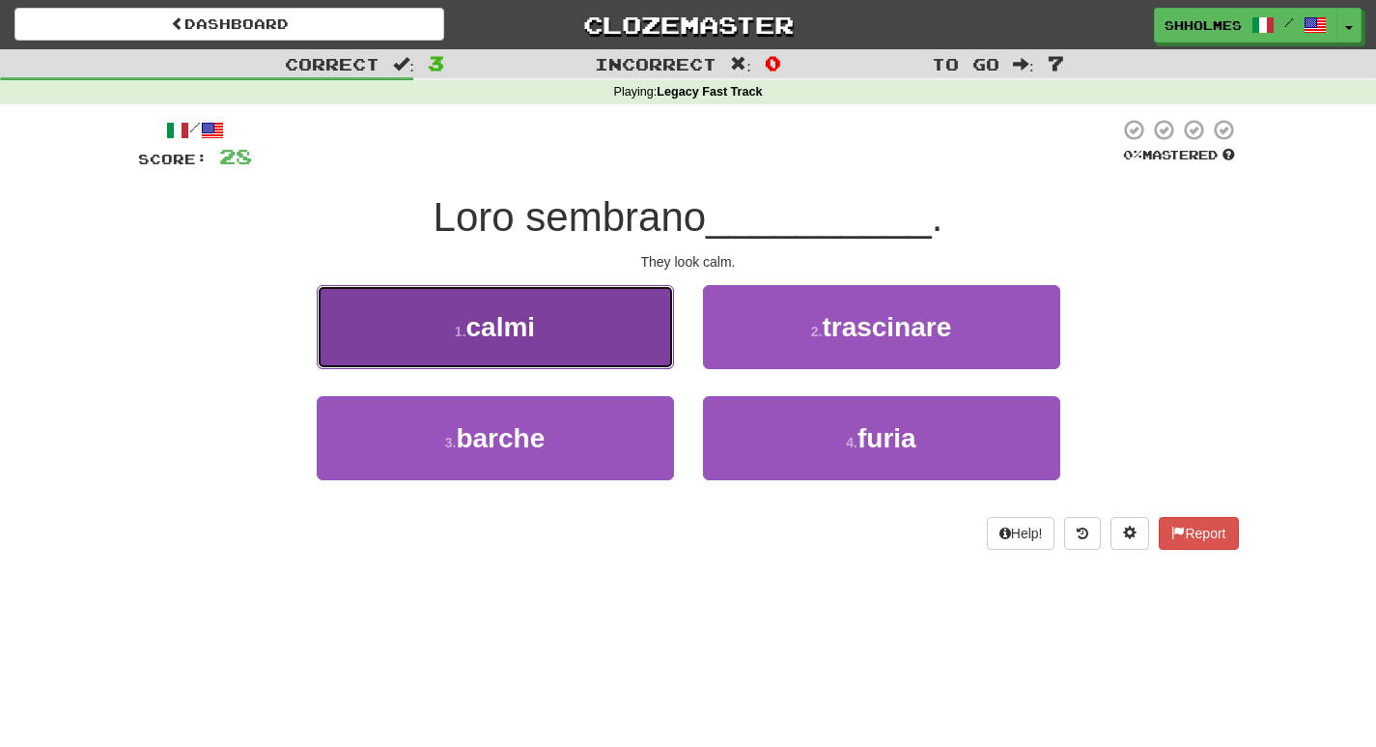
click at [573, 344] on button "1 . calmi" at bounding box center [495, 327] width 357 height 84
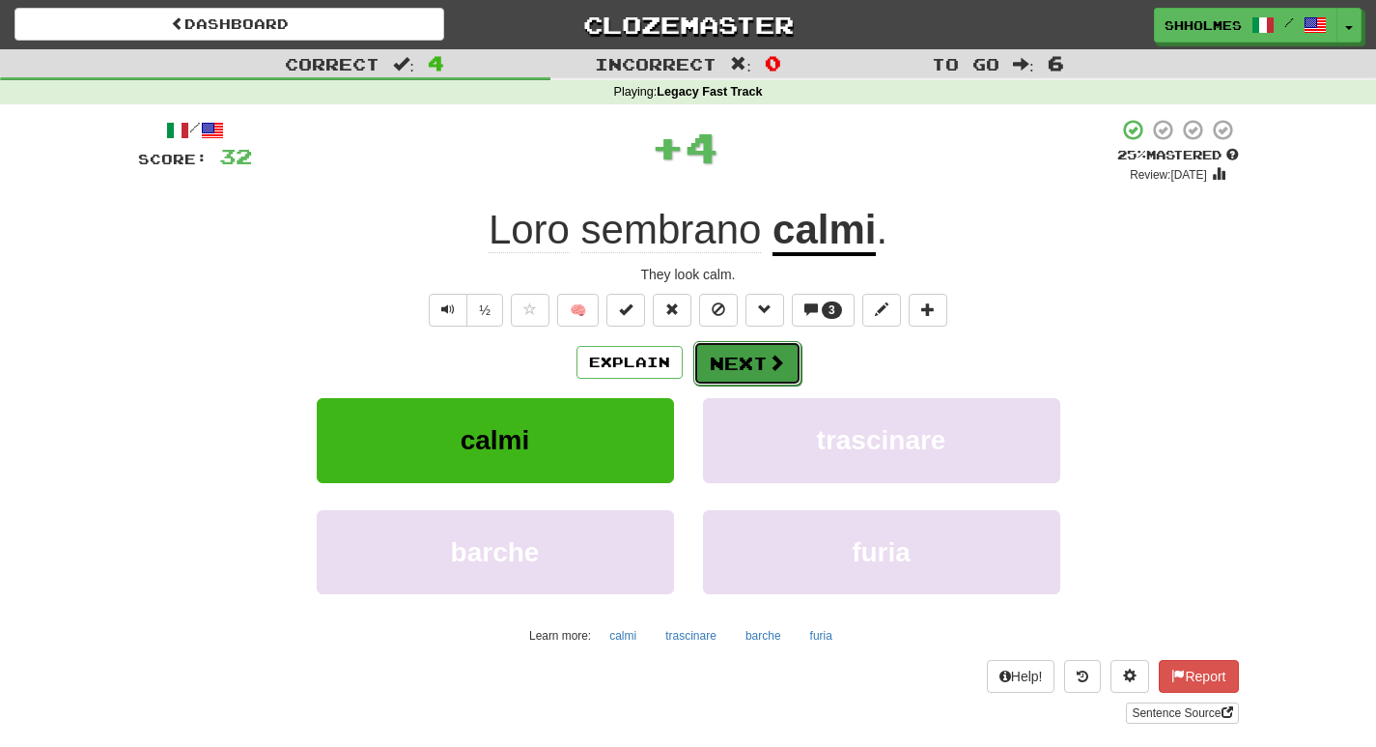
click at [744, 357] on button "Next" at bounding box center [747, 363] width 108 height 44
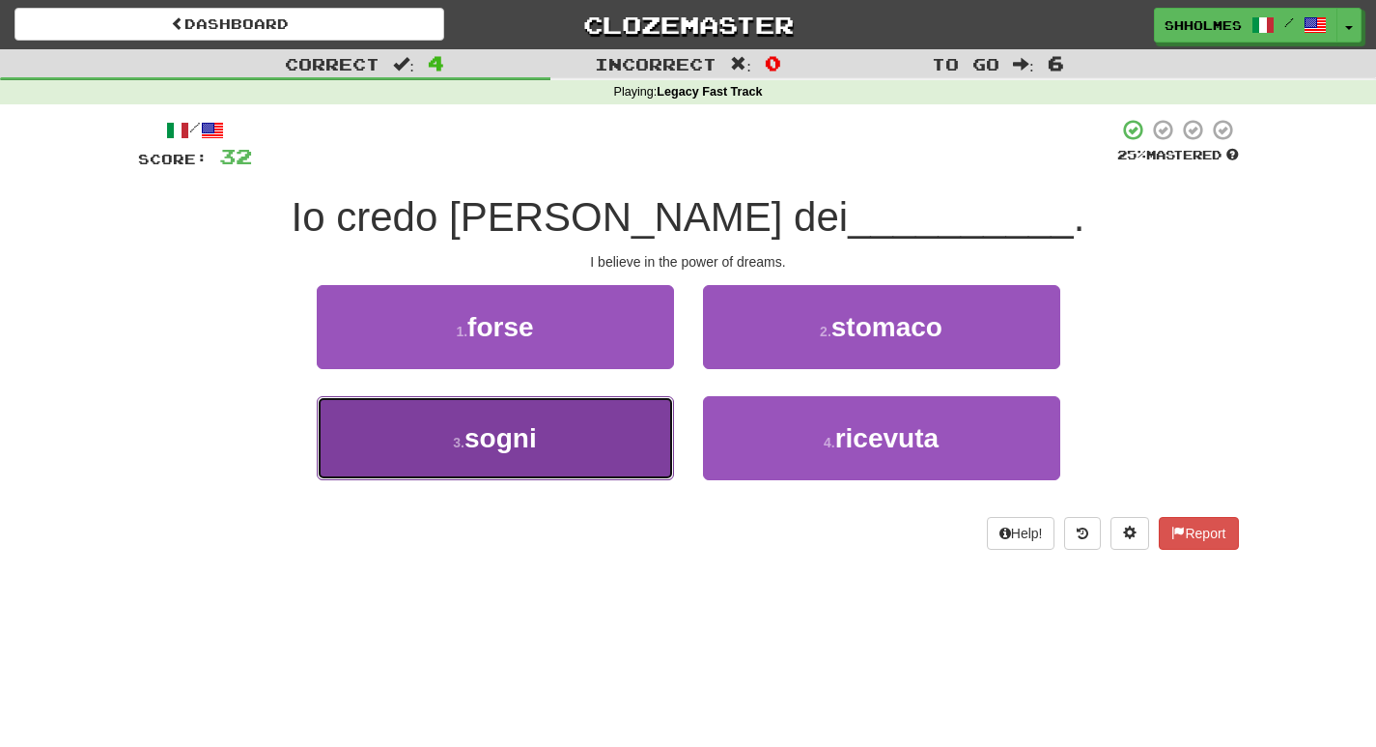
click at [635, 444] on button "3 . sogni" at bounding box center [495, 438] width 357 height 84
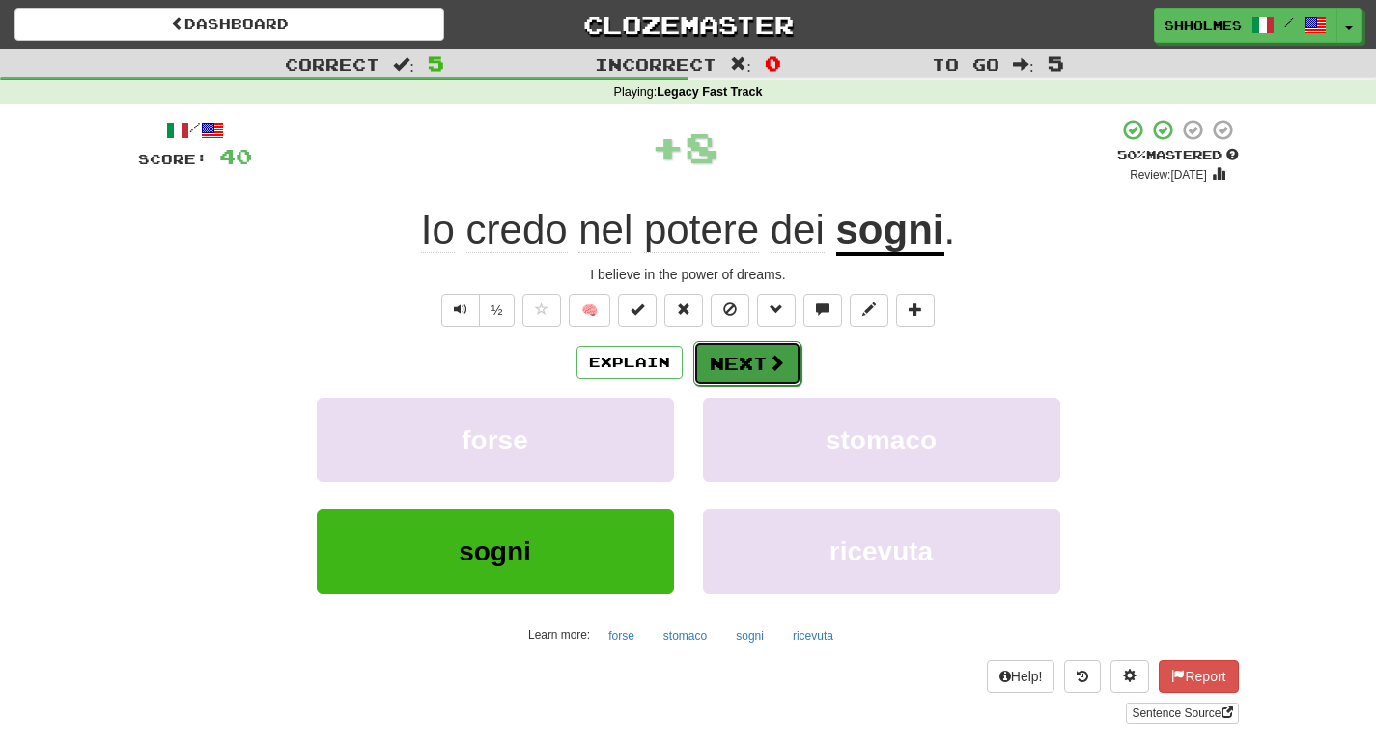
click at [747, 352] on button "Next" at bounding box center [747, 363] width 108 height 44
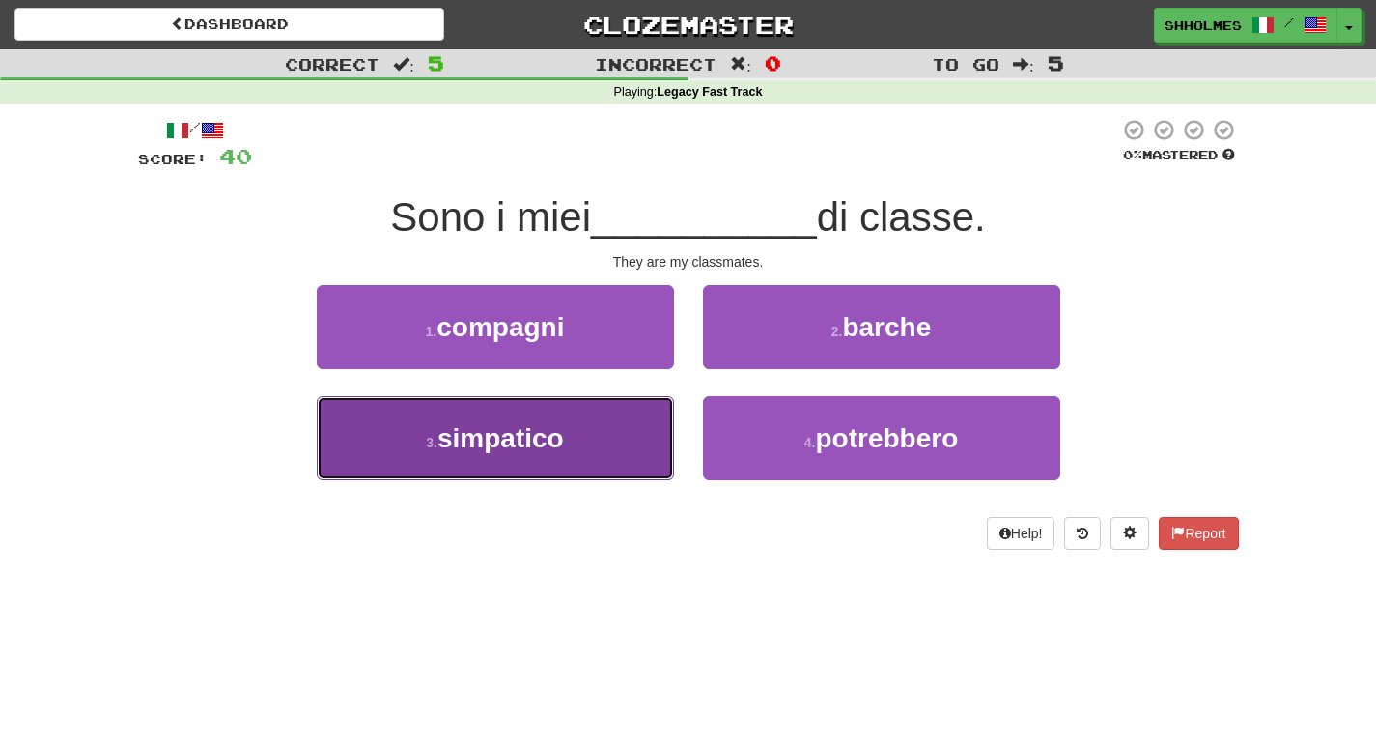
click at [609, 452] on button "3 . simpatico" at bounding box center [495, 438] width 357 height 84
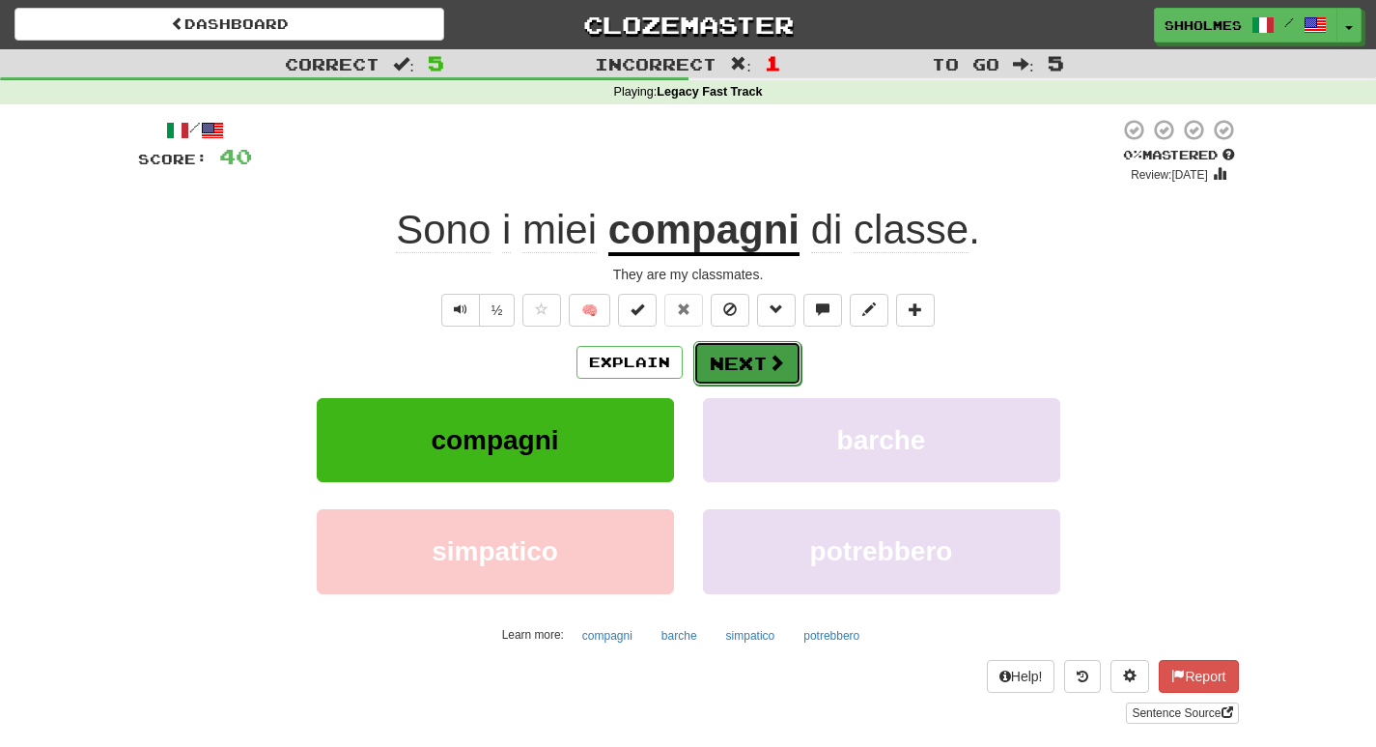
click at [726, 365] on button "Next" at bounding box center [747, 363] width 108 height 44
